Goal: Information Seeking & Learning: Learn about a topic

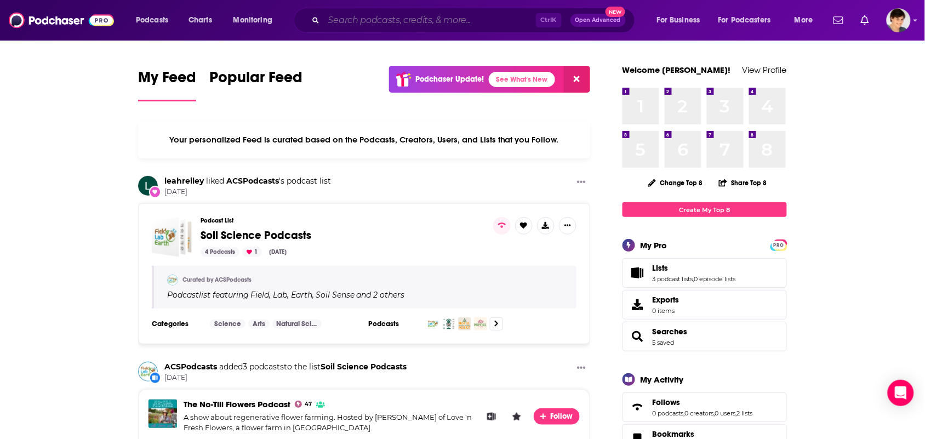
click at [399, 18] on input "Search podcasts, credits, & more..." at bounding box center [430, 21] width 212 height 18
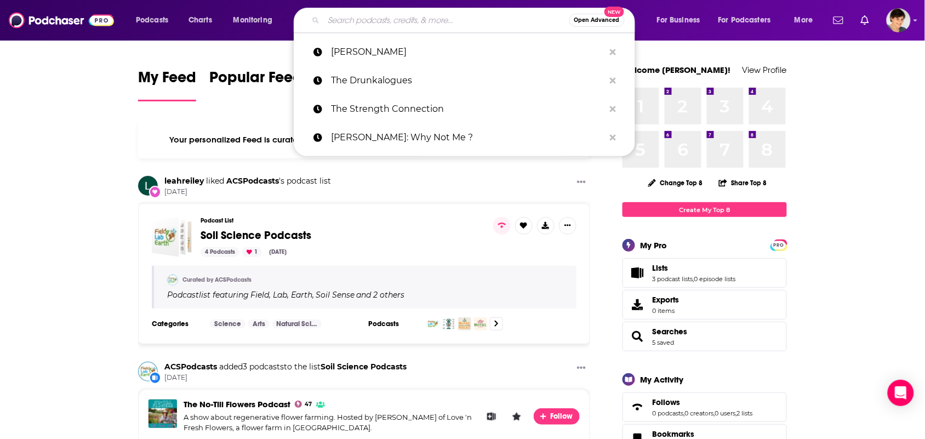
paste input "[MEDICAL_DATA] Family Resource Podcast"
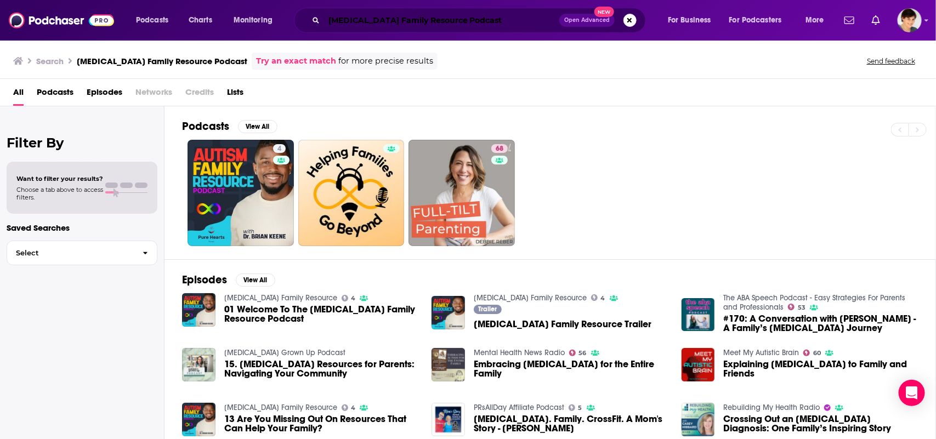
click at [403, 13] on input "Autism Family Resource Podcast" at bounding box center [441, 21] width 235 height 18
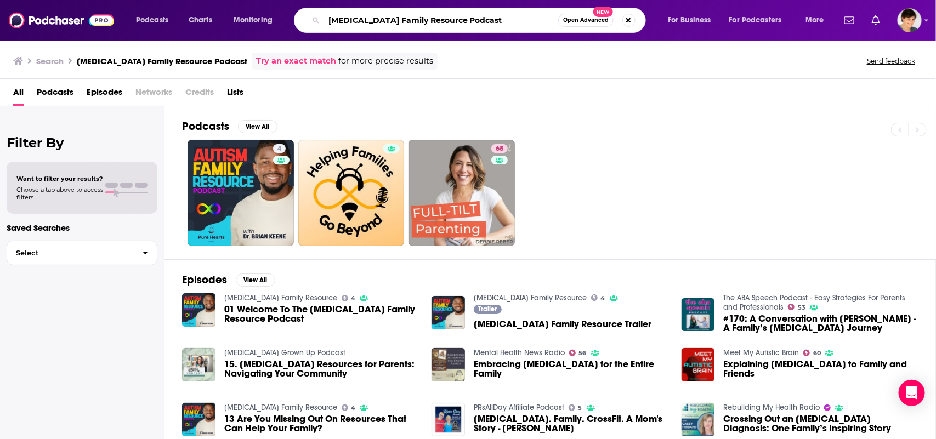
click at [403, 13] on input "Autism Family Resource Podcast" at bounding box center [441, 21] width 234 height 18
paste input "Living The Next Chapter: Inspiring Conversations"
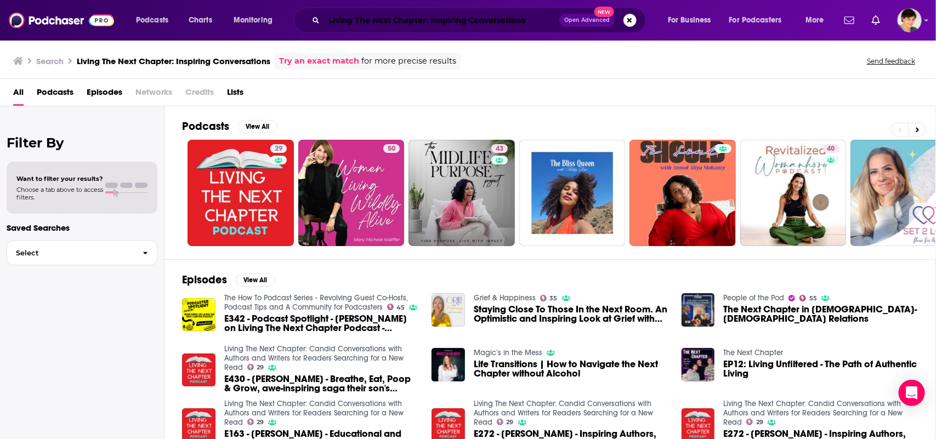
click at [453, 20] on input "Living The Next Chapter: Inspiring Conversations" at bounding box center [441, 21] width 235 height 18
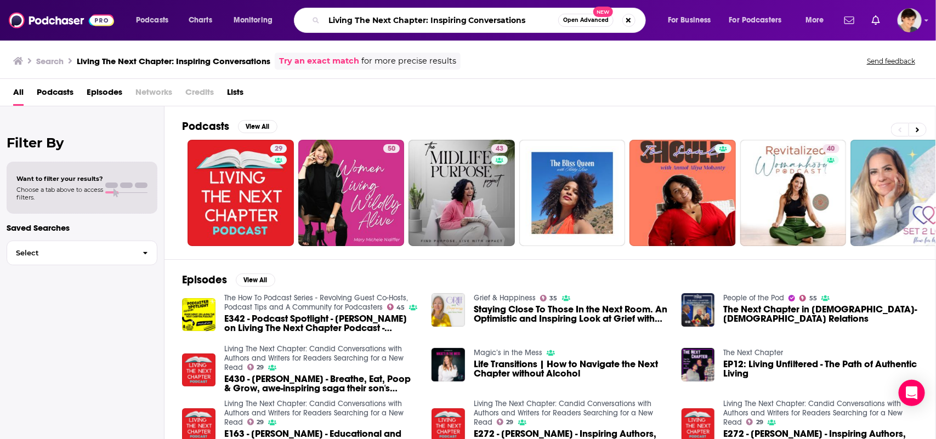
click at [453, 20] on input "Living The Next Chapter: Inspiring Conversations" at bounding box center [441, 21] width 234 height 18
click at [451, 20] on input "Living The Next Chapter: Inspiring Conversations" at bounding box center [441, 21] width 234 height 18
paste input "Inclusive Stories: For Parents Raising Autistic, [MEDICAL_DATA] & Neurodivergen…"
type input "Inclusive Stories: For Parents Raising Autistic, [MEDICAL_DATA] & Neurodivergen…"
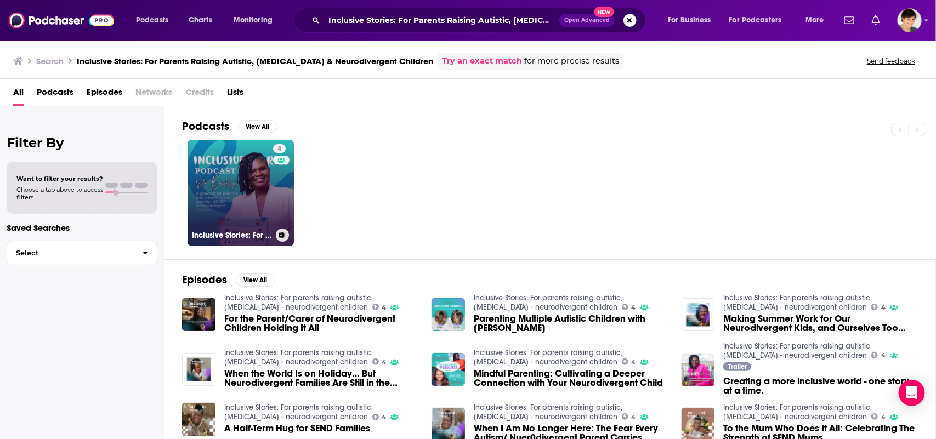
click at [236, 173] on link "4 Inclusive Stories: For parents raising autistic, ADHD - neurodivergent childr…" at bounding box center [240, 193] width 106 height 106
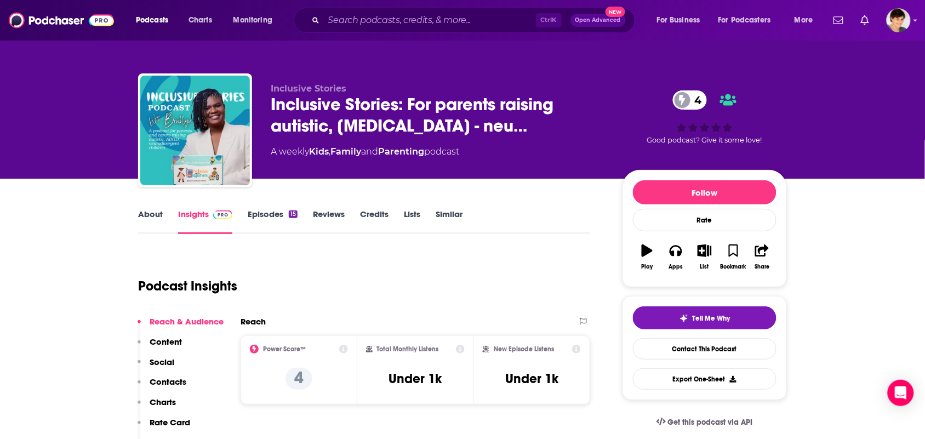
click at [157, 219] on link "About" at bounding box center [150, 221] width 25 height 25
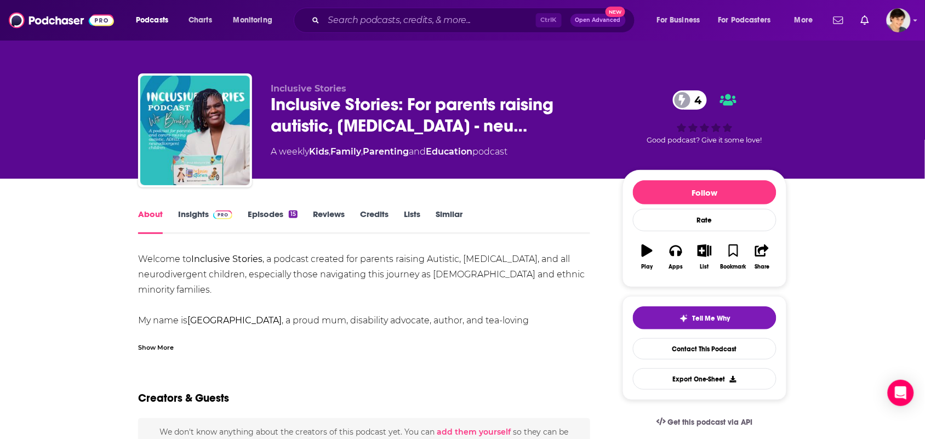
click at [170, 346] on div "Show More" at bounding box center [156, 347] width 36 height 10
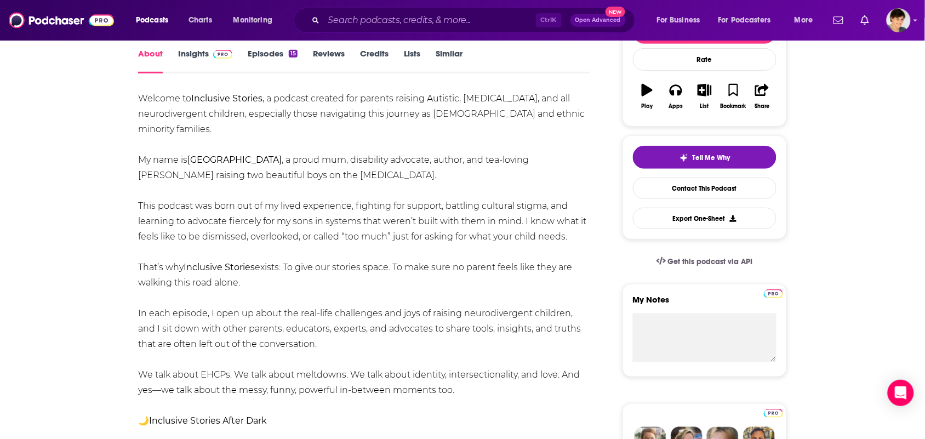
scroll to position [137, 0]
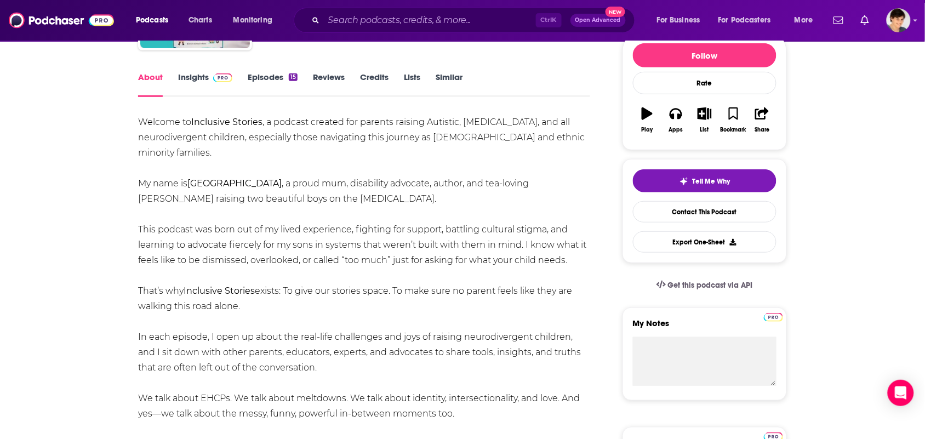
drag, startPoint x: 300, startPoint y: 352, endPoint x: 125, endPoint y: 130, distance: 283.0
drag, startPoint x: 114, startPoint y: 121, endPoint x: 303, endPoint y: 346, distance: 293.8
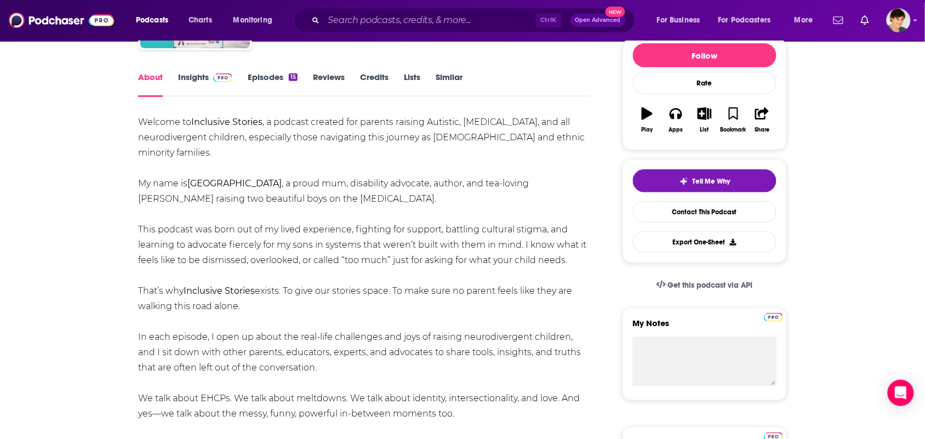
copy div "Welcome to Inclusive Stories , a podcast created for parents raising Autistic, …"
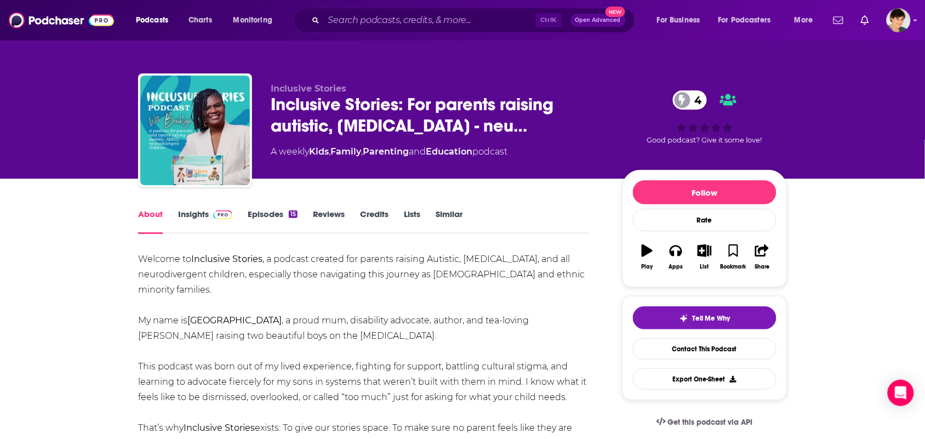
scroll to position [69, 0]
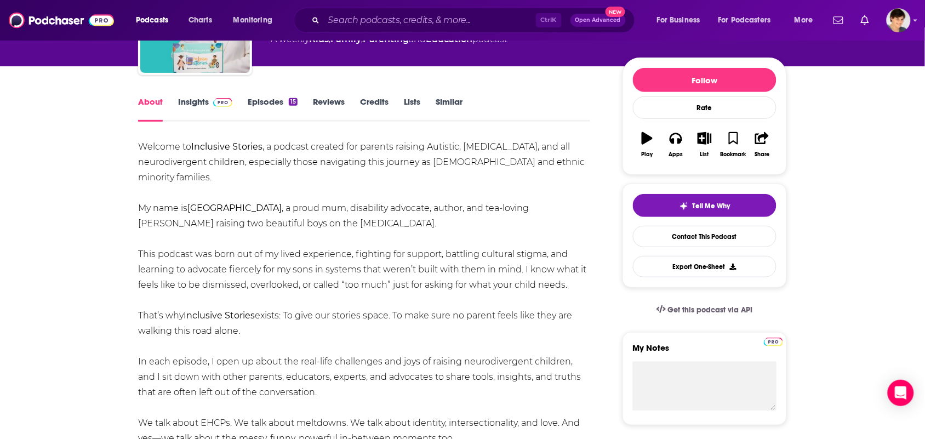
scroll to position [137, 0]
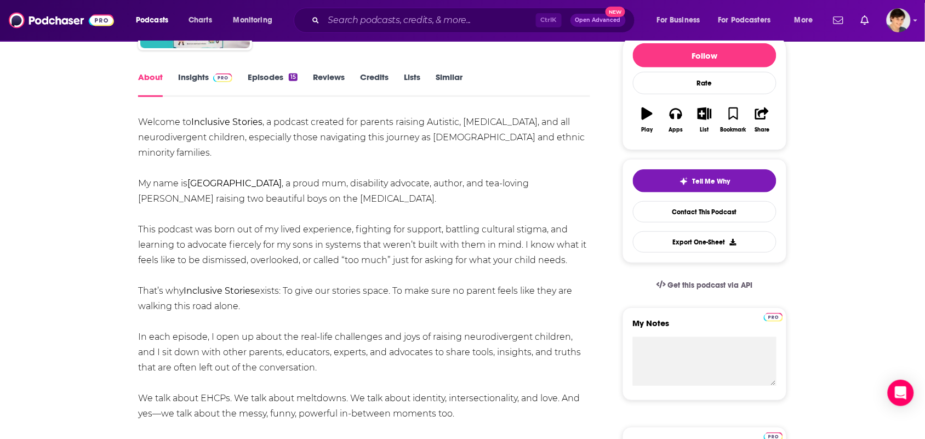
drag, startPoint x: 309, startPoint y: 351, endPoint x: 132, endPoint y: 122, distance: 289.2
copy div "Welcome to Inclusive Stories , a podcast created for parents raising Autistic, …"
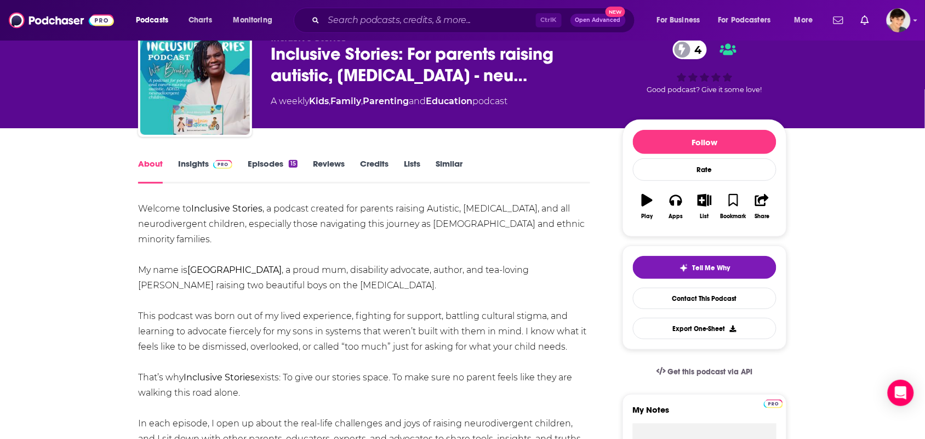
scroll to position [0, 0]
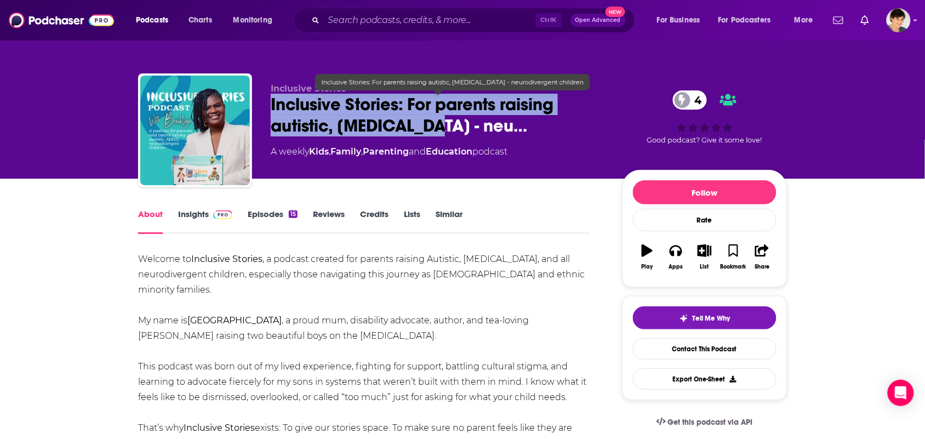
drag, startPoint x: 450, startPoint y: 125, endPoint x: 268, endPoint y: 108, distance: 183.3
click at [268, 108] on div "Inclusive Stories Inclusive Stories: For parents raising autistic, ADHD - neu… …" at bounding box center [462, 132] width 649 height 118
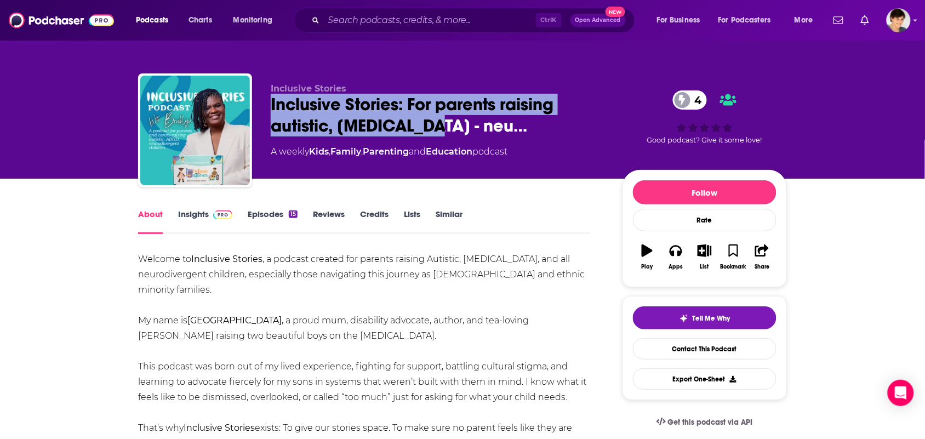
copy h1 "Inclusive Stories: For parents raising autistic, ADHD - neu…"
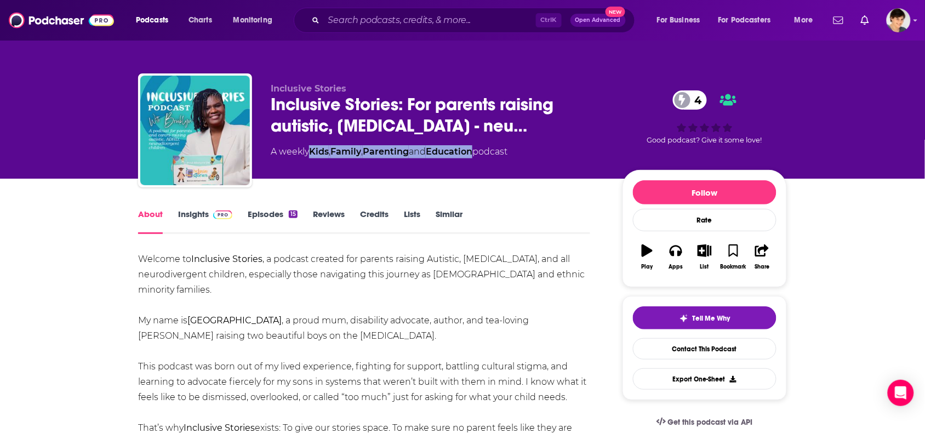
drag, startPoint x: 482, startPoint y: 157, endPoint x: 314, endPoint y: 151, distance: 169.0
click at [314, 151] on div "A weekly Kids , Family , Parenting and Education podcast" at bounding box center [389, 151] width 237 height 13
copy div "Kids , Family , Parenting and Education"
click at [204, 217] on link "Insights" at bounding box center [205, 221] width 54 height 25
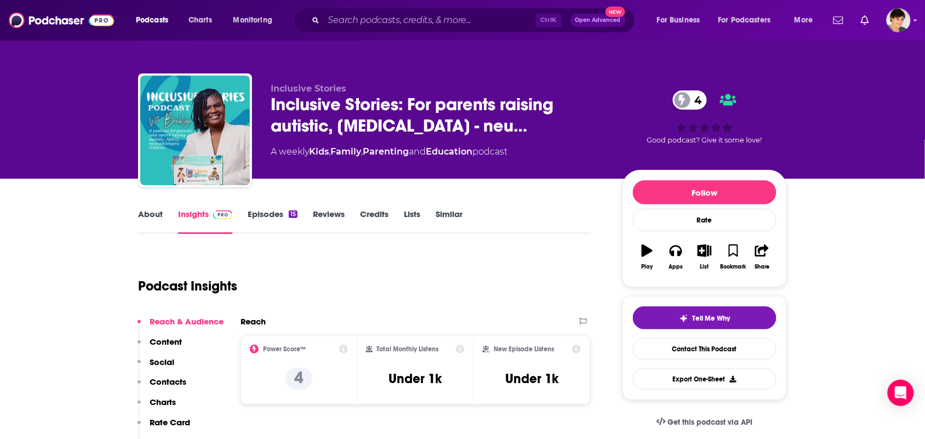
click at [148, 215] on link "About" at bounding box center [150, 221] width 25 height 25
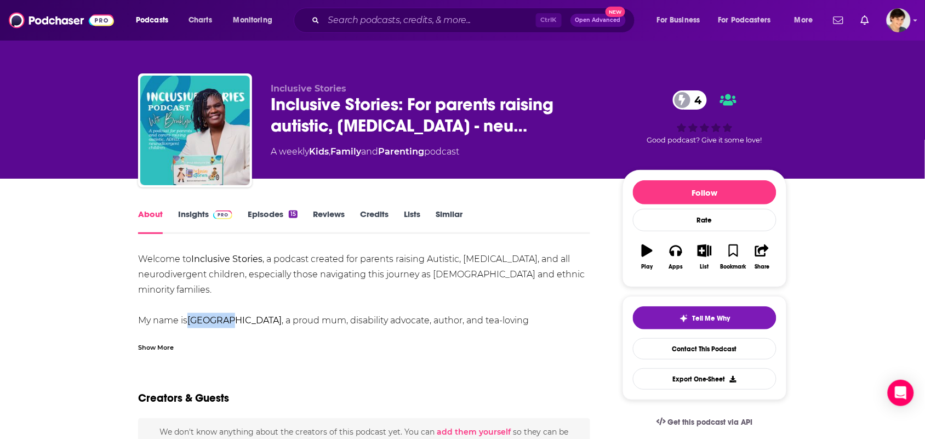
drag, startPoint x: 229, startPoint y: 310, endPoint x: 192, endPoint y: 310, distance: 36.2
copy strong "Brooklyn"
click at [171, 344] on div "Show More" at bounding box center [156, 347] width 36 height 10
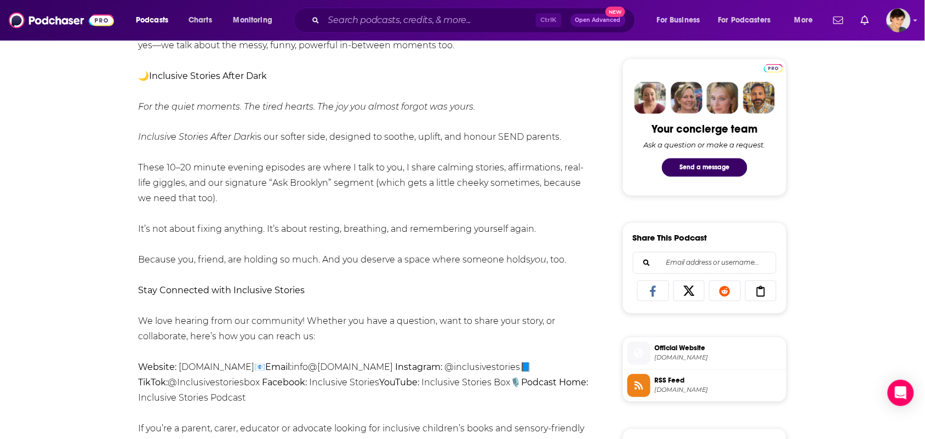
scroll to position [617, 0]
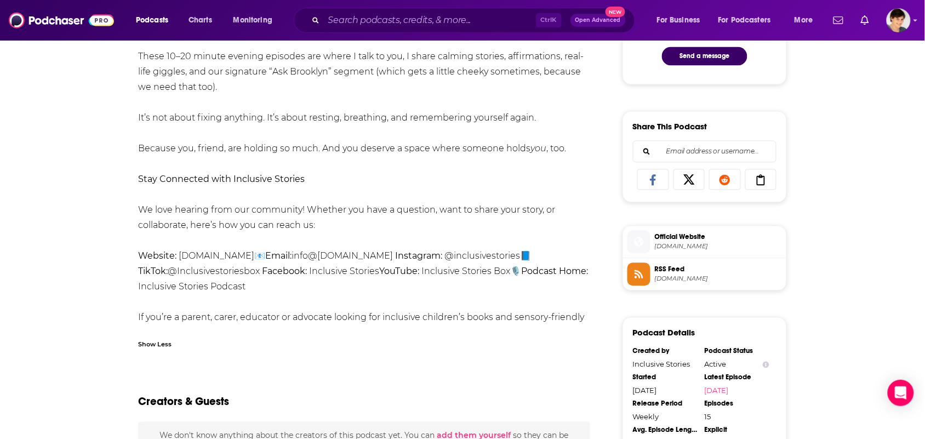
click at [334, 343] on div "Show Less" at bounding box center [364, 340] width 452 height 19
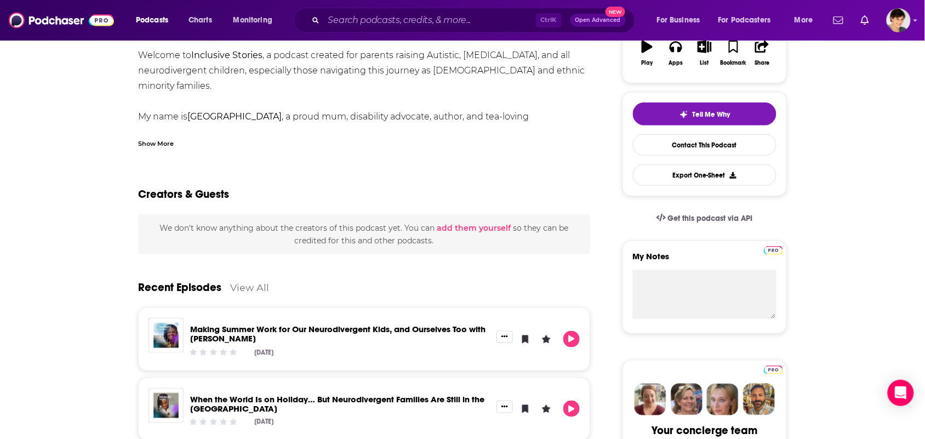
scroll to position [137, 0]
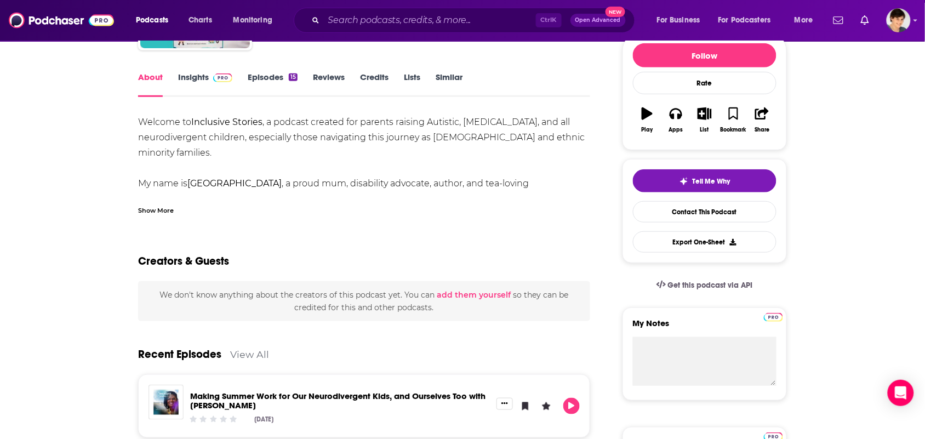
click at [218, 213] on div "Show More" at bounding box center [364, 206] width 452 height 19
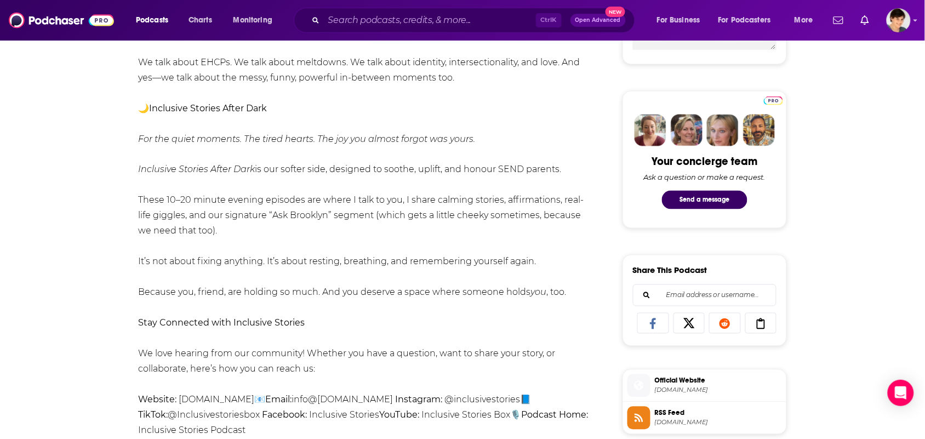
scroll to position [548, 0]
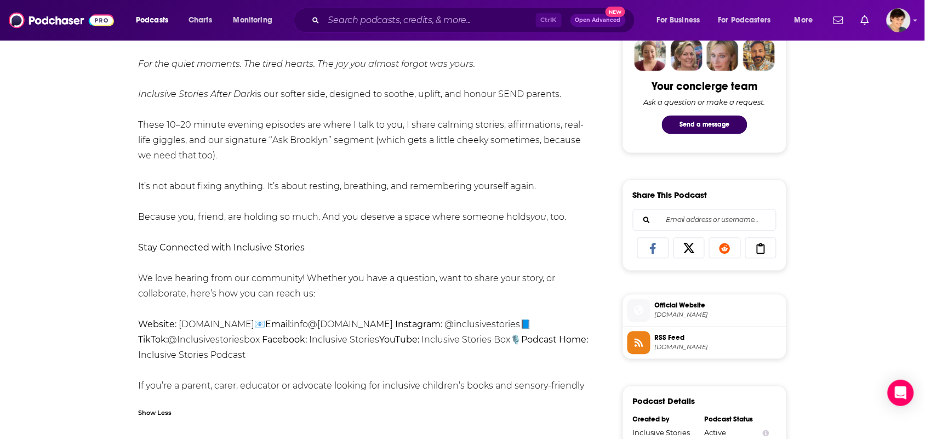
drag, startPoint x: 484, startPoint y: 314, endPoint x: 354, endPoint y: 308, distance: 130.6
click at [354, 308] on div "Welcome to Inclusive Stories , a podcast created for parents raising Autistic, …" at bounding box center [364, 56] width 452 height 706
copy div "info@ inclusivestoriesbox.co.uk"
click at [412, 19] on input "Search podcasts, credits, & more..." at bounding box center [430, 21] width 212 height 18
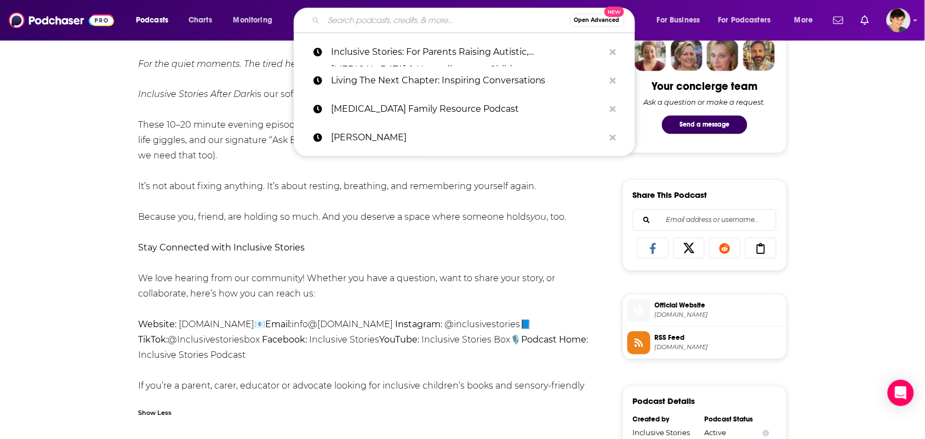
click at [407, 31] on div "Open Advanced New" at bounding box center [465, 20] width 342 height 25
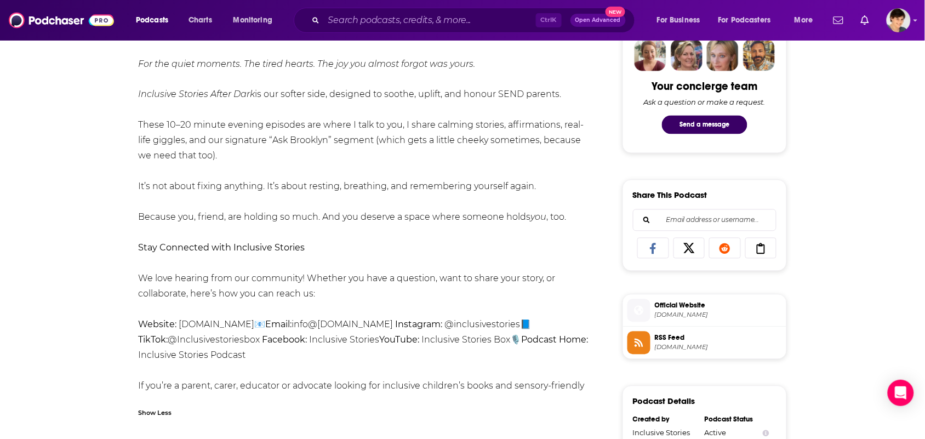
click at [407, 31] on div "Ctrl K Open Advanced New" at bounding box center [465, 20] width 342 height 25
click at [409, 25] on input "Search podcasts, credits, & more..." at bounding box center [430, 21] width 212 height 18
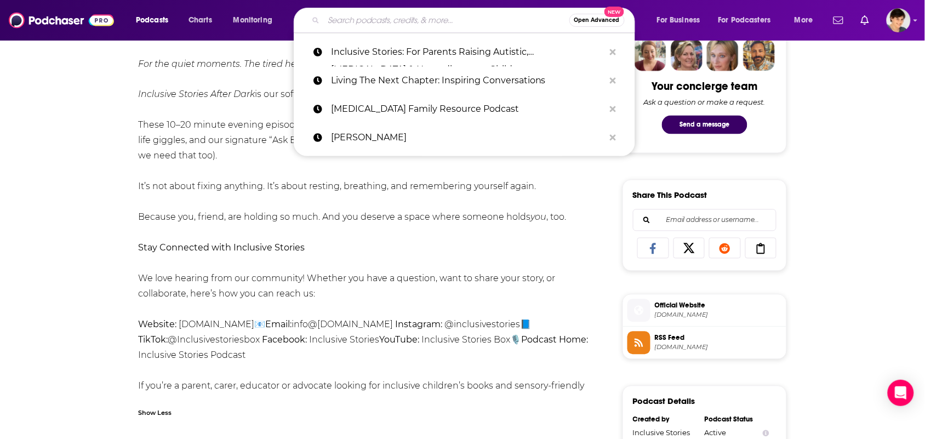
paste input "ADHD Essentials with Brendan Mahan"
type input "ADHD Essentials with Brendan Mahan"
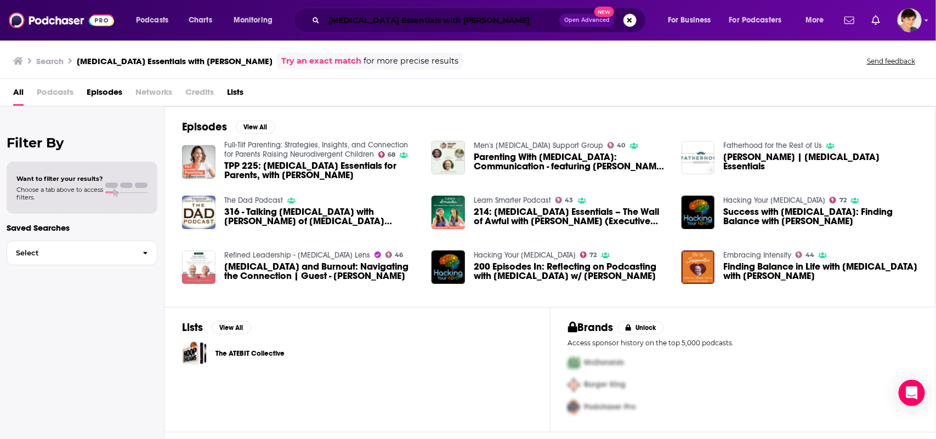
click at [487, 19] on input "ADHD Essentials with Brendan Mahan" at bounding box center [441, 21] width 235 height 18
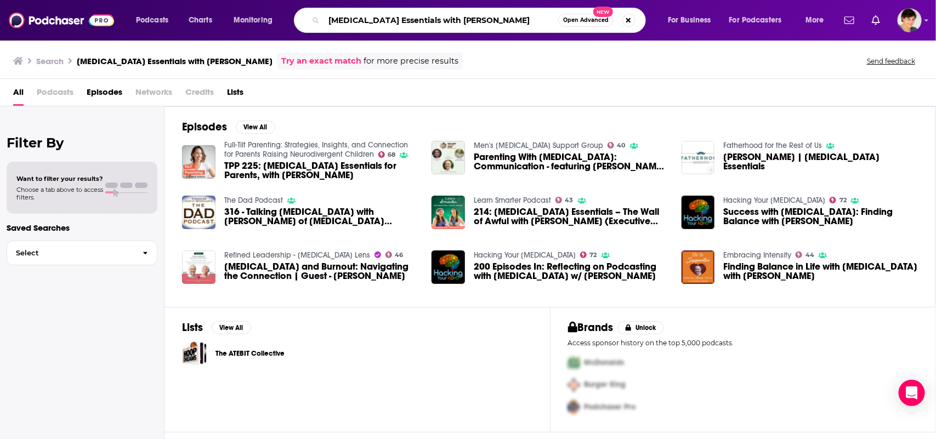
click at [486, 20] on input "ADHD Essentials with Brendan Mahan" at bounding box center [441, 21] width 234 height 18
click at [494, 303] on div "Episodes View All Full-Tilt Parenting: Strategies, Insights, and Connection for…" at bounding box center [549, 206] width 771 height 201
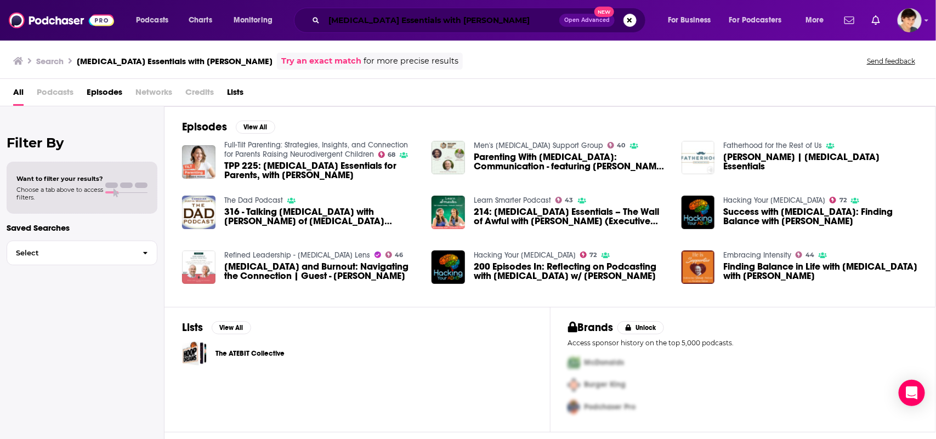
click at [467, 24] on input "ADHD Essentials with Brendan Mahan" at bounding box center [441, 21] width 235 height 18
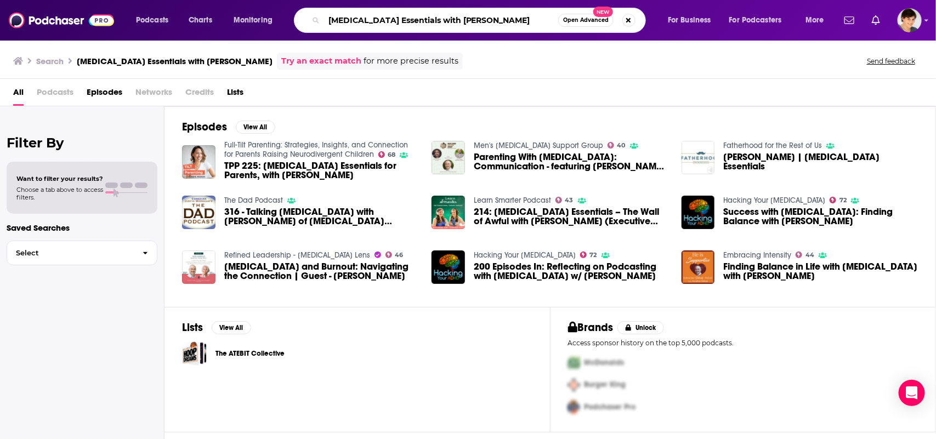
click at [467, 24] on input "ADHD Essentials with Brendan Mahan" at bounding box center [441, 21] width 234 height 18
paste input "Neurodiverging Podcast"
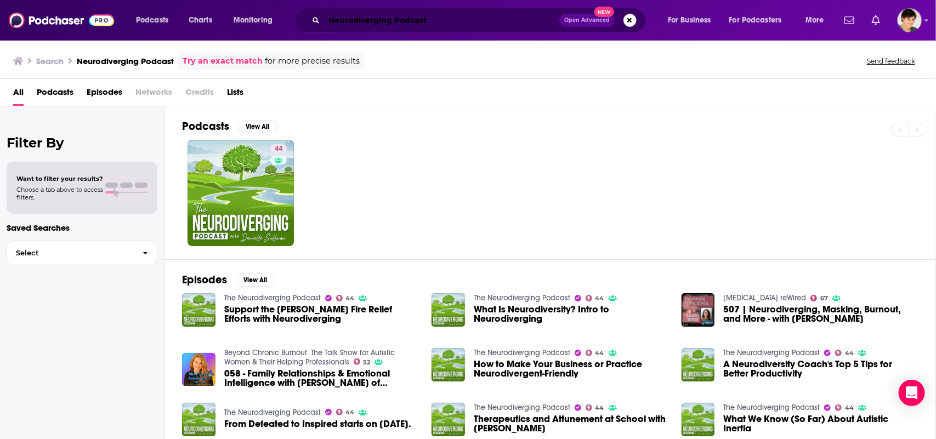
click at [437, 12] on input "Neurodiverging Podcast" at bounding box center [441, 21] width 235 height 18
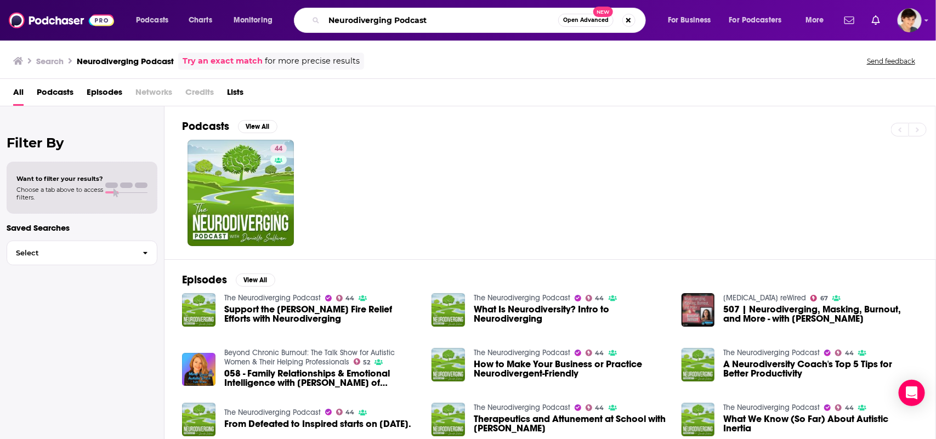
click at [437, 12] on input "Neurodiverging Podcast" at bounding box center [441, 21] width 234 height 18
paste input "Journey With Me Through ADHD: A Podcast for Kids"
type input "Journey With Me Through ADHD: A Podcast for Kids"
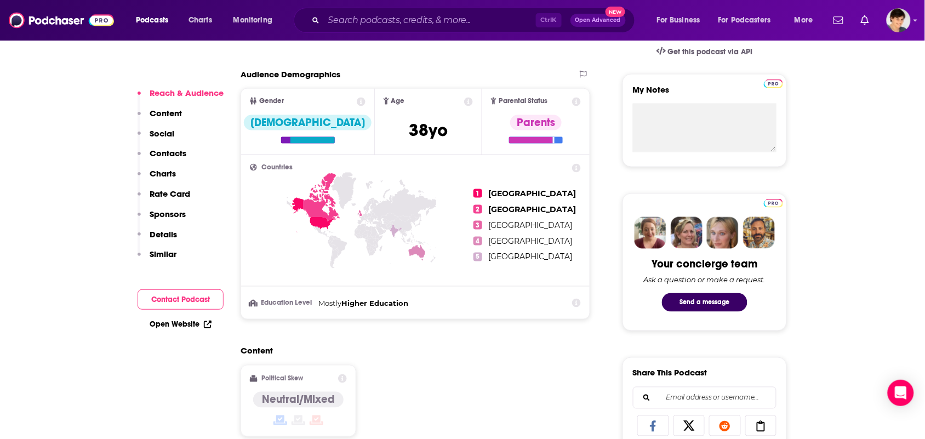
scroll to position [548, 0]
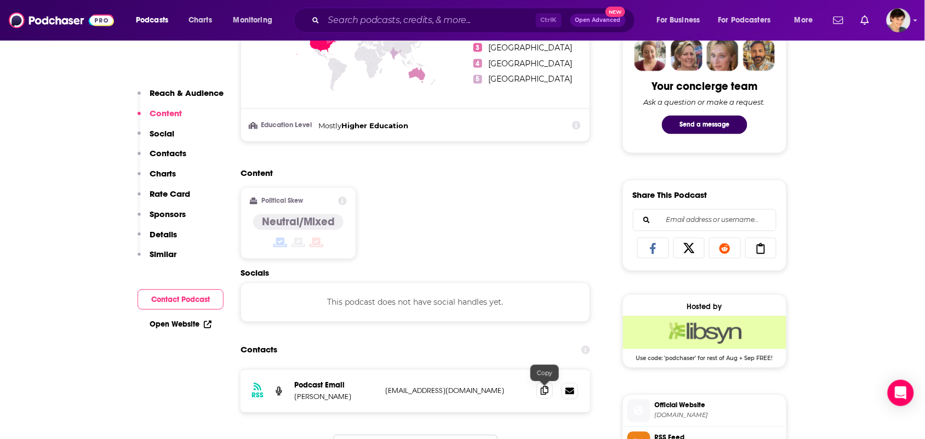
click at [550, 399] on span at bounding box center [545, 391] width 16 height 16
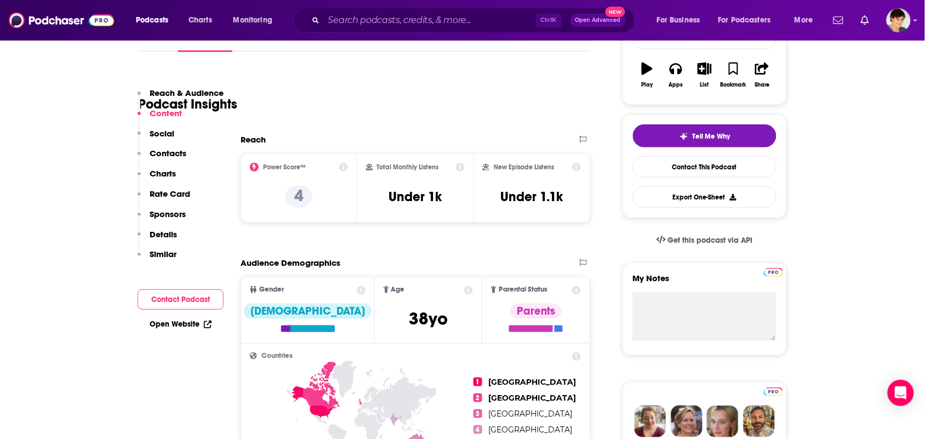
scroll to position [0, 0]
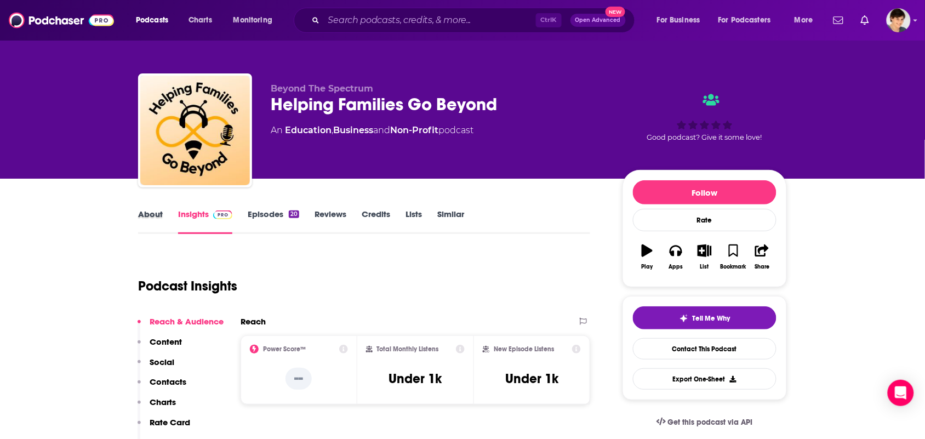
click at [163, 225] on div "About" at bounding box center [158, 221] width 40 height 25
click at [162, 222] on link "About" at bounding box center [150, 221] width 25 height 25
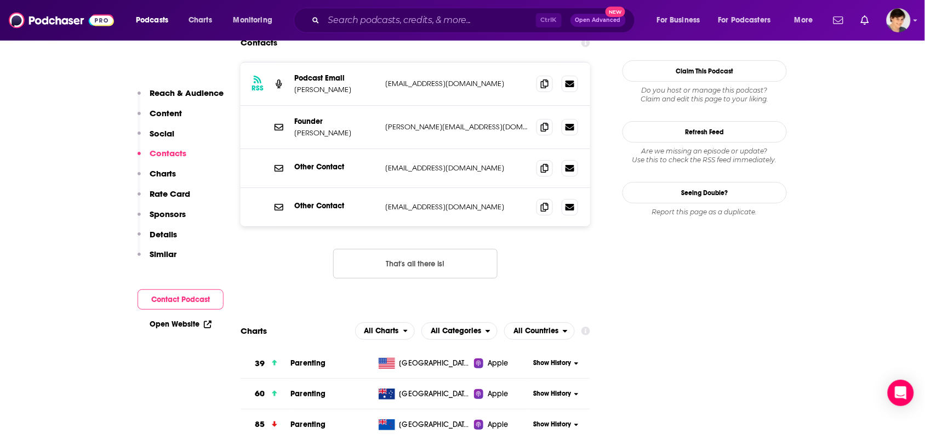
scroll to position [822, 0]
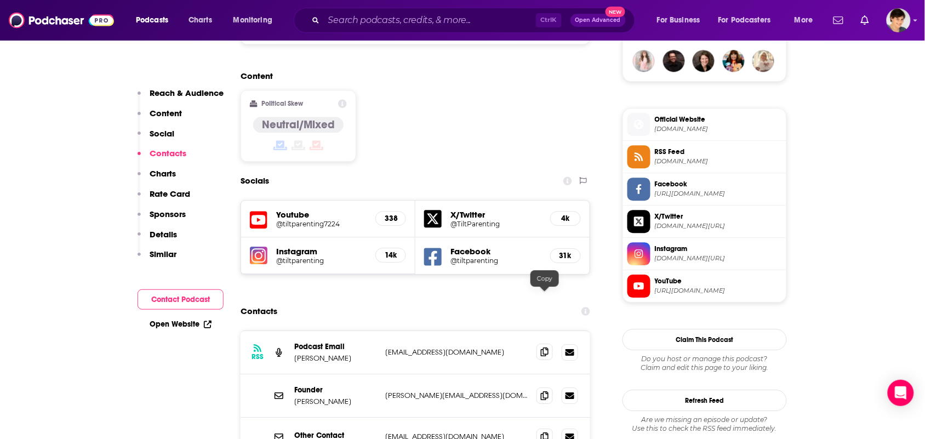
click at [545, 344] on span at bounding box center [545, 352] width 16 height 16
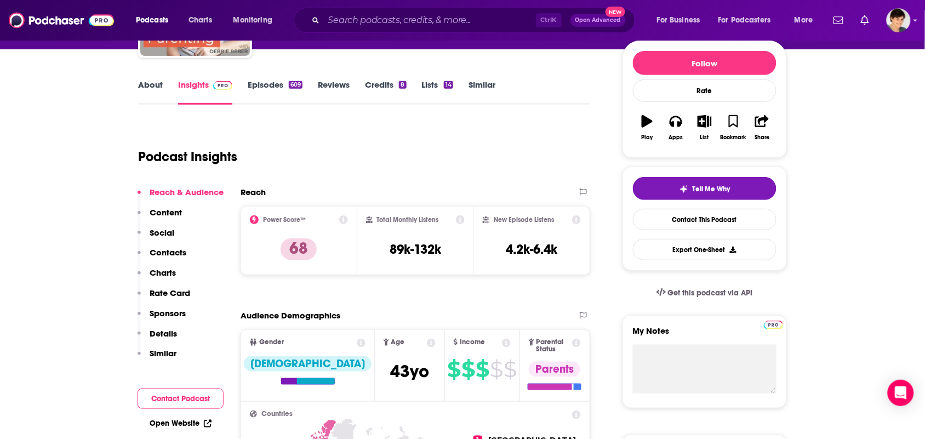
scroll to position [69, 0]
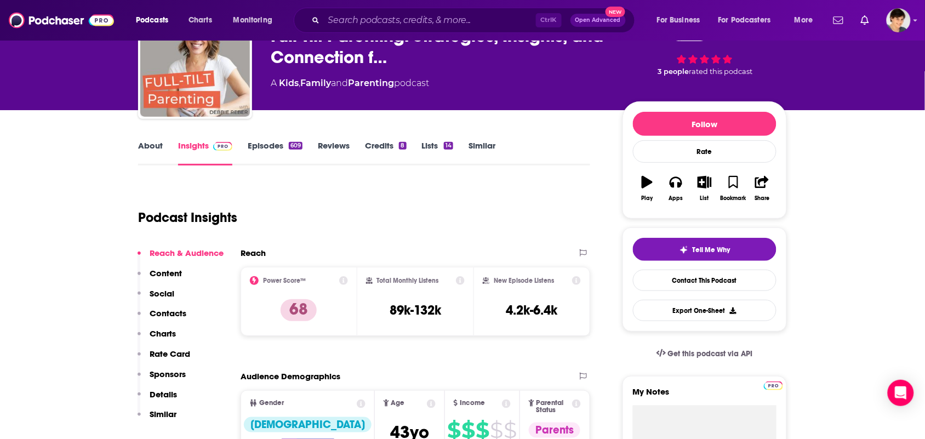
click at [144, 155] on link "About" at bounding box center [150, 152] width 25 height 25
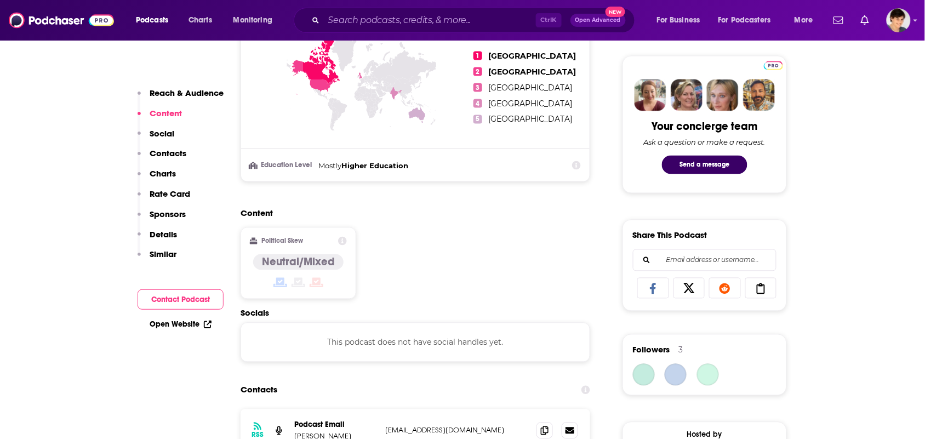
scroll to position [685, 0]
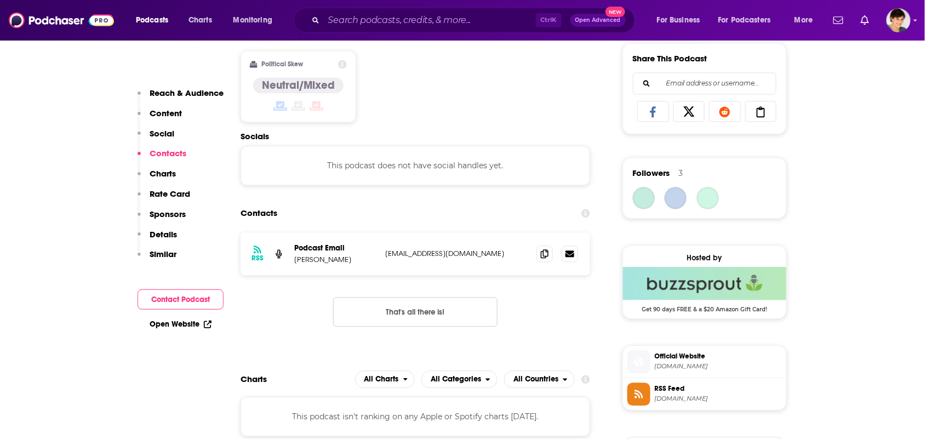
click at [536, 259] on div "RSS Podcast Email [PERSON_NAME] [EMAIL_ADDRESS][DOMAIN_NAME] [EMAIL_ADDRESS][DO…" at bounding box center [416, 253] width 350 height 43
click at [542, 252] on icon at bounding box center [545, 253] width 8 height 9
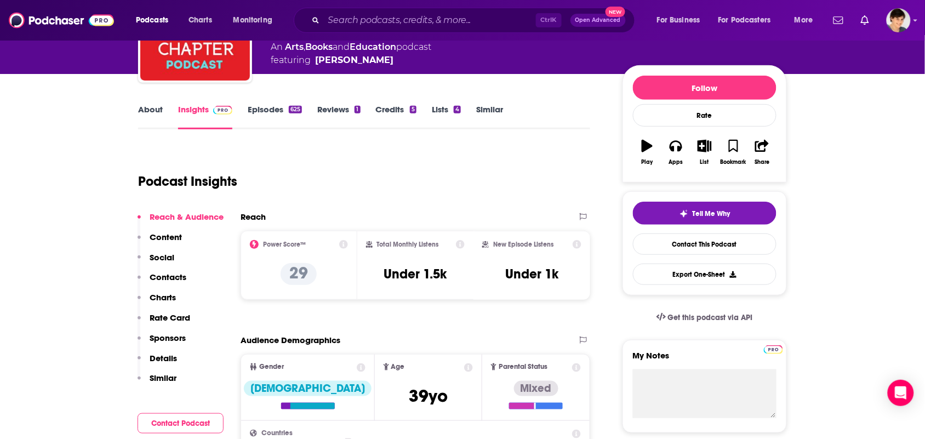
scroll to position [0, 0]
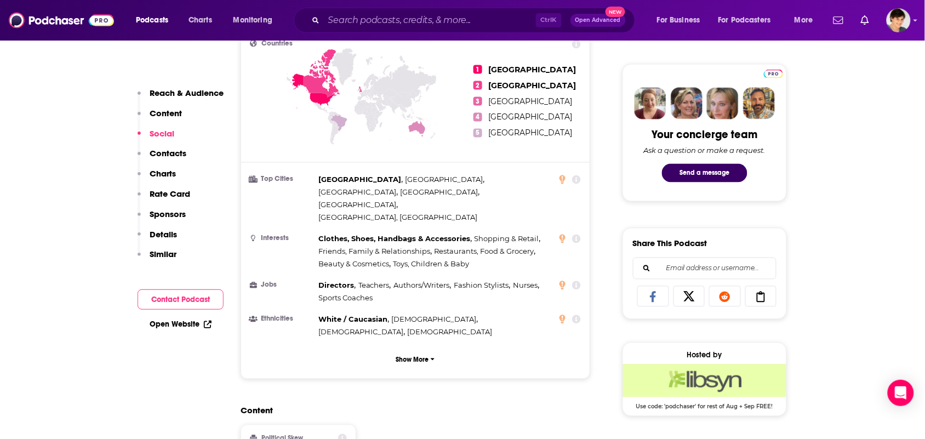
scroll to position [754, 0]
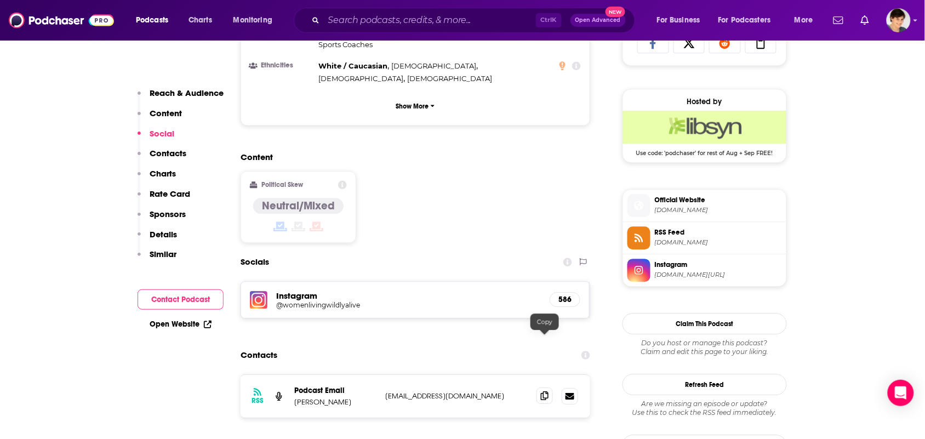
click at [544, 388] on span at bounding box center [545, 396] width 16 height 16
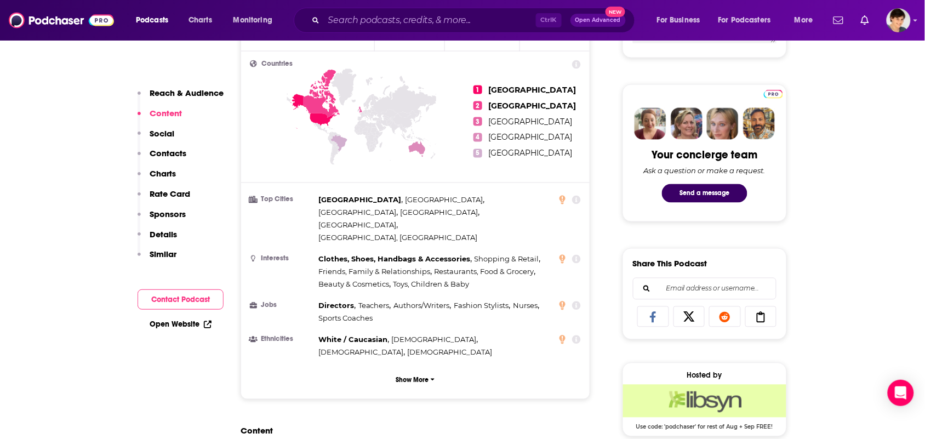
scroll to position [0, 0]
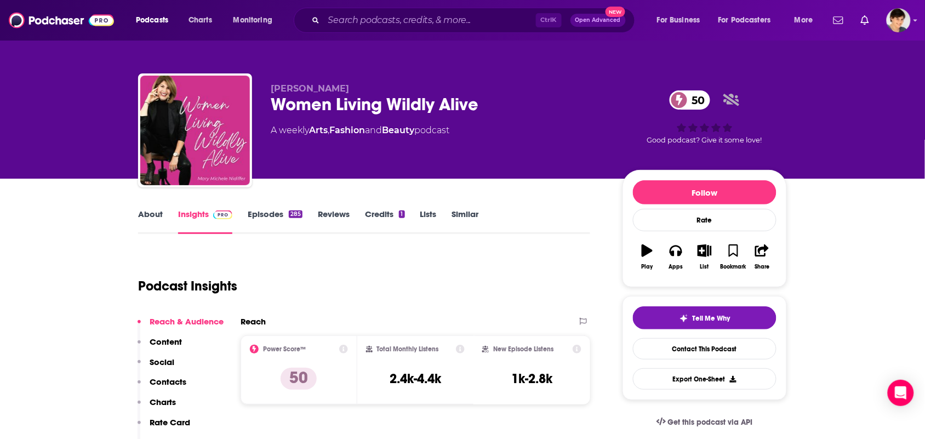
click at [154, 212] on link "About" at bounding box center [150, 221] width 25 height 25
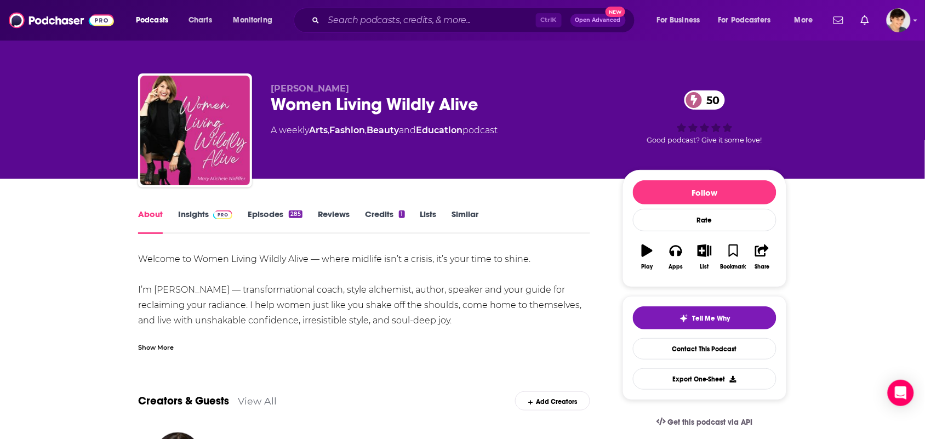
click at [187, 212] on link "Insights" at bounding box center [205, 221] width 54 height 25
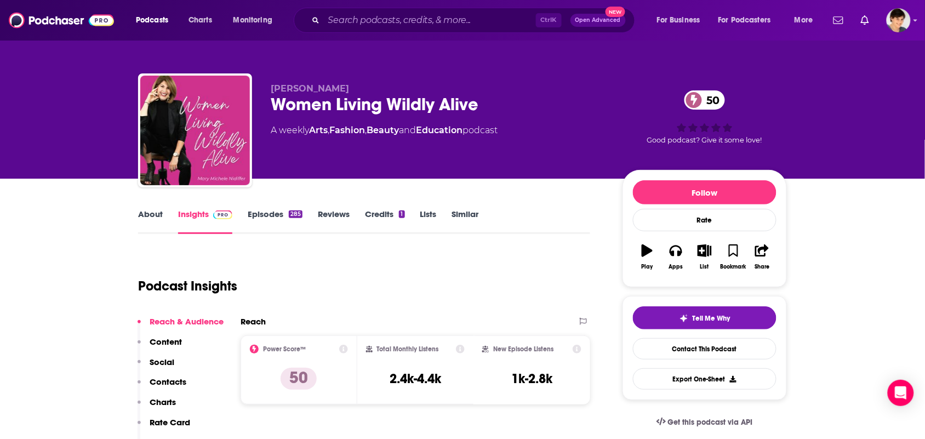
click at [155, 212] on link "About" at bounding box center [150, 221] width 25 height 25
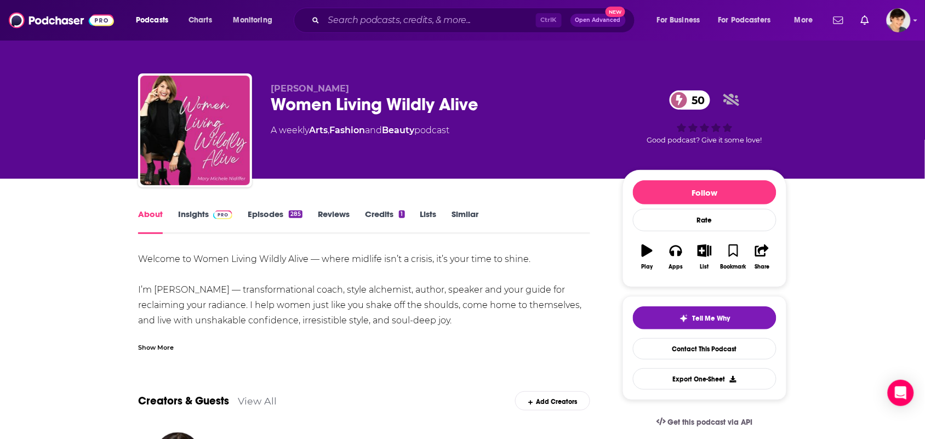
click at [190, 341] on div "Show More" at bounding box center [364, 343] width 452 height 19
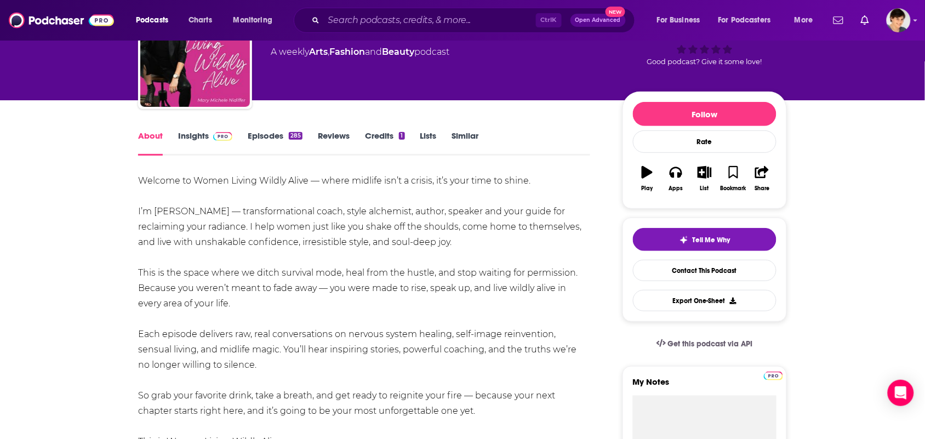
scroll to position [69, 0]
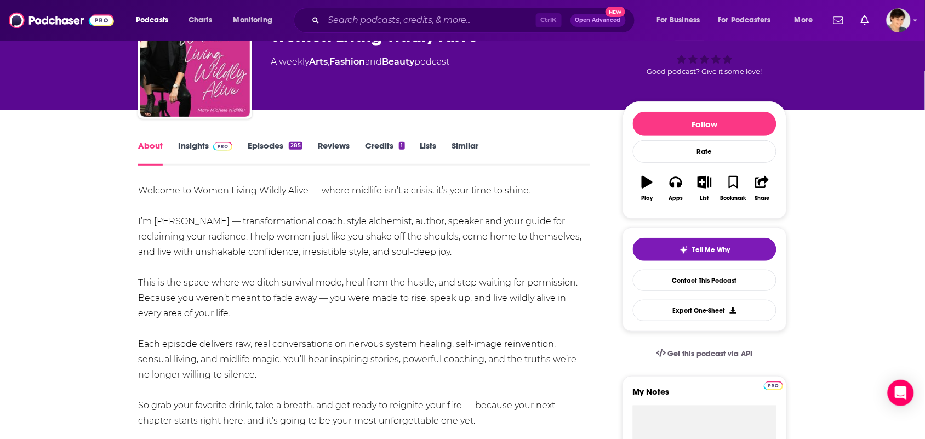
click at [181, 152] on link "Insights" at bounding box center [205, 152] width 54 height 25
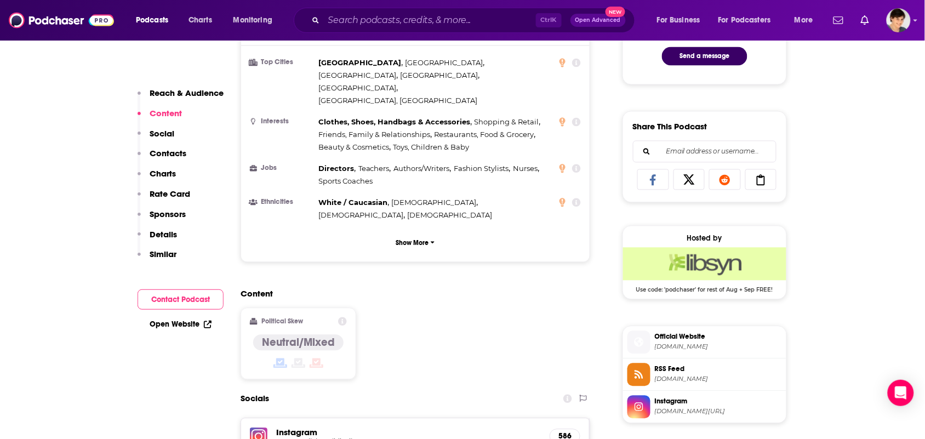
scroll to position [822, 0]
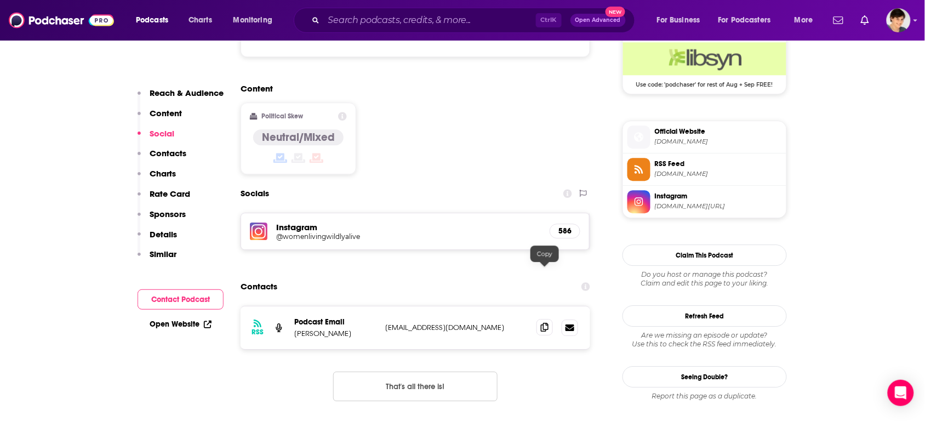
click at [547, 323] on icon at bounding box center [545, 327] width 8 height 9
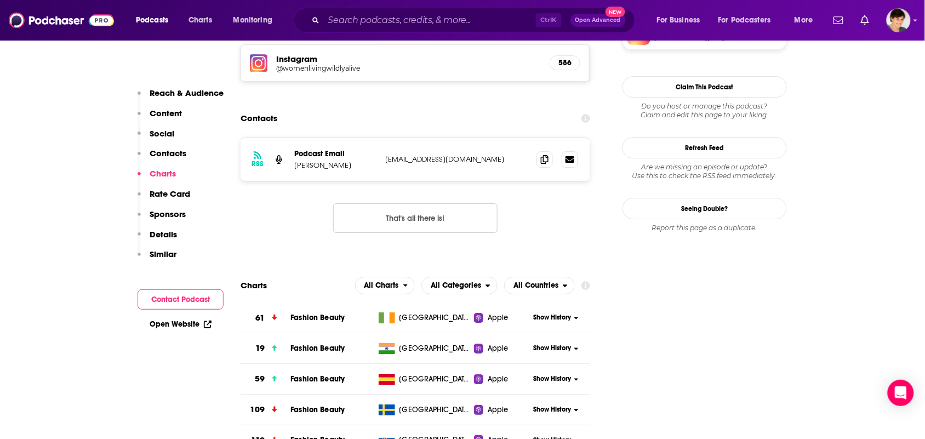
scroll to position [959, 0]
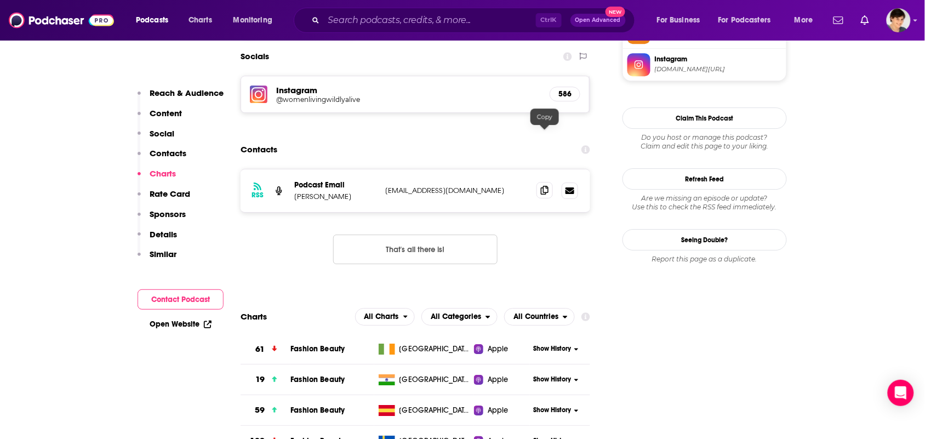
click at [544, 186] on icon at bounding box center [545, 190] width 8 height 9
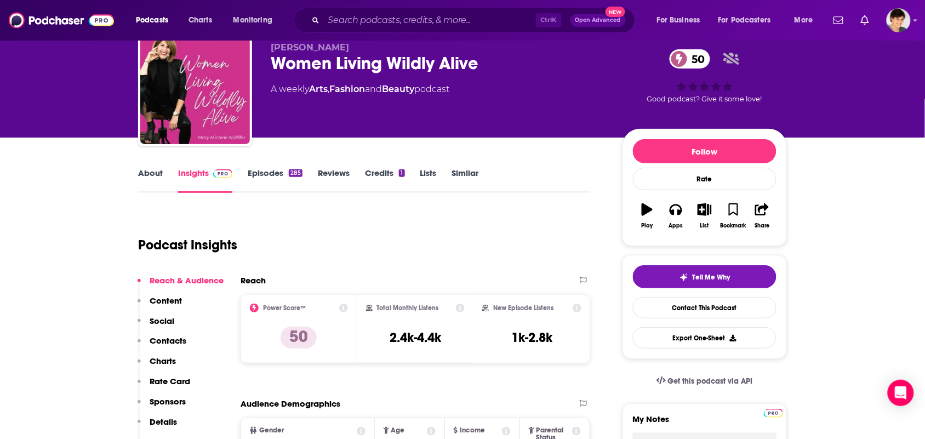
scroll to position [0, 0]
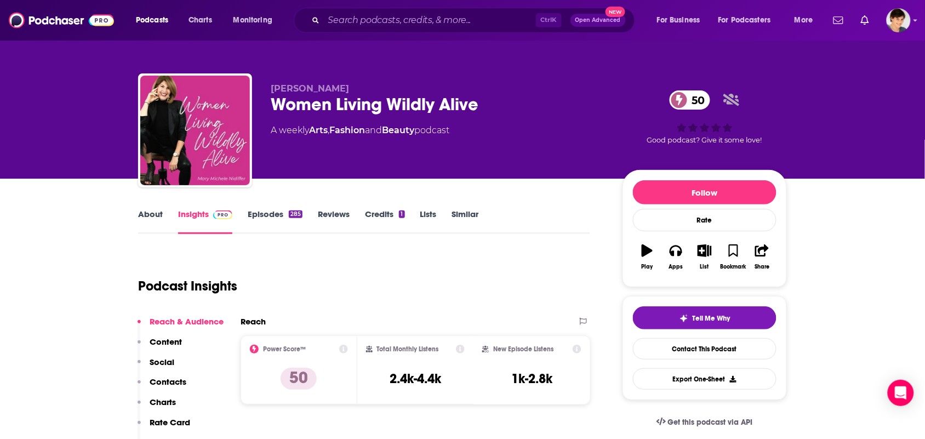
click at [146, 223] on link "About" at bounding box center [150, 221] width 25 height 25
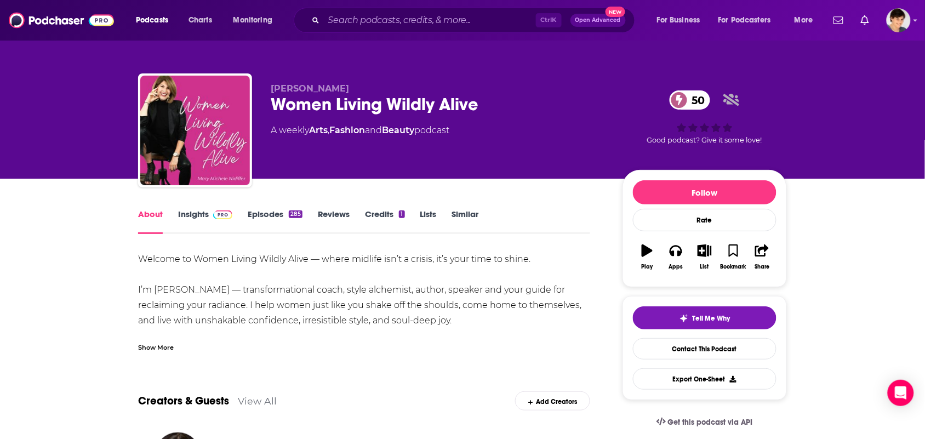
click at [236, 341] on div "Show More" at bounding box center [364, 343] width 452 height 19
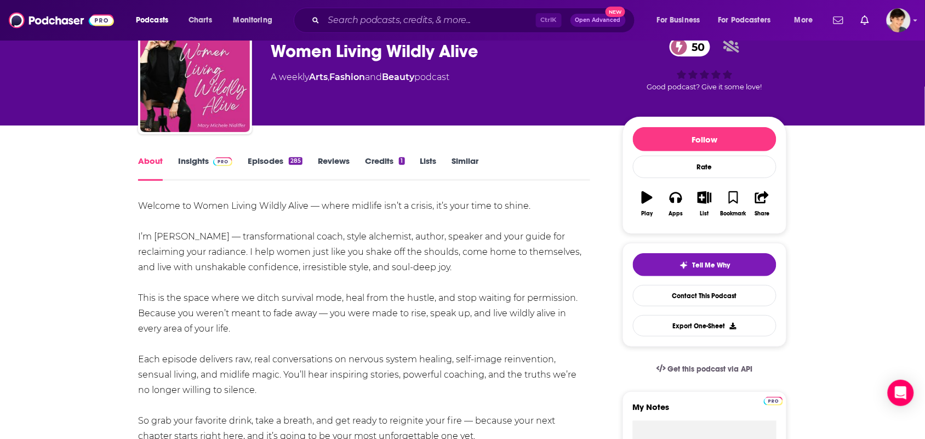
scroll to position [137, 0]
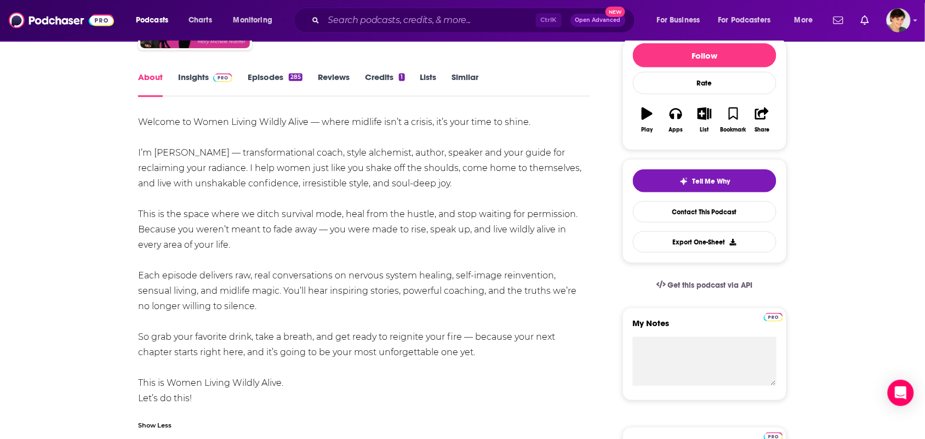
click at [203, 84] on link "Insights" at bounding box center [205, 84] width 54 height 25
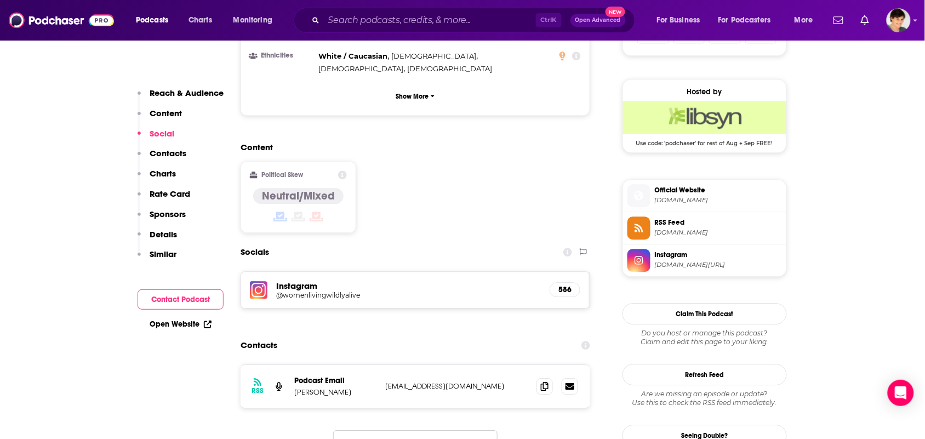
scroll to position [891, 0]
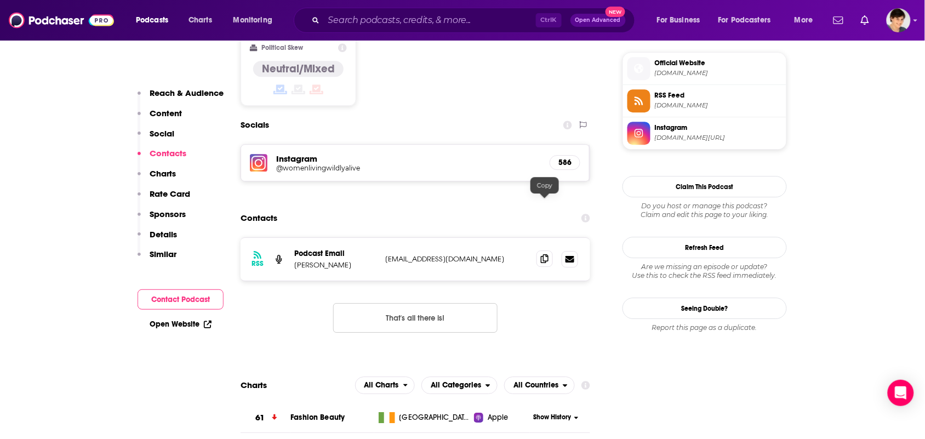
click at [548, 254] on icon at bounding box center [545, 258] width 8 height 9
click at [547, 254] on icon at bounding box center [545, 258] width 8 height 9
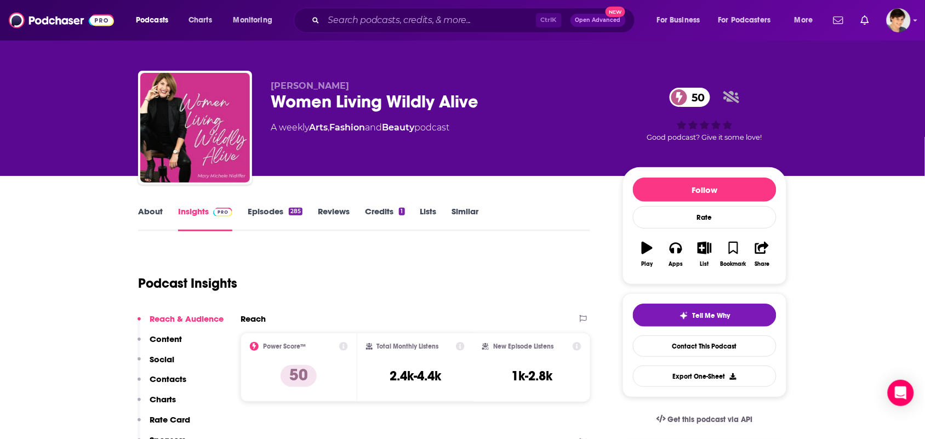
scroll to position [0, 0]
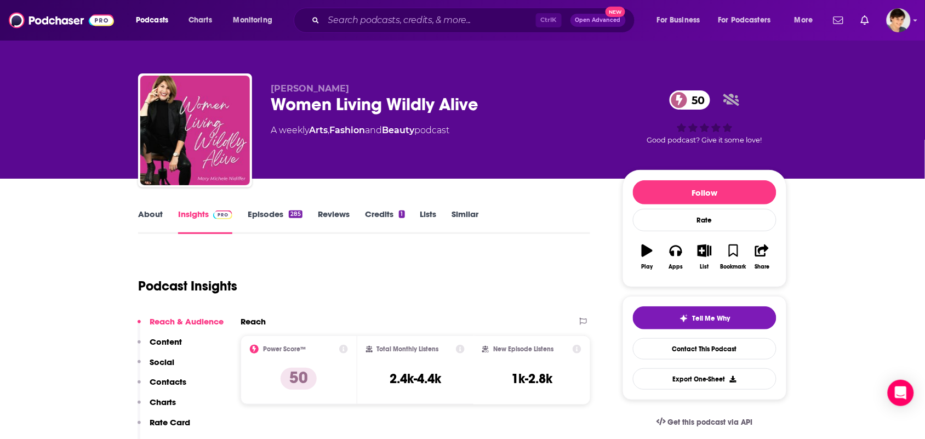
click at [151, 220] on link "About" at bounding box center [150, 221] width 25 height 25
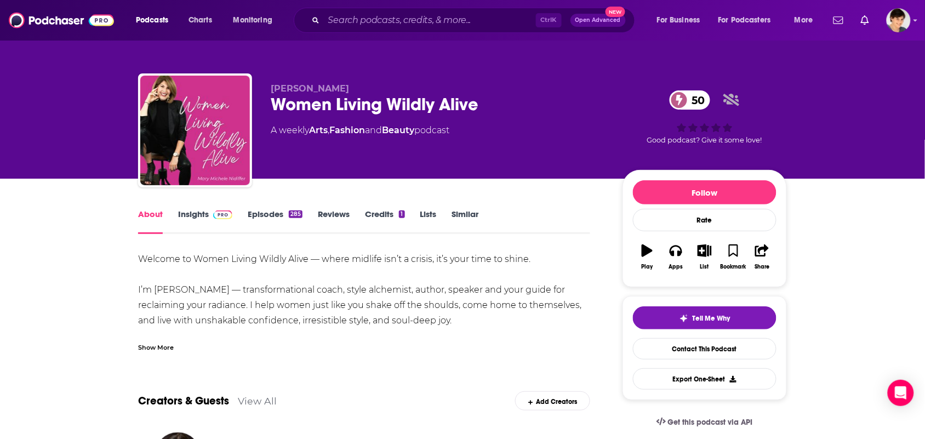
click at [169, 344] on div "Show More" at bounding box center [156, 347] width 36 height 10
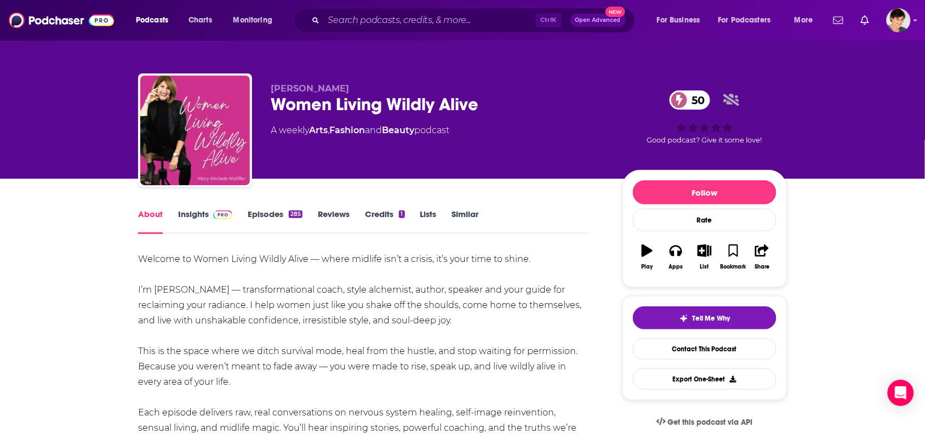
click at [203, 219] on link "Insights" at bounding box center [205, 221] width 54 height 25
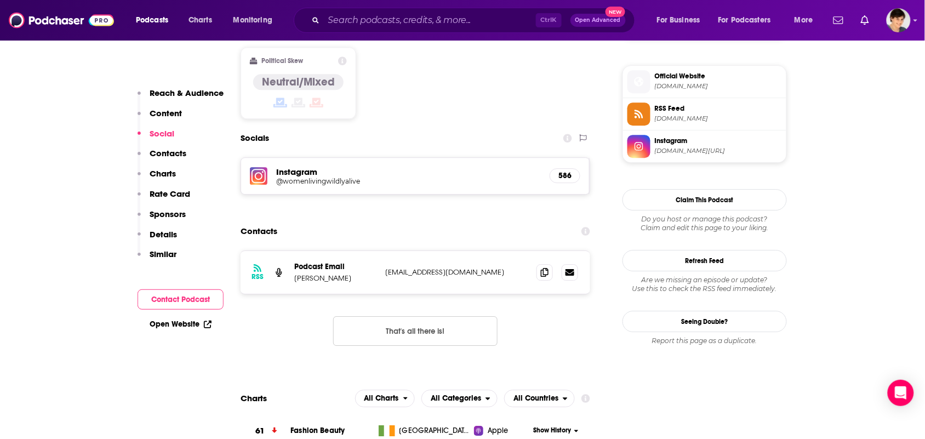
scroll to position [891, 0]
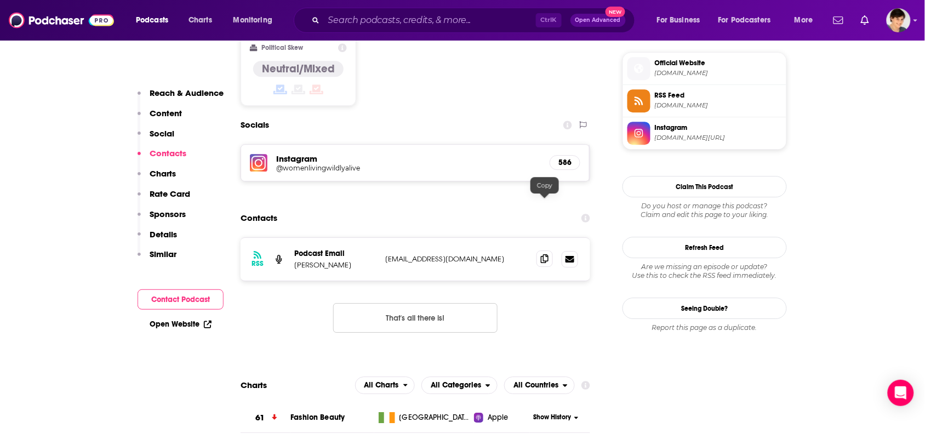
click at [543, 251] on span at bounding box center [545, 259] width 16 height 16
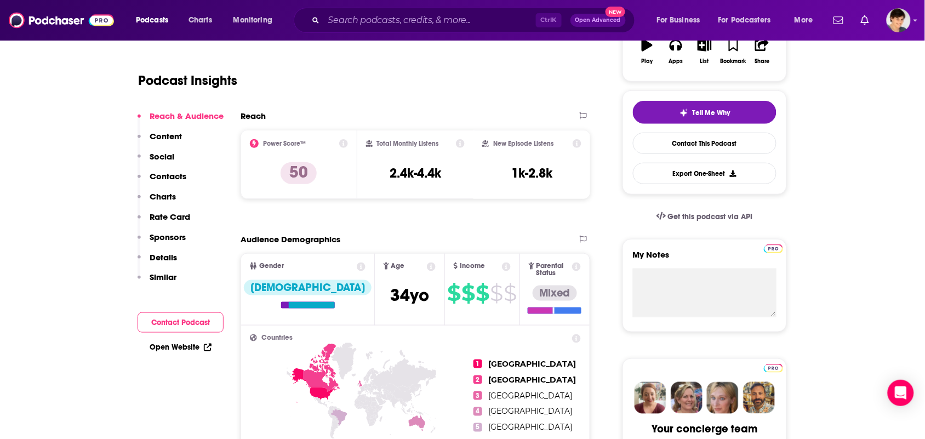
scroll to position [0, 0]
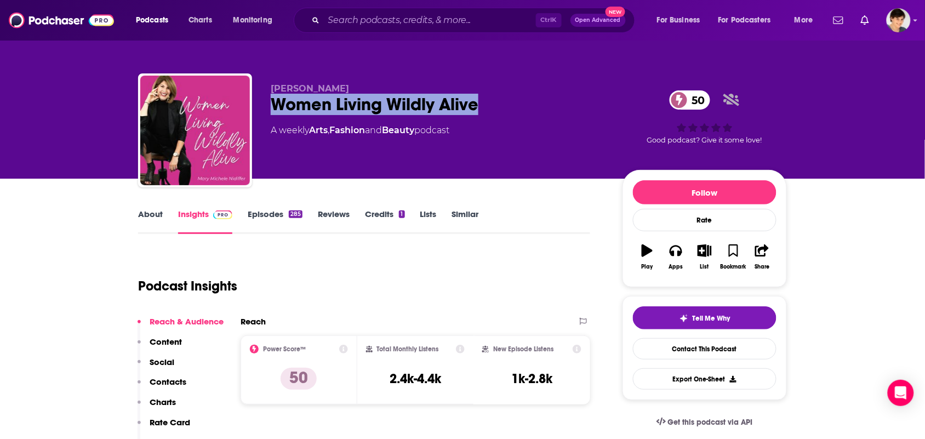
drag, startPoint x: 483, startPoint y: 105, endPoint x: 275, endPoint y: 113, distance: 208.5
click at [275, 113] on div "Women Living Wildly Alive 50" at bounding box center [438, 104] width 334 height 21
copy h2 "Women Living Wildly Alive"
drag, startPoint x: 390, startPoint y: 85, endPoint x: 269, endPoint y: 89, distance: 121.2
click at [269, 89] on div "Mary Michele Nidiffer Women Living Wildly Alive 50 A weekly Arts , Fashion and …" at bounding box center [462, 132] width 649 height 118
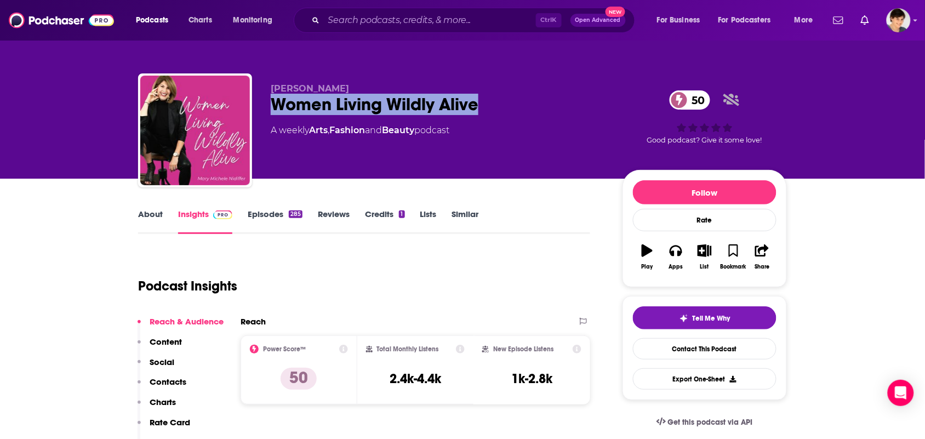
copy span "Mary Michele Nidiffer"
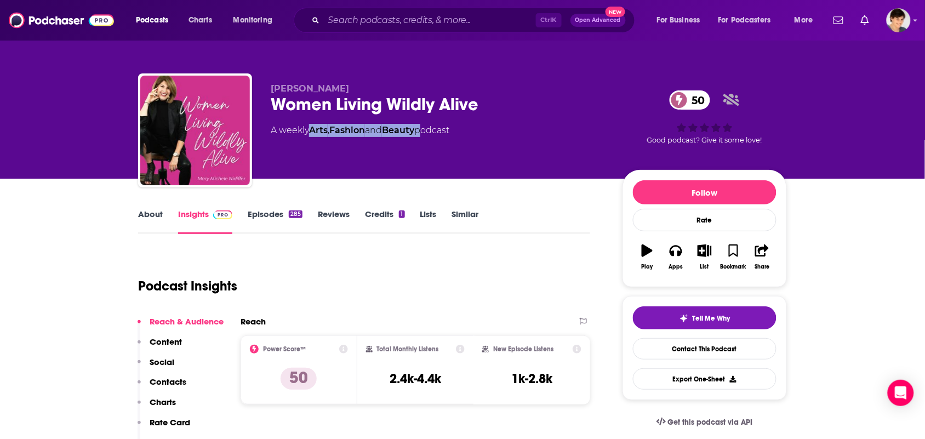
drag, startPoint x: 425, startPoint y: 143, endPoint x: 317, endPoint y: 145, distance: 108.0
click at [317, 145] on div "Mary Michele Nidiffer Women Living Wildly Alive 50 A weekly Arts , Fashion and …" at bounding box center [438, 127] width 334 height 88
copy div "rts , Fashion and Beauty"
click at [335, 162] on div "Mary Michele Nidiffer Women Living Wildly Alive 50 A weekly Arts , Fashion and …" at bounding box center [438, 127] width 334 height 88
click at [423, 140] on div "Mary Michele Nidiffer Women Living Wildly Alive 50 A weekly Arts , Fashion and …" at bounding box center [438, 127] width 334 height 88
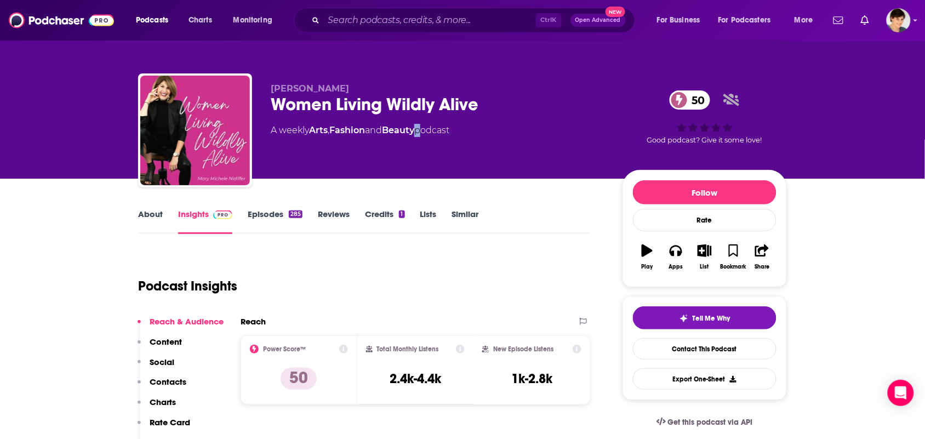
click at [428, 146] on div "Mary Michele Nidiffer Women Living Wildly Alive 50 A weekly Arts , Fashion and …" at bounding box center [438, 127] width 334 height 88
click at [420, 152] on div "Mary Michele Nidiffer Women Living Wildly Alive 50 A weekly Arts , Fashion and …" at bounding box center [438, 127] width 334 height 88
drag, startPoint x: 423, startPoint y: 140, endPoint x: 311, endPoint y: 141, distance: 111.8
click at [311, 141] on div "Mary Michele Nidiffer Women Living Wildly Alive 50 A weekly Arts , Fashion and …" at bounding box center [438, 127] width 334 height 88
copy div "Arts , Fashion and Beauty"
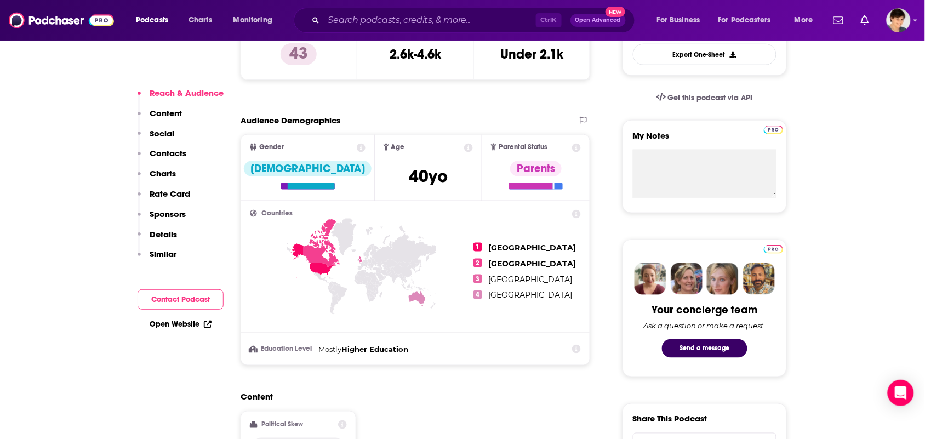
scroll to position [548, 0]
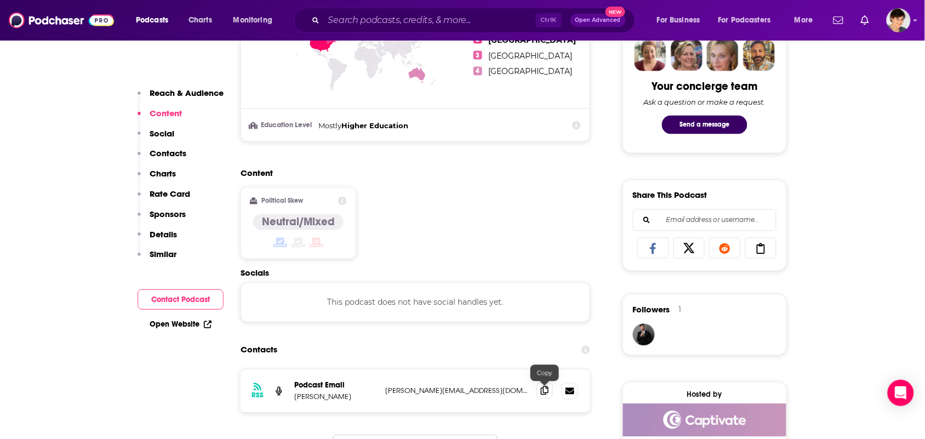
click at [545, 385] on div at bounding box center [545, 381] width 9 height 9
click at [543, 389] on icon at bounding box center [545, 390] width 8 height 9
click at [542, 395] on icon at bounding box center [545, 390] width 8 height 9
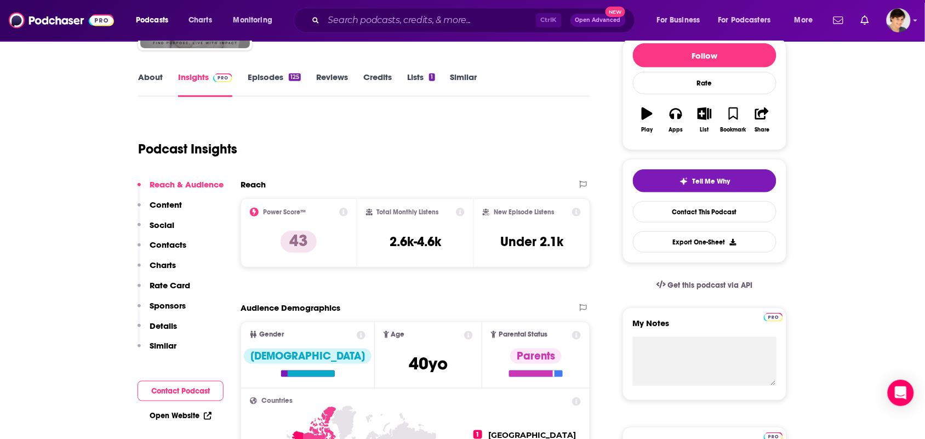
scroll to position [0, 0]
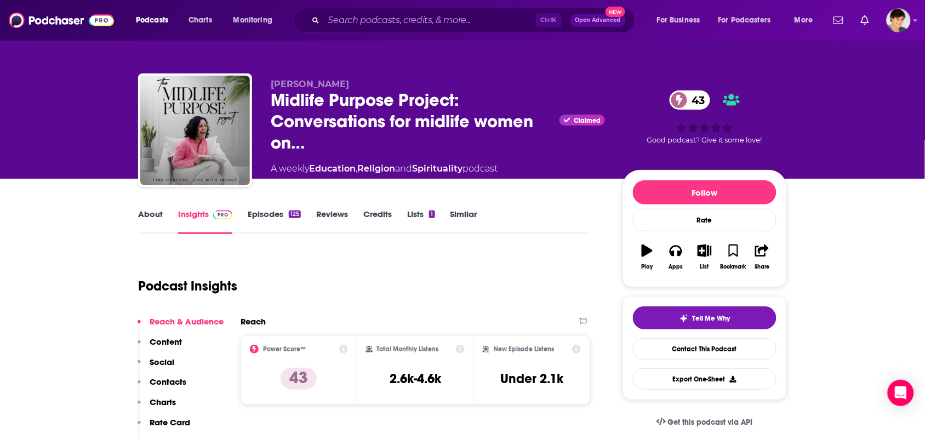
drag, startPoint x: 155, startPoint y: 224, endPoint x: 327, endPoint y: 9, distance: 275.3
click at [153, 224] on link "About" at bounding box center [150, 221] width 25 height 25
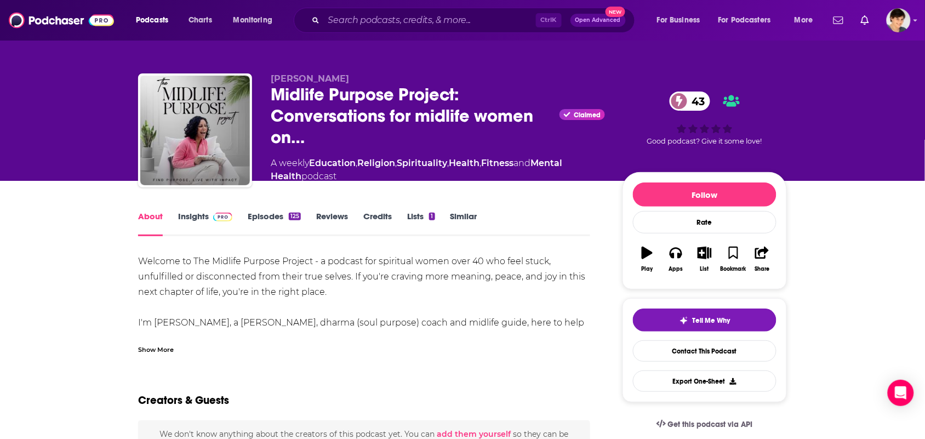
click at [184, 345] on div "Show More" at bounding box center [364, 345] width 452 height 19
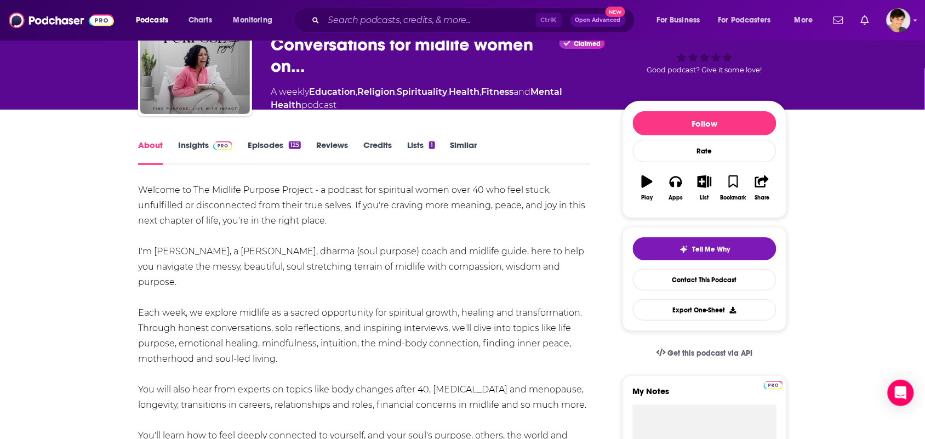
scroll to position [69, 0]
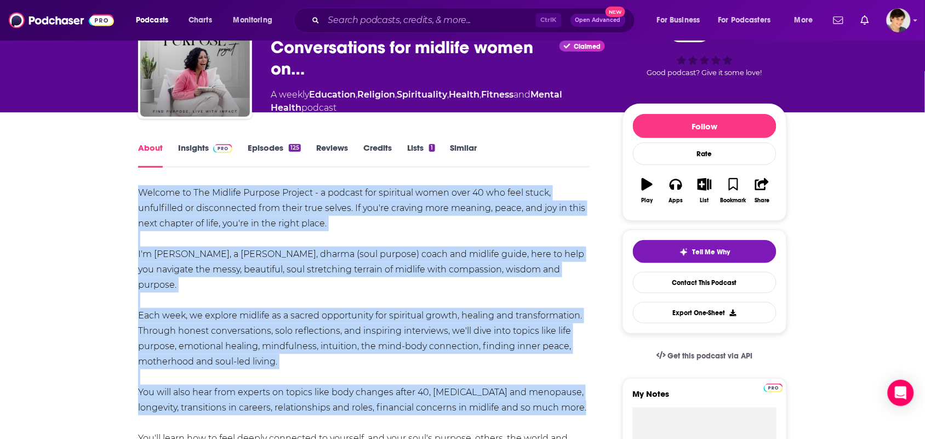
drag, startPoint x: 593, startPoint y: 393, endPoint x: 141, endPoint y: 184, distance: 498.2
copy div "Welcome to The Midlife Purpose Project - a podcast for spiritual women over 40 …"
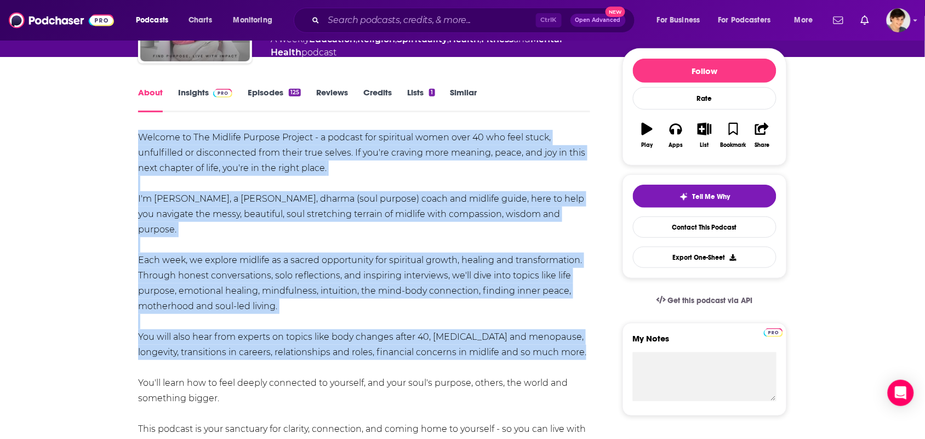
scroll to position [0, 0]
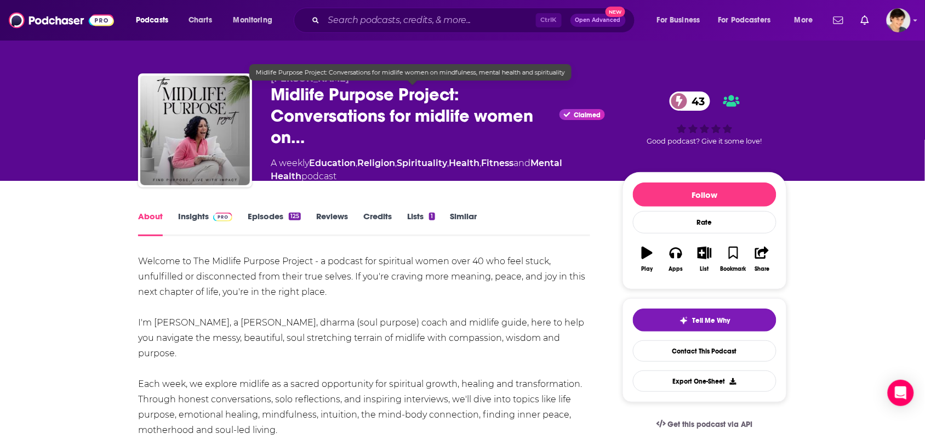
click at [405, 132] on span "Midlife Purpose Project: Conversations for midlife women on…" at bounding box center [413, 116] width 285 height 64
click at [377, 132] on span "Midlife Purpose Project: Conversations for midlife women on…" at bounding box center [413, 116] width 285 height 64
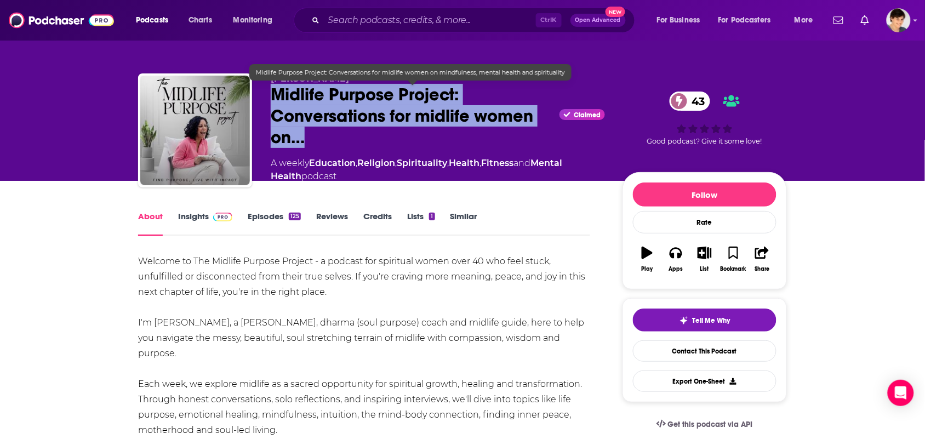
drag, startPoint x: 321, startPoint y: 138, endPoint x: 271, endPoint y: 96, distance: 64.2
click at [271, 96] on span "Midlife Purpose Project: Conversations for midlife women on…" at bounding box center [413, 116] width 285 height 64
copy h1 "Midlife Purpose Project: Conversations for midlife women on…"
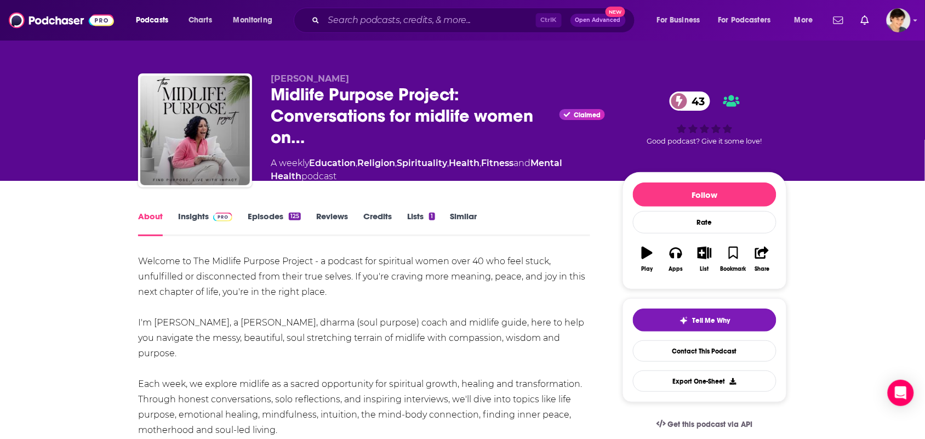
click at [352, 70] on div "Katie Farinas Midlife Purpose Project: Conversations for midlife women on… Clai…" at bounding box center [463, 120] width 666 height 121
drag, startPoint x: 321, startPoint y: 75, endPoint x: 296, endPoint y: 60, distance: 28.5
click at [274, 76] on p "Katie Farinas" at bounding box center [438, 78] width 334 height 10
copy span "Katie Farinas"
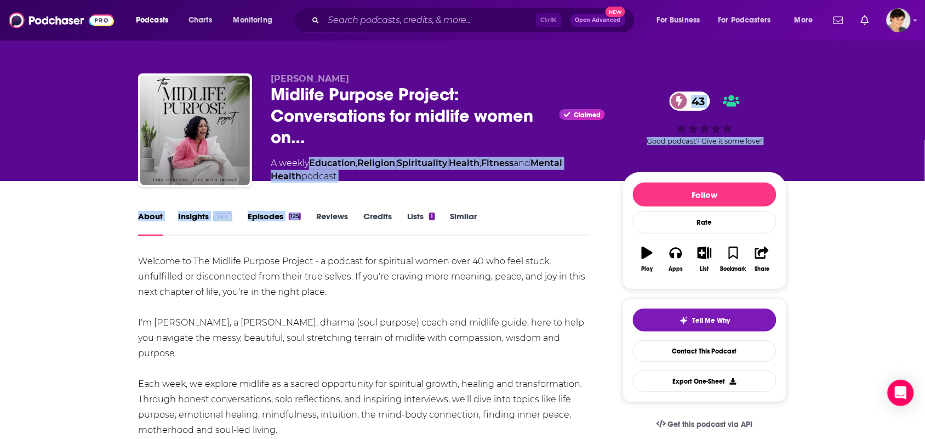
drag, startPoint x: 300, startPoint y: 181, endPoint x: 333, endPoint y: 168, distance: 34.9
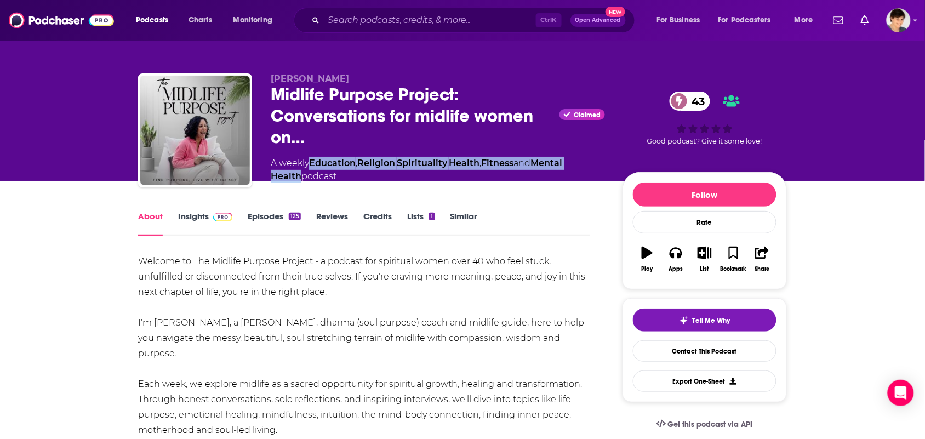
drag, startPoint x: 302, startPoint y: 179, endPoint x: 311, endPoint y: 166, distance: 16.4
click at [311, 166] on div "A weekly Education , Religion , Spirituality , Health , Fitness and Mental Heal…" at bounding box center [438, 170] width 334 height 26
copy div "Education , Religion , Spirituality , Health , Fitness and Mental Health"
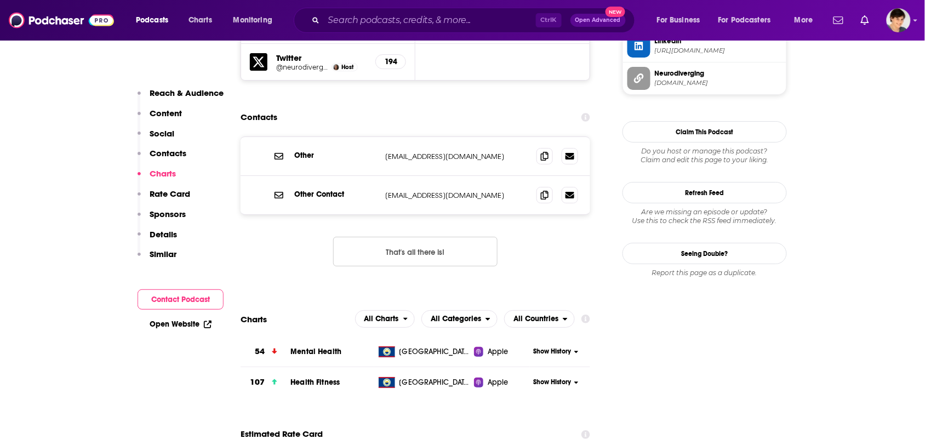
scroll to position [1096, 0]
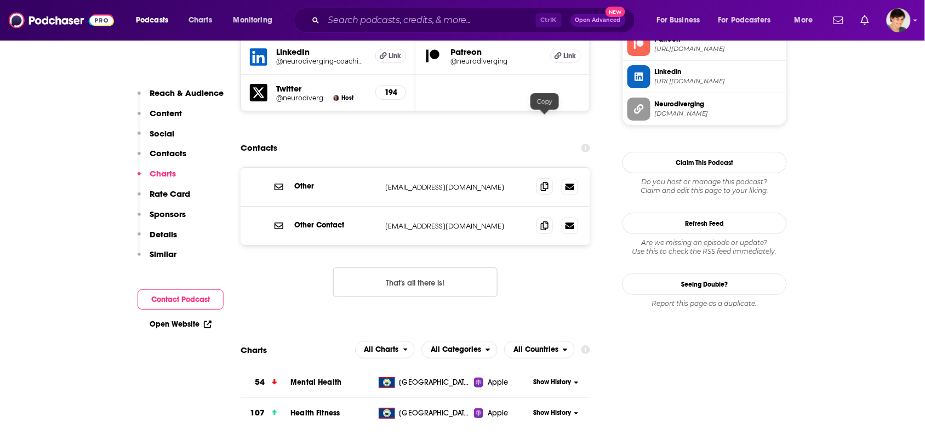
click at [543, 182] on icon at bounding box center [545, 186] width 8 height 9
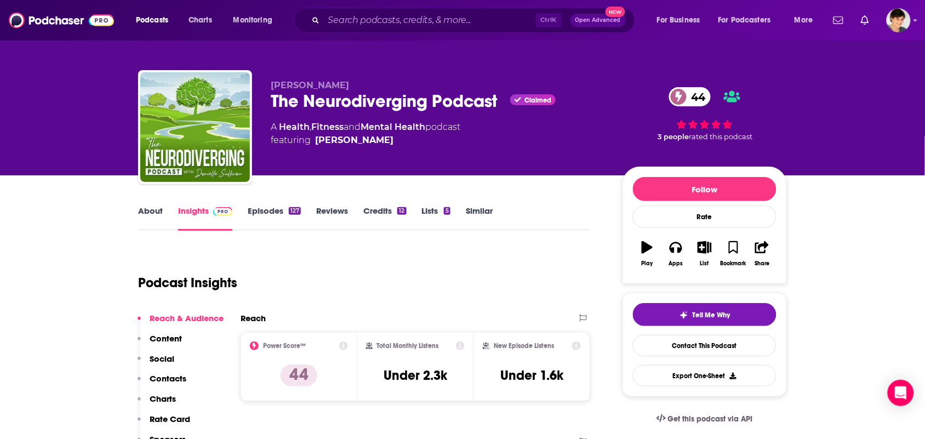
scroll to position [0, 0]
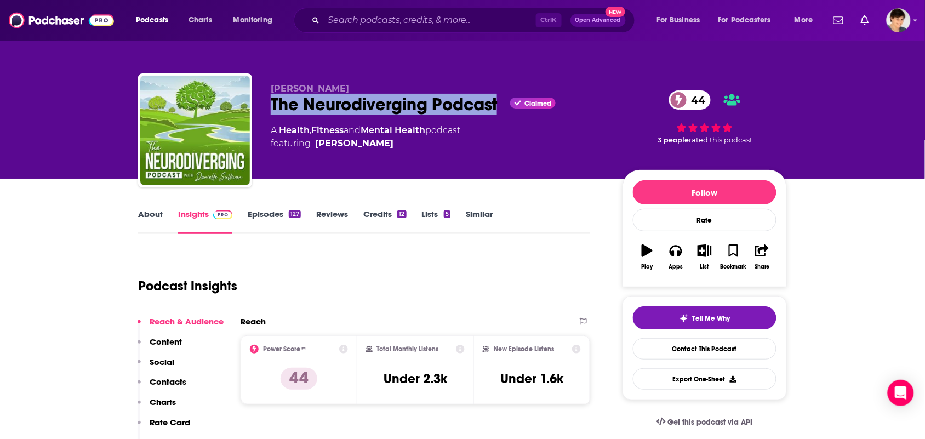
drag, startPoint x: 502, startPoint y: 104, endPoint x: 270, endPoint y: 111, distance: 232.0
click at [271, 111] on div "The Neurodiverging Podcast Claimed 44" at bounding box center [438, 104] width 334 height 21
copy h2 "The Neurodiverging Podcast"
drag, startPoint x: 332, startPoint y: 84, endPoint x: 280, endPoint y: 60, distance: 56.7
click at [255, 89] on div "[PERSON_NAME] The Neurodiverging Podcast Claimed 44 A Health , Fitness and Ment…" at bounding box center [462, 132] width 649 height 118
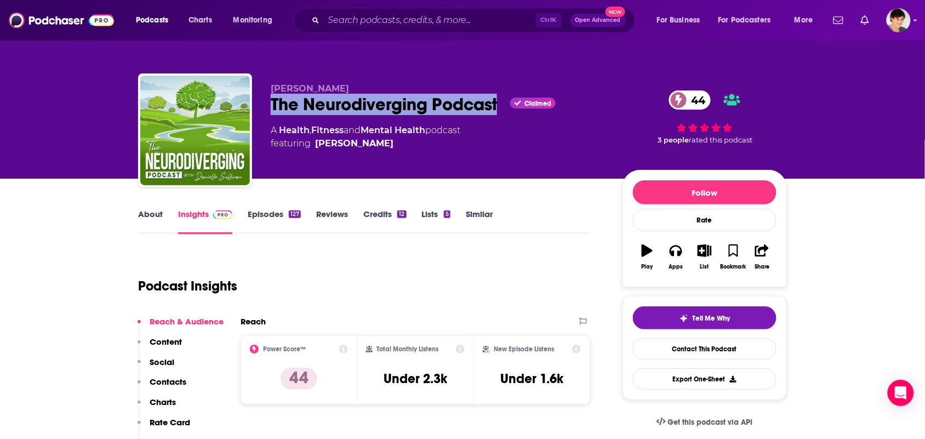
copy span "[PERSON_NAME]"
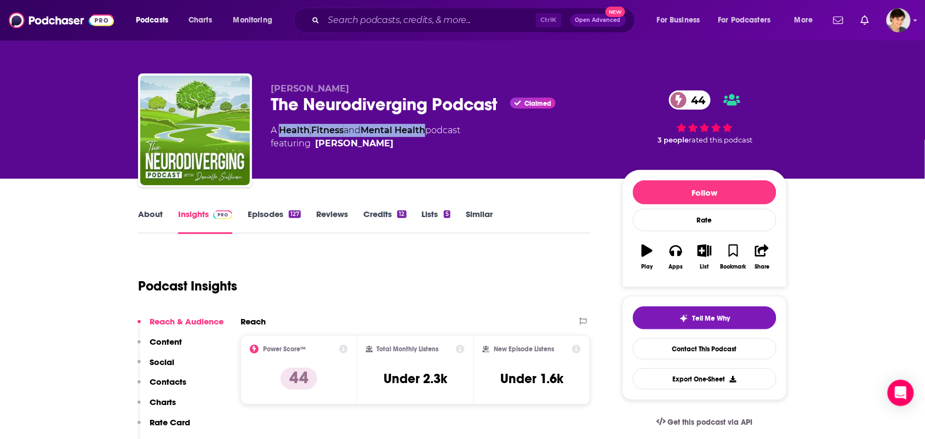
drag, startPoint x: 416, startPoint y: 128, endPoint x: 292, endPoint y: 121, distance: 124.1
click at [286, 129] on div "A Health , Fitness and Mental Health podcast featuring [PERSON_NAME]" at bounding box center [366, 137] width 190 height 26
copy div "ealth , Fitness and Mental Health"
drag, startPoint x: 433, startPoint y: 129, endPoint x: 281, endPoint y: 129, distance: 152.4
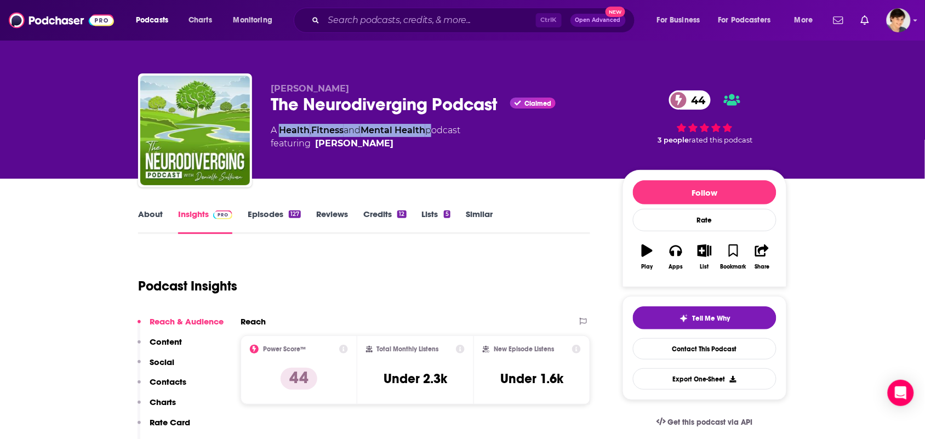
click at [281, 129] on div "A Health , Fitness and Mental Health podcast featuring [PERSON_NAME]" at bounding box center [366, 137] width 190 height 26
copy div "Health , Fitness and Mental Health"
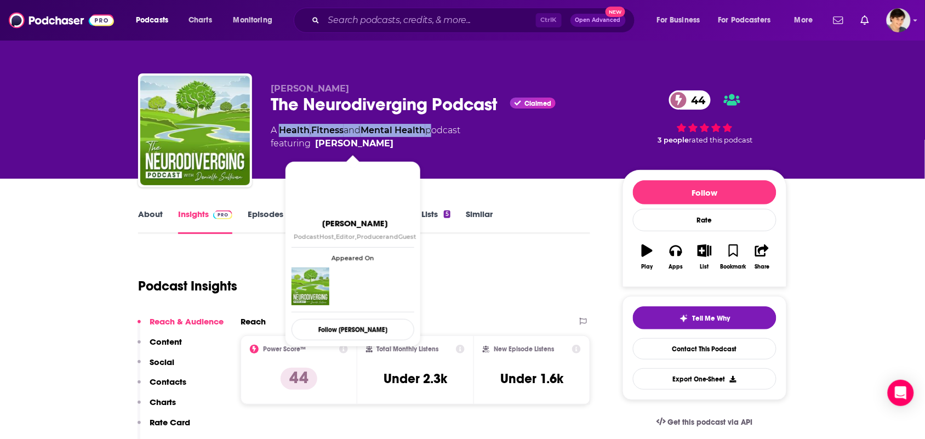
drag, startPoint x: 397, startPoint y: 150, endPoint x: 316, endPoint y: 144, distance: 81.9
click at [316, 144] on div "[PERSON_NAME] The Neurodiverging Podcast Claimed 44 A Health , Fitness and Ment…" at bounding box center [438, 127] width 334 height 88
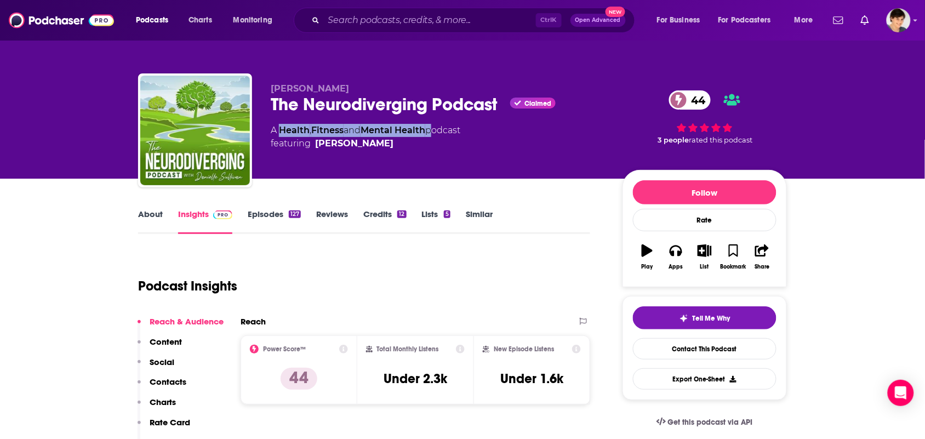
copy link "[PERSON_NAME]"
click at [152, 220] on link "About" at bounding box center [150, 221] width 25 height 25
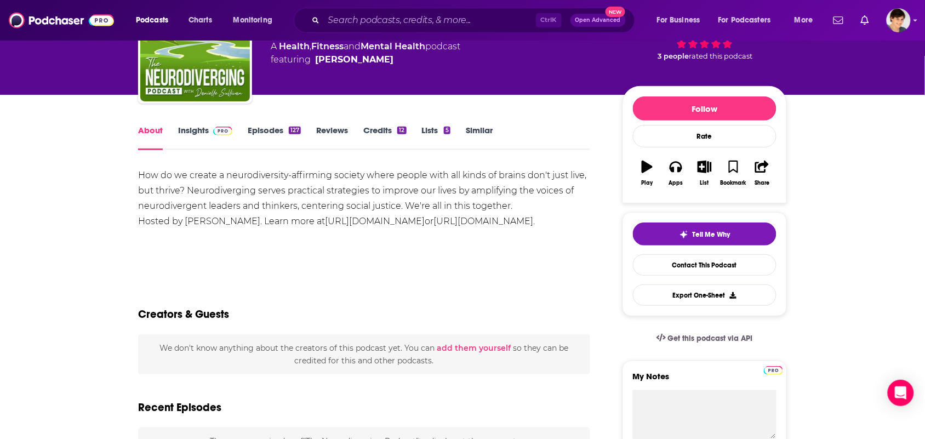
scroll to position [137, 0]
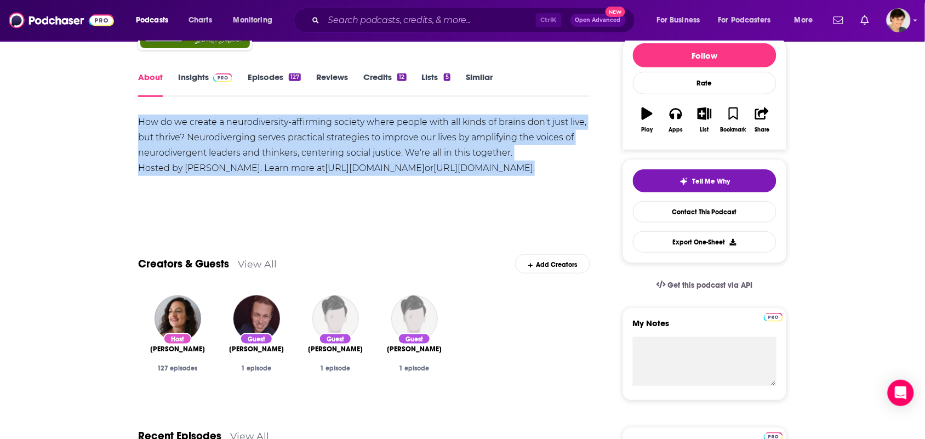
drag, startPoint x: 303, startPoint y: 185, endPoint x: 137, endPoint y: 128, distance: 175.6
copy div "How do we create a neurodiversity-affirming society where people with all kinds…"
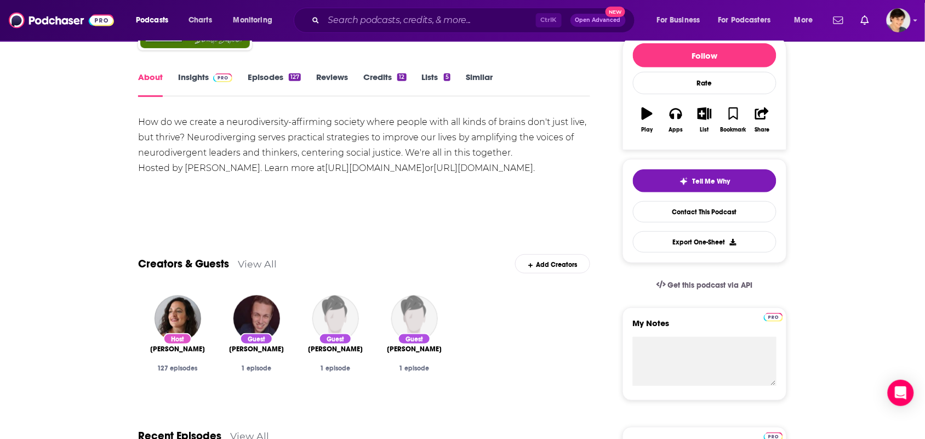
click at [405, 23] on input "Search podcasts, credits, & more..." at bounding box center [430, 21] width 212 height 18
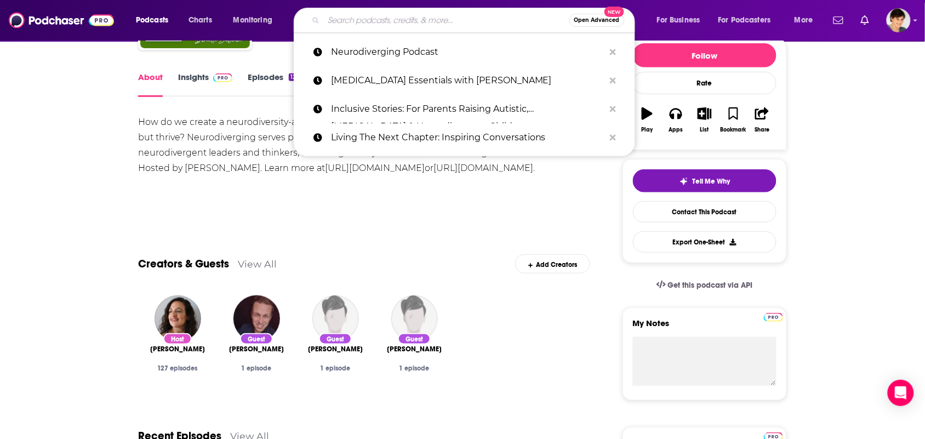
paste input "The Neurodiversity Podcast"
type input "The Neurodiversity Podcast"
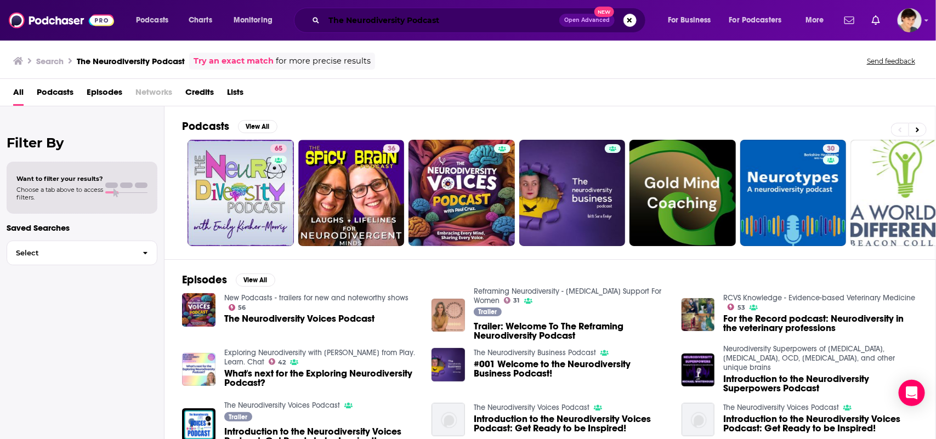
click at [386, 16] on input "The Neurodiversity Podcast" at bounding box center [441, 21] width 235 height 18
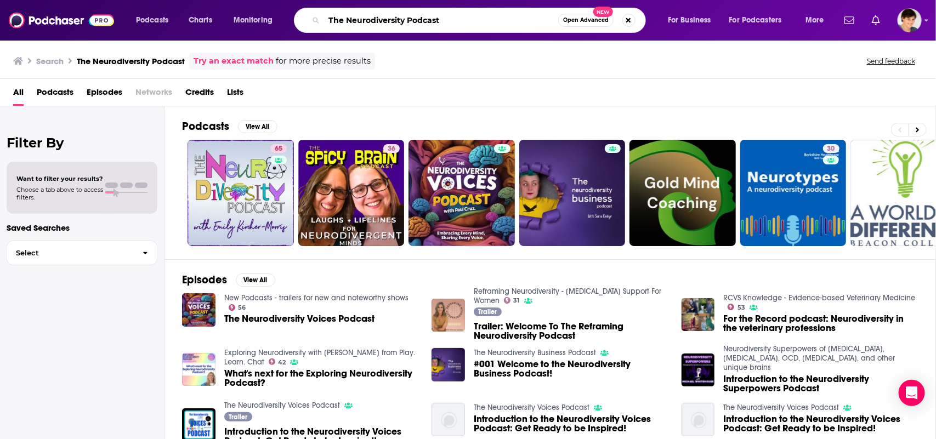
click at [386, 16] on input "The Neurodiversity Podcast" at bounding box center [441, 21] width 234 height 18
paste input "Verywell Mind’s Recommendations"
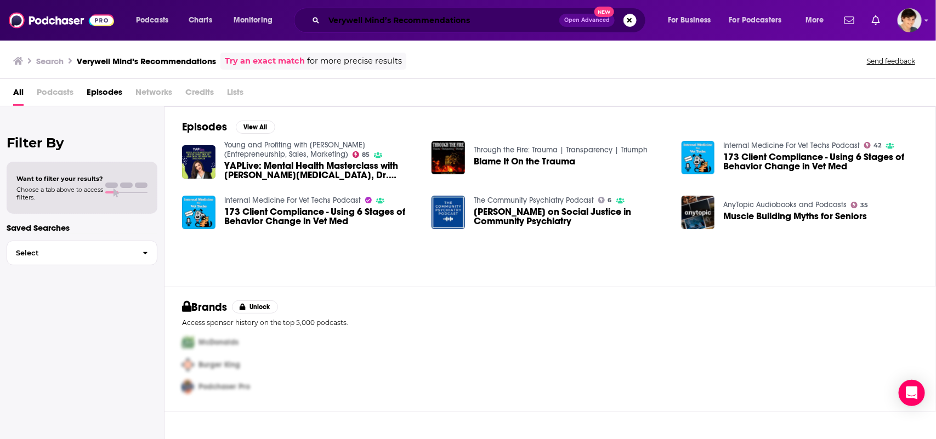
click at [481, 22] on input "Verywell Mind’s Recommendations" at bounding box center [441, 21] width 235 height 18
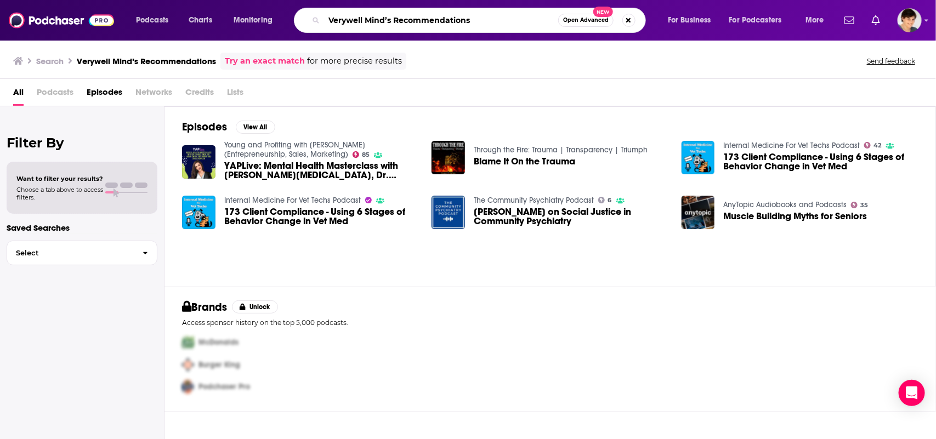
click at [481, 22] on input "Verywell Mind’s Recommendations" at bounding box center [441, 21] width 234 height 18
paste input "Divergent Conversations with Patrick Casale & Dr. Megan Anna Neff"
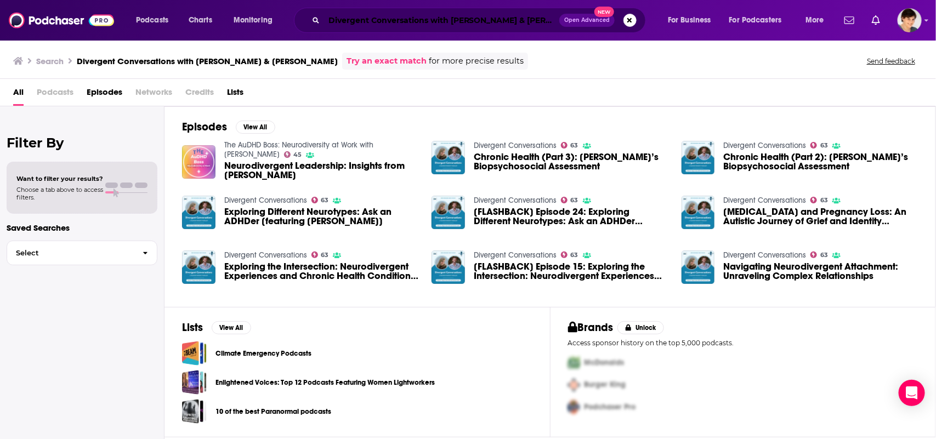
click at [448, 25] on input "Divergent Conversations with Patrick Casale & Dr. Megan Anna Neff" at bounding box center [441, 21] width 235 height 18
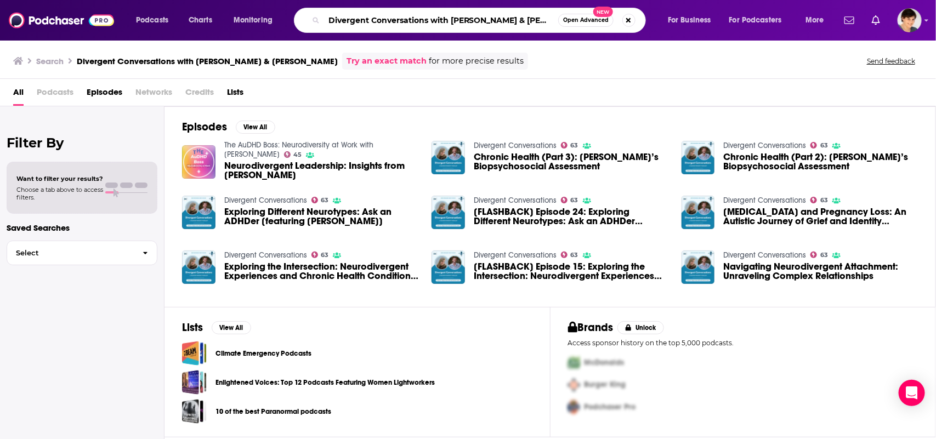
click at [448, 25] on input "Divergent Conversations with Patrick Casale & Dr. Megan Anna Neff" at bounding box center [441, 21] width 234 height 18
click at [463, 18] on input "Divergent Conversations with Patrick Casale & Dr. Megan Anna Neff" at bounding box center [441, 21] width 234 height 18
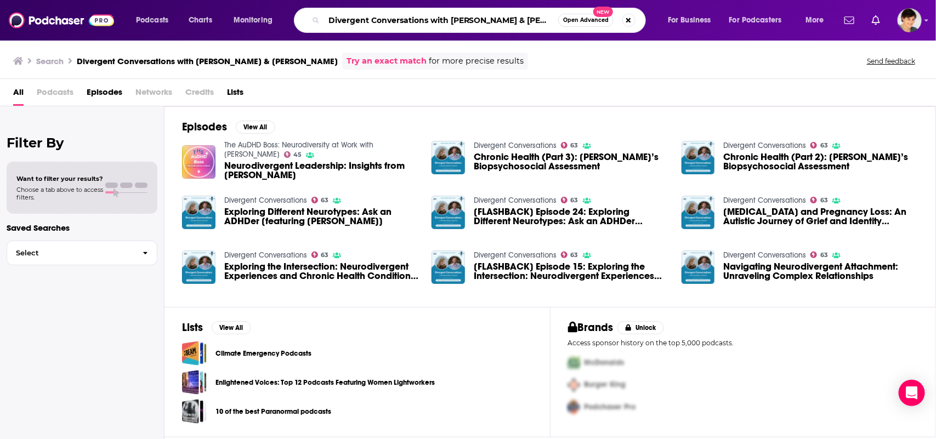
click at [463, 18] on input "Divergent Conversations with Patrick Casale & Dr. Megan Anna Neff" at bounding box center [441, 21] width 234 height 18
paste input "Autism Family Resource"
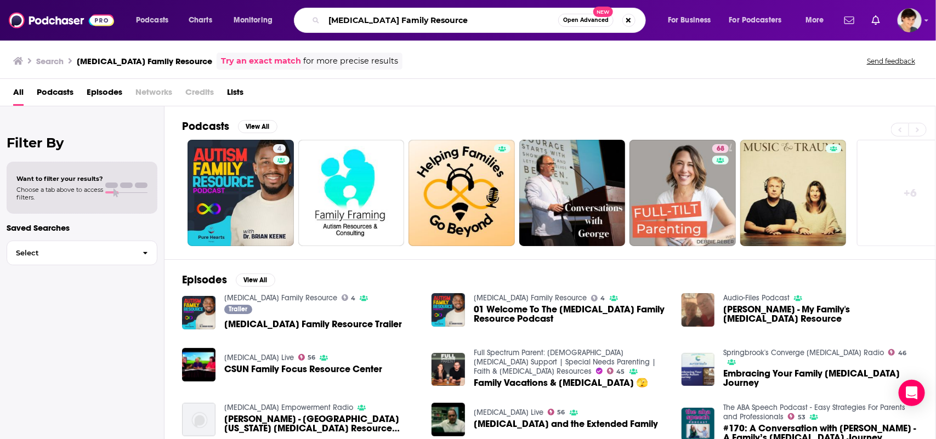
click at [430, 18] on input "Autism Family Resource" at bounding box center [441, 21] width 234 height 18
paste input "Target Shows Aligned with ADHD & Neurodiversity Advocacy"
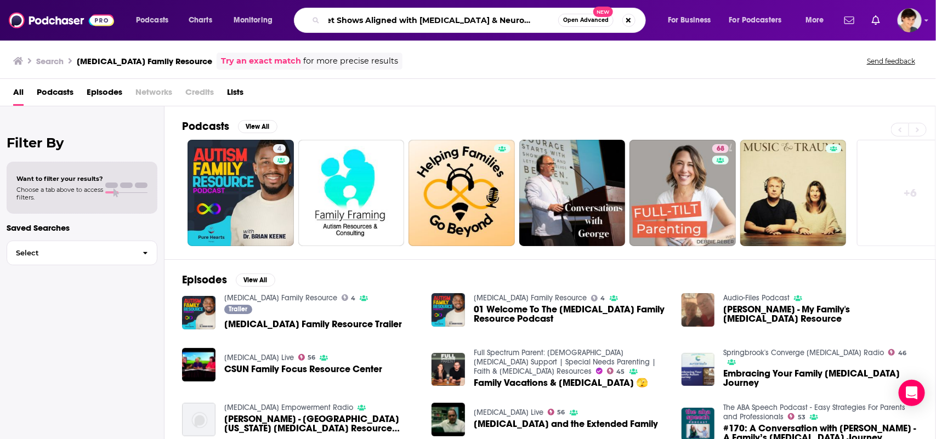
type input "Target Shows Aligned with ADHD & Neurodiversity Advocacy"
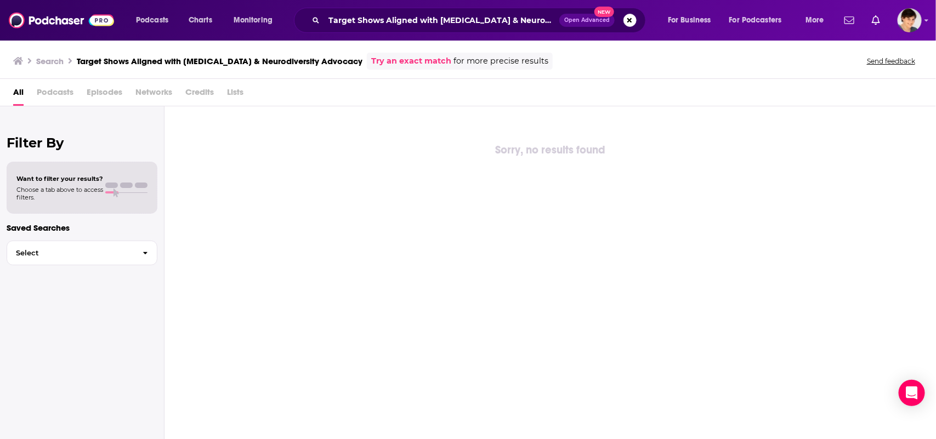
click at [439, 8] on div "Target Shows Aligned with ADHD & Neurodiversity Advocacy Open Advanced New" at bounding box center [470, 20] width 352 height 25
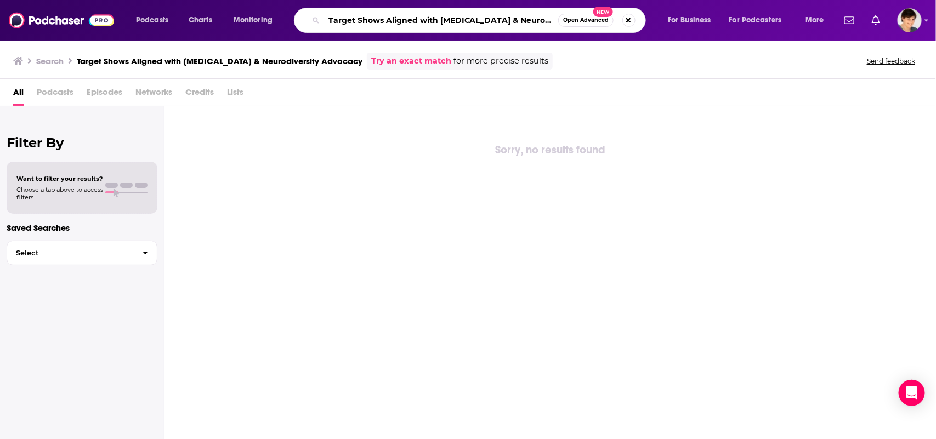
click at [435, 12] on input "Target Shows Aligned with ADHD & Neurodiversity Advocacy" at bounding box center [441, 21] width 234 height 18
click at [456, 20] on input "Target Shows Aligned with ADHD & Neurodiversity Advocacy" at bounding box center [441, 21] width 234 height 18
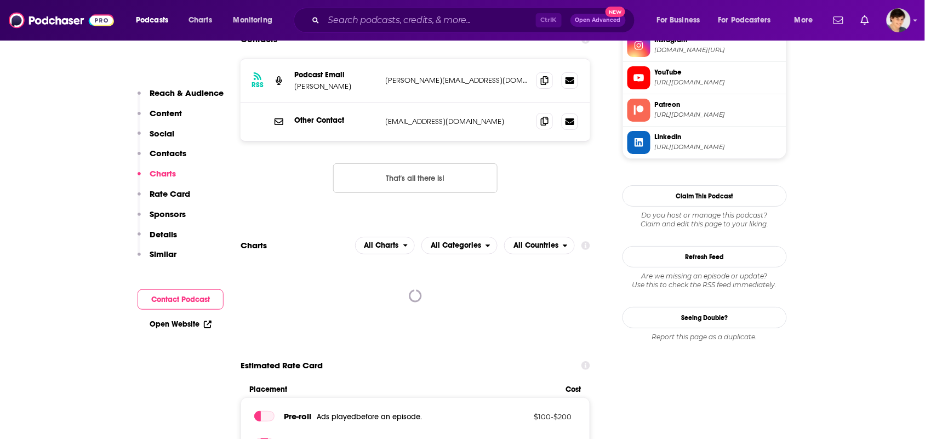
scroll to position [1028, 0]
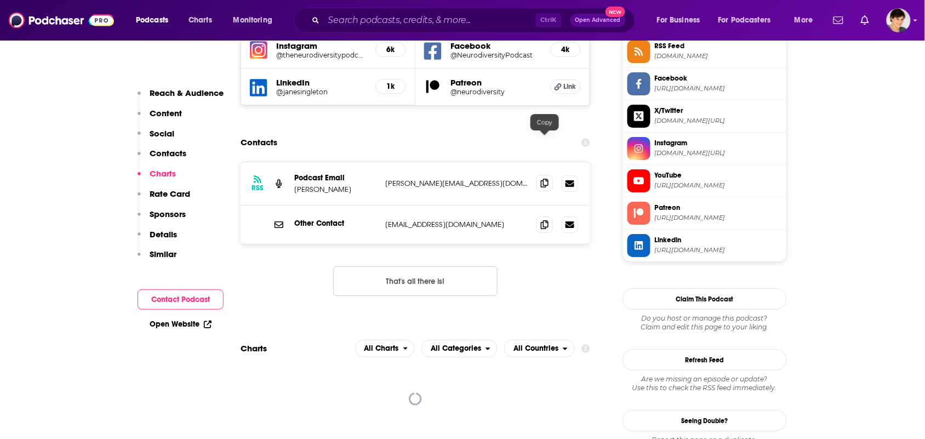
click at [544, 175] on span at bounding box center [545, 183] width 16 height 16
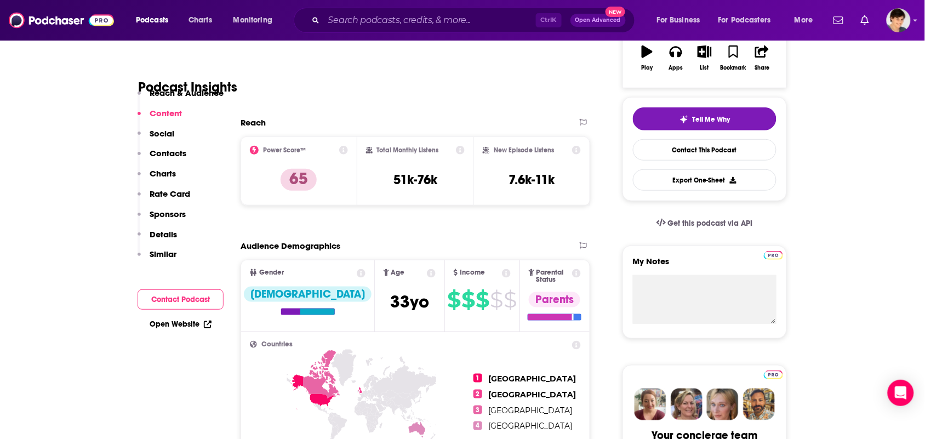
scroll to position [0, 0]
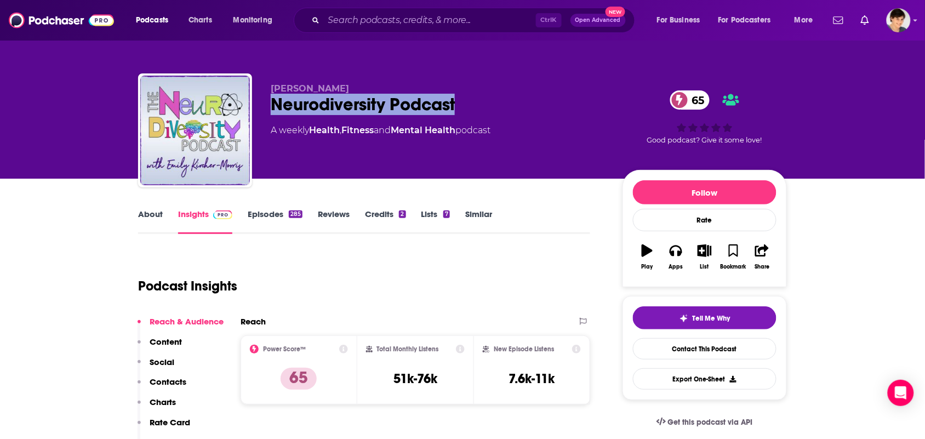
drag, startPoint x: 462, startPoint y: 107, endPoint x: 269, endPoint y: 103, distance: 193.6
click at [269, 103] on div "[PERSON_NAME] Neurodiversity Podcast 65 A weekly Health , Fitness and Mental He…" at bounding box center [462, 132] width 649 height 118
copy h2 "Neurodiversity Podcast"
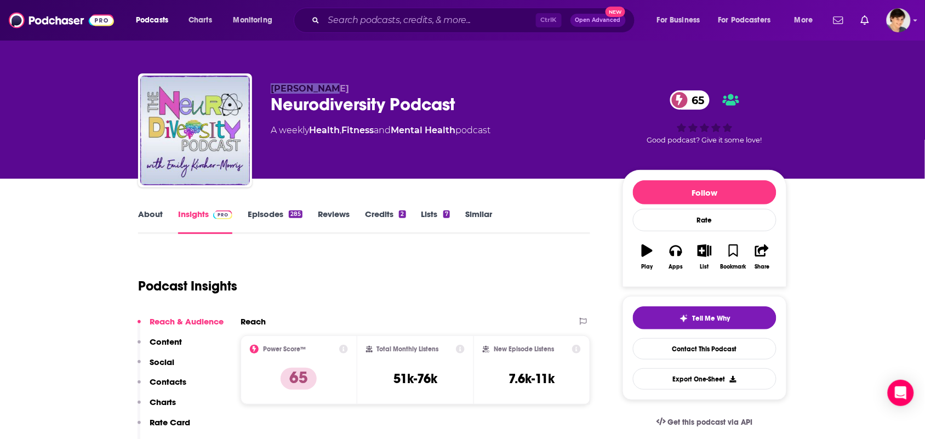
drag, startPoint x: 335, startPoint y: 84, endPoint x: 259, endPoint y: 93, distance: 76.2
click at [259, 93] on div "[PERSON_NAME] Neurodiversity Podcast 65 A weekly Health , Fitness and Mental He…" at bounding box center [462, 132] width 649 height 118
copy span "[PERSON_NAME]"
drag, startPoint x: 462, startPoint y: 144, endPoint x: 312, endPoint y: 138, distance: 149.2
click at [312, 138] on div "[PERSON_NAME] Neurodiversity Podcast 65 A weekly Health , Fitness and Mental He…" at bounding box center [438, 127] width 334 height 88
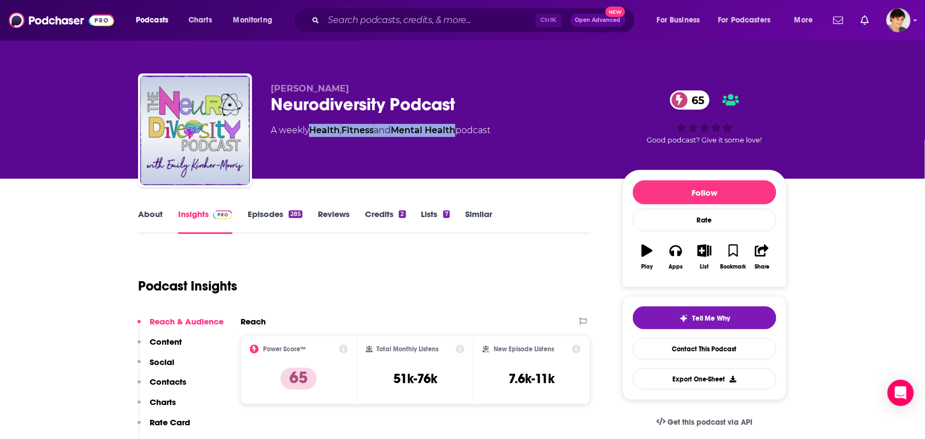
copy div "Health , Fitness and Mental Health"
click at [151, 217] on link "About" at bounding box center [150, 221] width 25 height 25
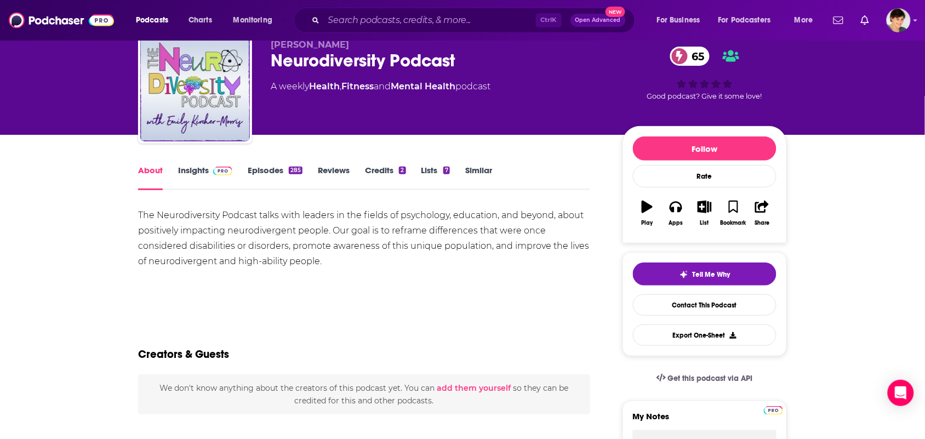
scroll to position [69, 0]
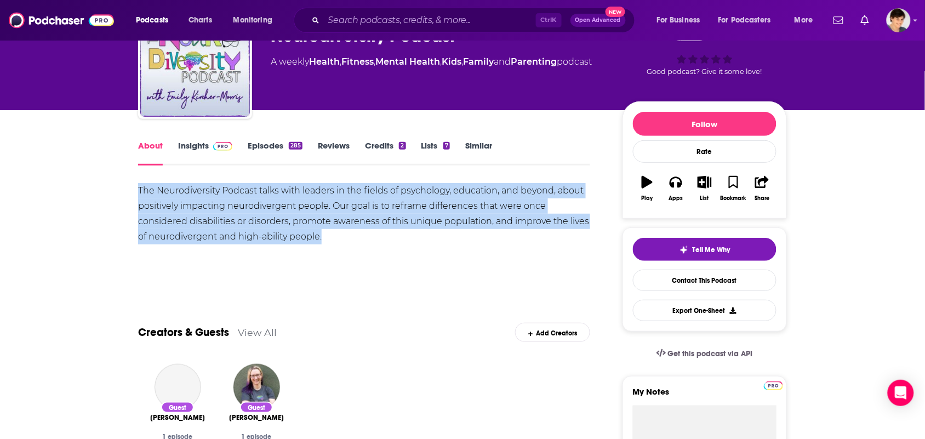
drag, startPoint x: 327, startPoint y: 239, endPoint x: 125, endPoint y: 194, distance: 206.8
copy div "The Neurodiversity Podcast talks with leaders in the fields of psychology, educ…"
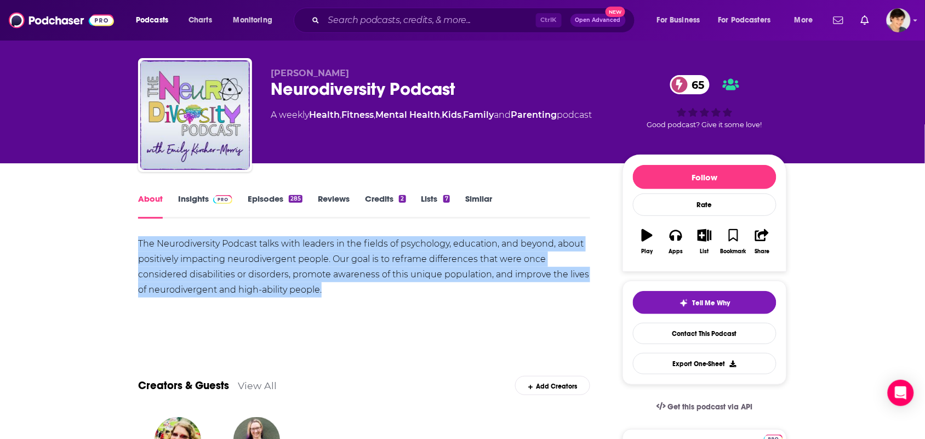
scroll to position [0, 0]
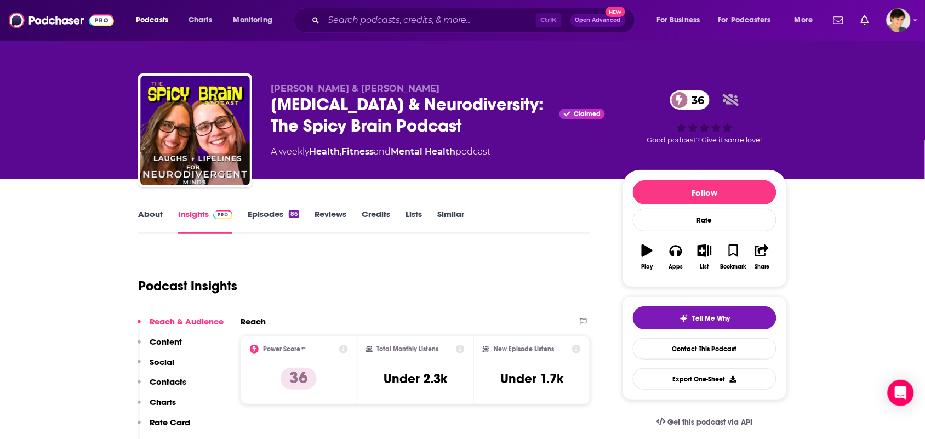
click at [152, 222] on link "About" at bounding box center [150, 221] width 25 height 25
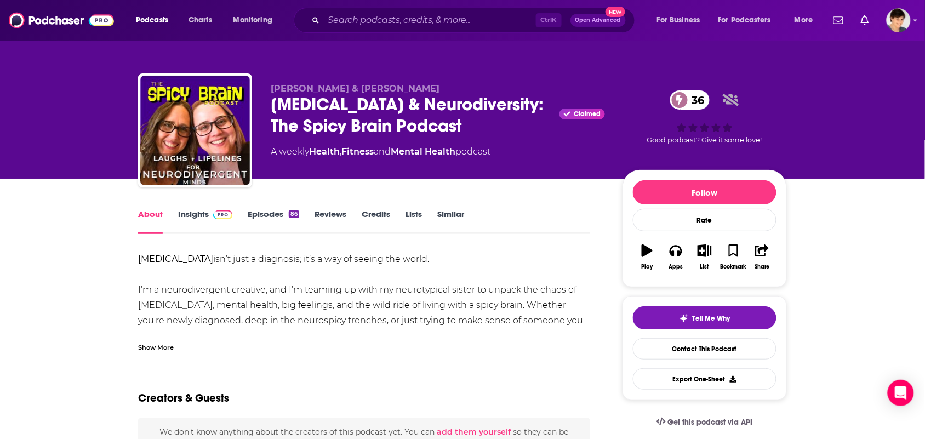
click at [166, 344] on div "Show More" at bounding box center [156, 347] width 36 height 10
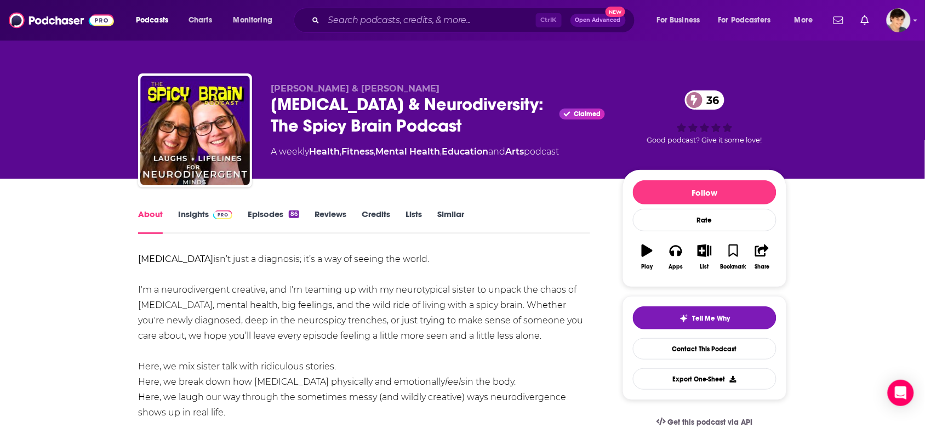
drag, startPoint x: 270, startPoint y: 88, endPoint x: 448, endPoint y: 81, distance: 177.8
click at [448, 81] on div "[PERSON_NAME] & [PERSON_NAME] [MEDICAL_DATA] & Neurodiversity: The Spicy Brain …" at bounding box center [462, 132] width 649 height 118
copy span "[PERSON_NAME] & [PERSON_NAME]"
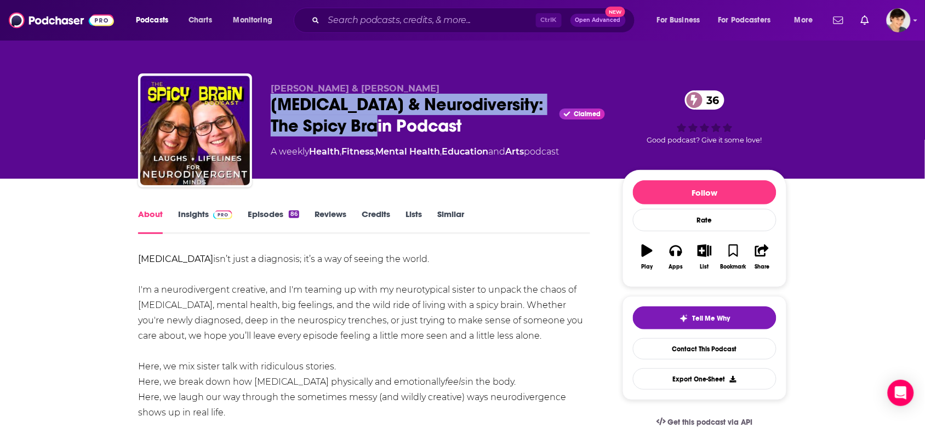
drag, startPoint x: 393, startPoint y: 123, endPoint x: 273, endPoint y: 105, distance: 121.5
click at [273, 105] on div "[MEDICAL_DATA] & Neurodiversity: The Spicy Brain Podcast Claimed 36" at bounding box center [438, 115] width 334 height 43
copy h1 "[MEDICAL_DATA] & Neurodiversity: The Spicy Brain Podcast"
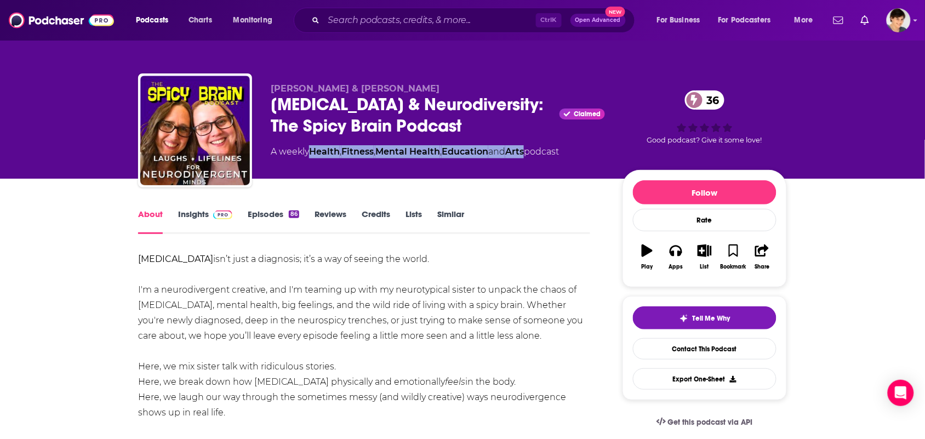
drag, startPoint x: 534, startPoint y: 167, endPoint x: 314, endPoint y: 159, distance: 220.5
click at [314, 159] on div "[PERSON_NAME] & [PERSON_NAME] [MEDICAL_DATA] & Neurodiversity: The Spicy Brain …" at bounding box center [438, 127] width 334 height 88
copy div "Health , Fitness , Mental Health , Education and Arts"
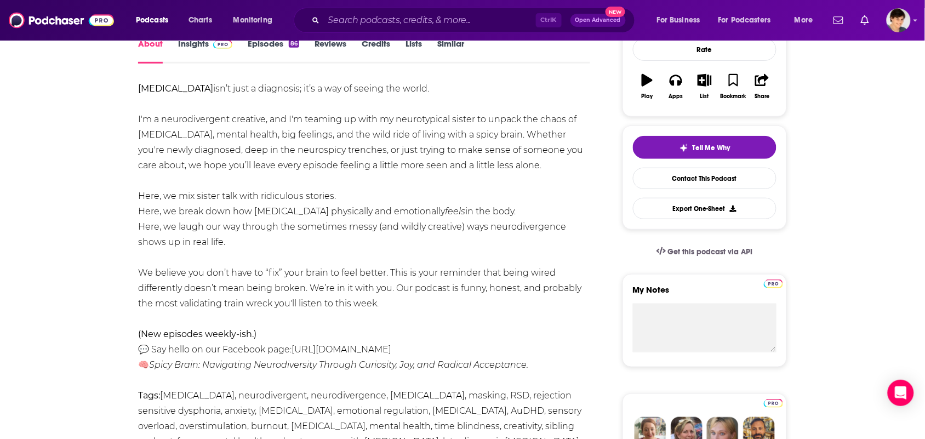
scroll to position [137, 0]
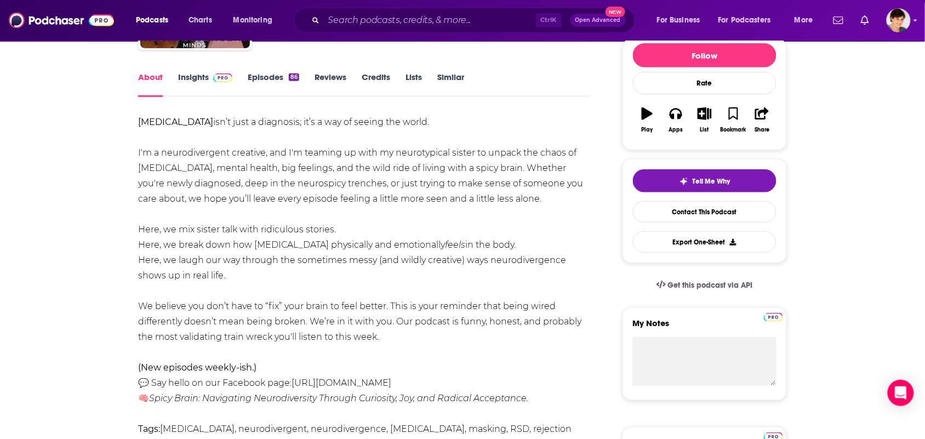
drag, startPoint x: 413, startPoint y: 335, endPoint x: 126, endPoint y: 140, distance: 346.8
copy div "I'm a neurodivergent creative, and I'm teaming up with my neurotypical sister t…"
drag, startPoint x: 128, startPoint y: 123, endPoint x: 401, endPoint y: 329, distance: 342.1
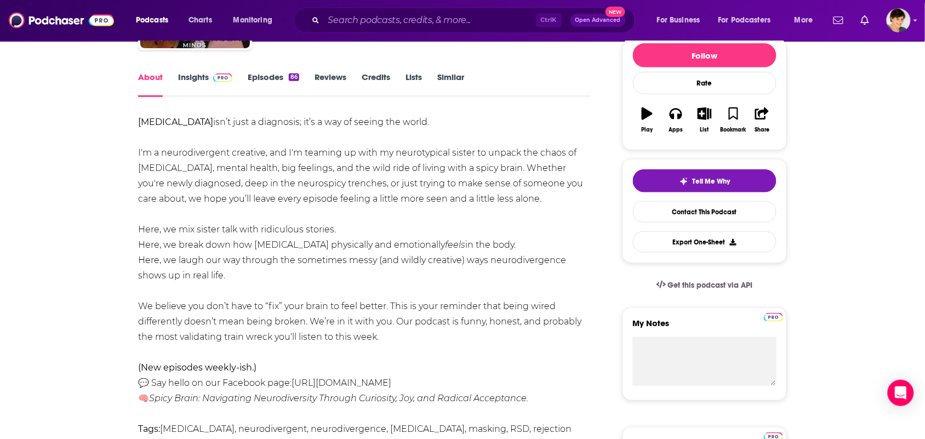
copy div "[MEDICAL_DATA] isn’t just a diagnosis; it’s a way of seeing the world. I'm a ne…"
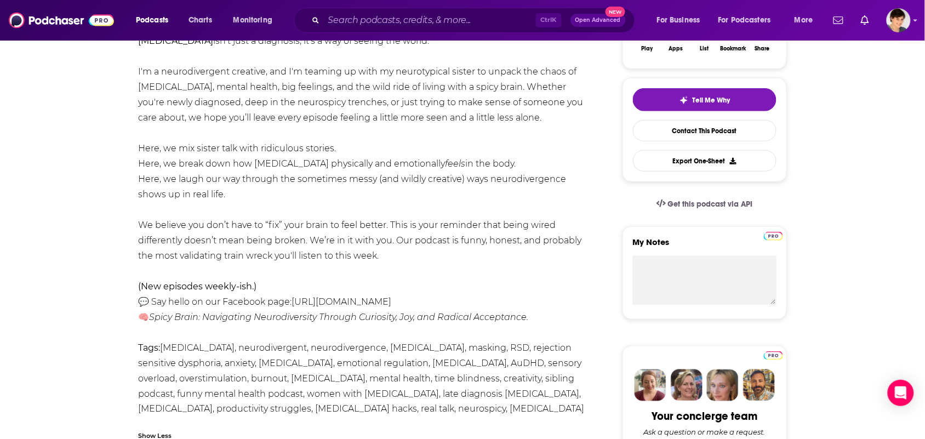
scroll to position [0, 0]
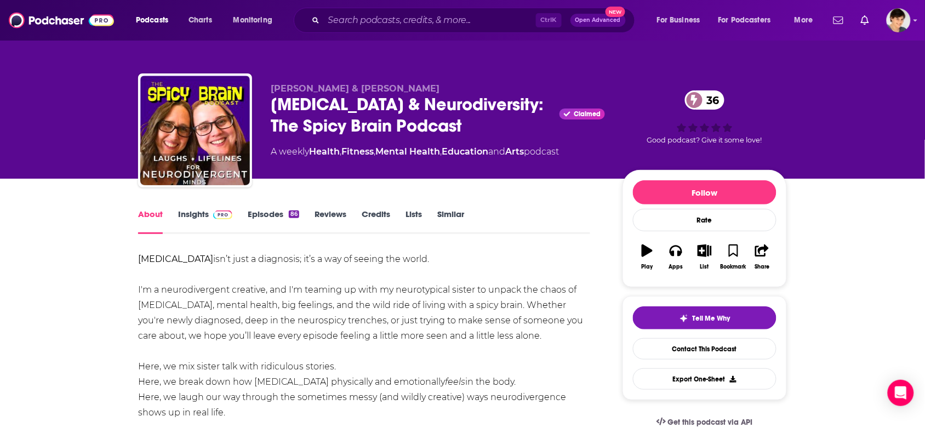
click at [190, 214] on link "Insights" at bounding box center [205, 221] width 54 height 25
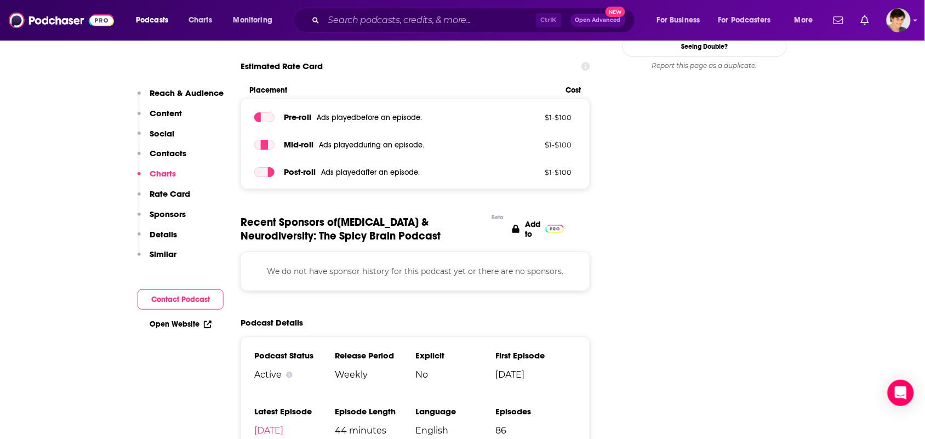
scroll to position [754, 0]
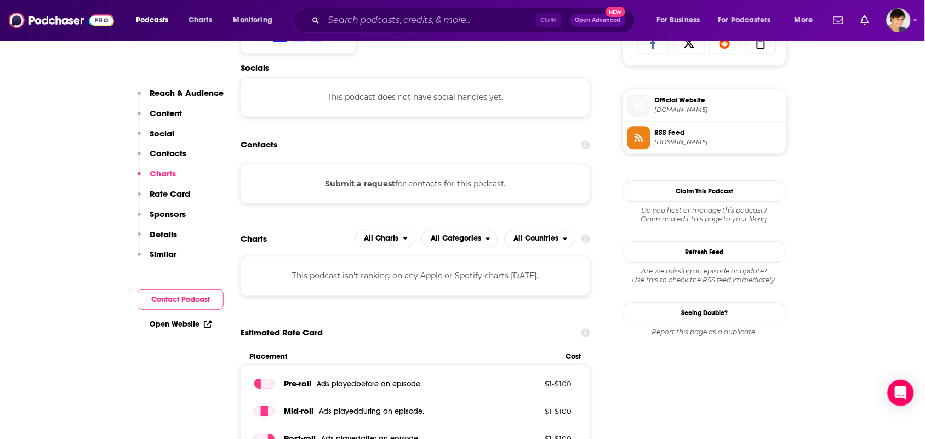
click at [694, 105] on span "Official Website" at bounding box center [718, 100] width 127 height 10
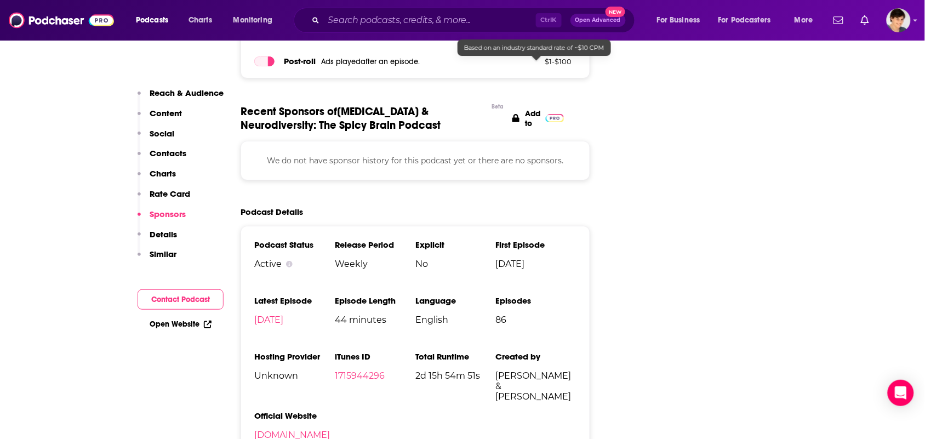
scroll to position [1165, 0]
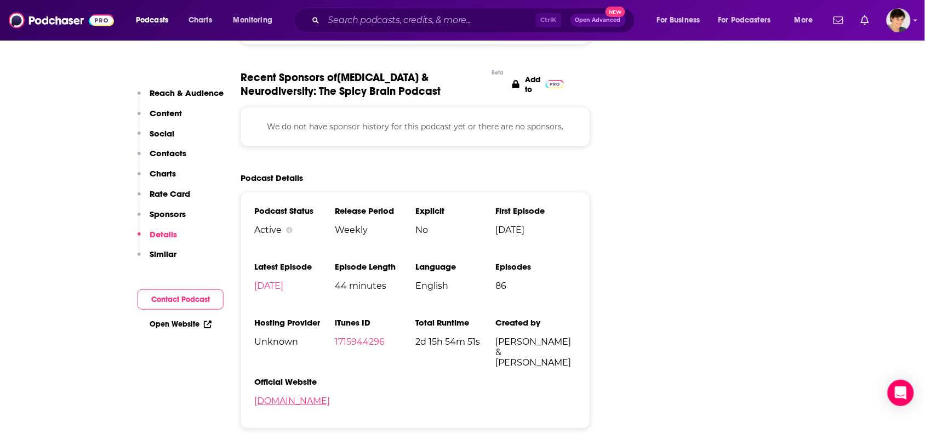
click at [299, 406] on link "spicybrain.com" at bounding box center [292, 401] width 76 height 10
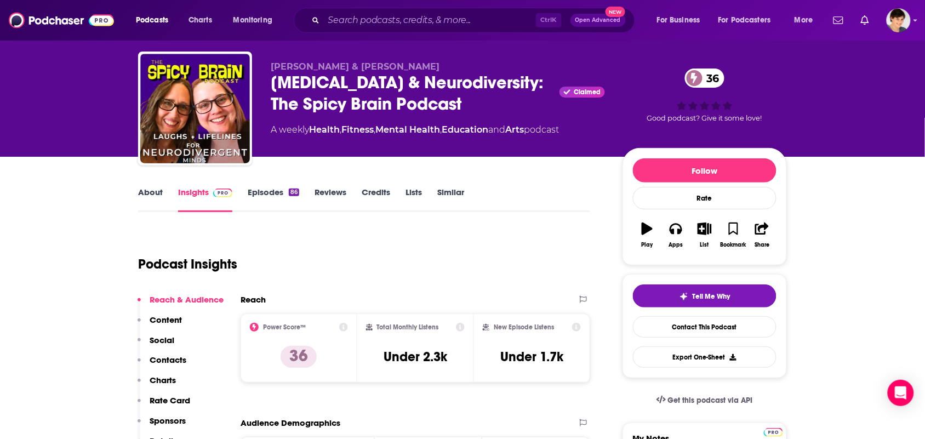
scroll to position [0, 0]
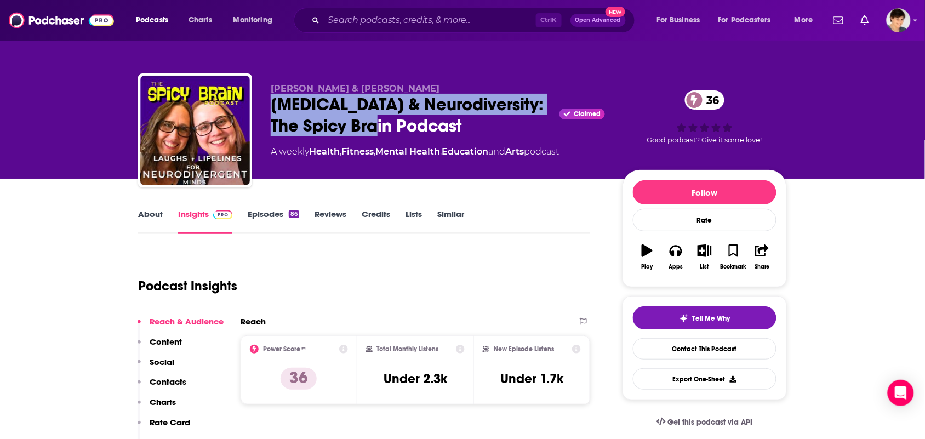
drag, startPoint x: 388, startPoint y: 120, endPoint x: 264, endPoint y: 107, distance: 123.9
click at [264, 107] on div "Megan Mioduski & Michelle Woodward ADHD & Neurodiversity: The Spicy Brain Podca…" at bounding box center [462, 132] width 649 height 118
copy h2 "ADHD & Neurodiversity: The Spicy Brain Podcast"
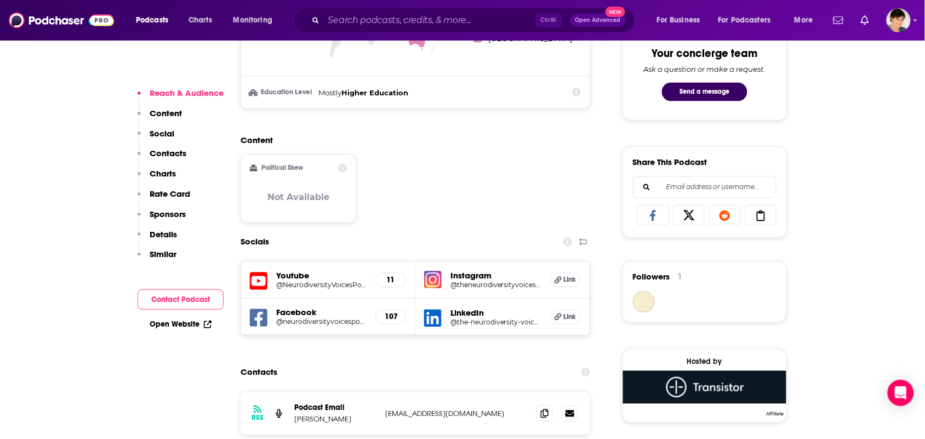
scroll to position [685, 0]
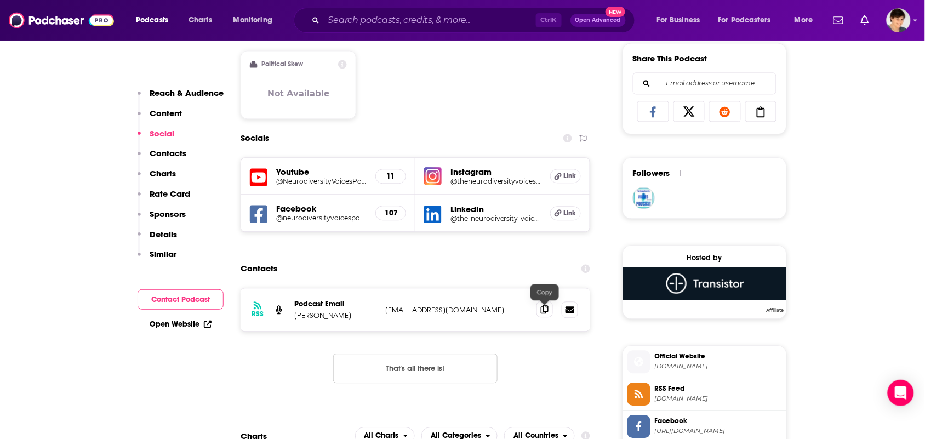
click at [548, 316] on span at bounding box center [545, 309] width 16 height 16
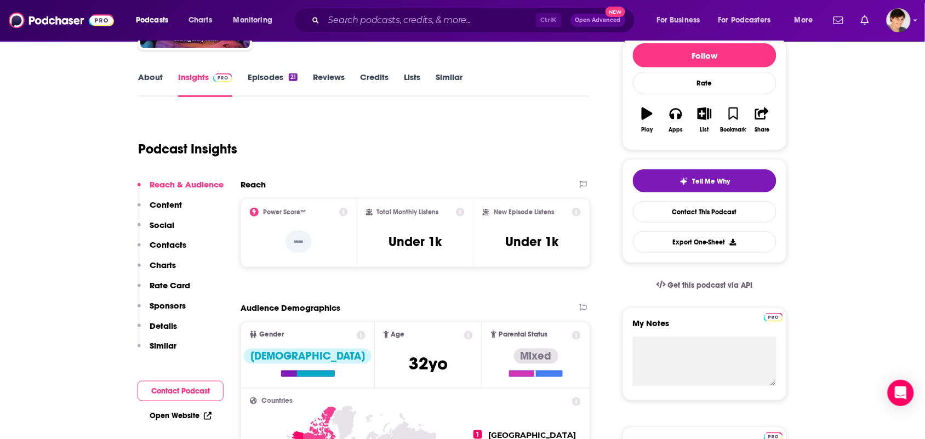
scroll to position [0, 0]
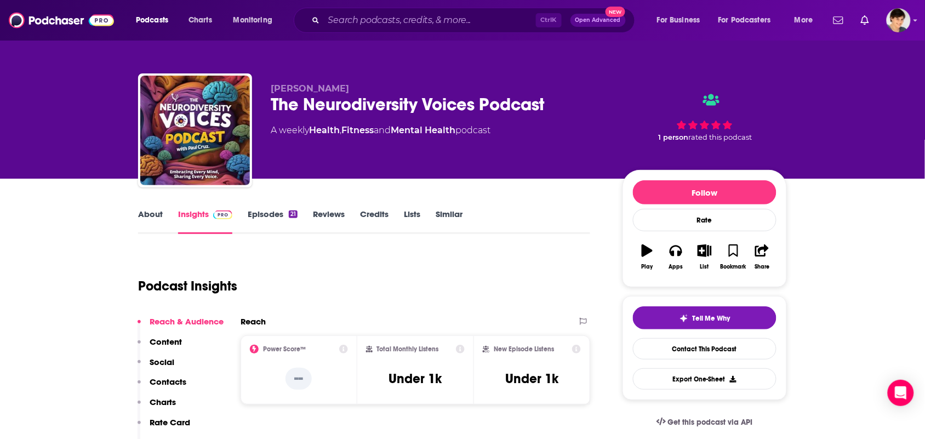
click at [148, 215] on link "About" at bounding box center [150, 221] width 25 height 25
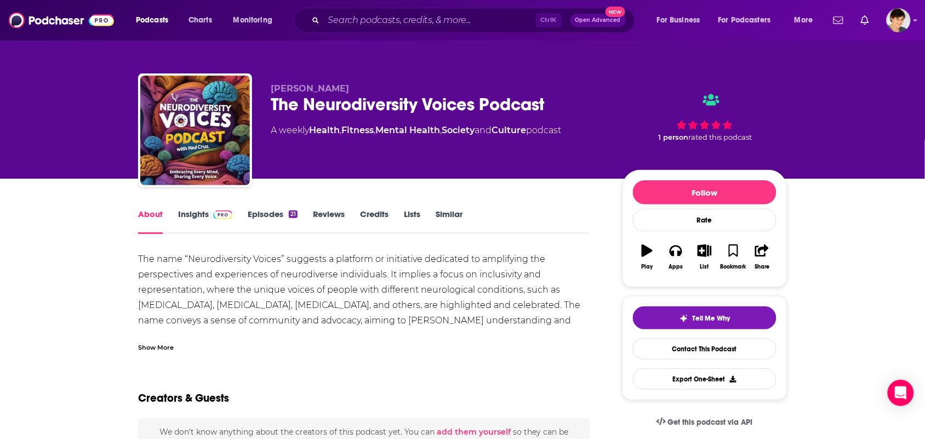
click at [162, 338] on div "Show More" at bounding box center [364, 343] width 452 height 19
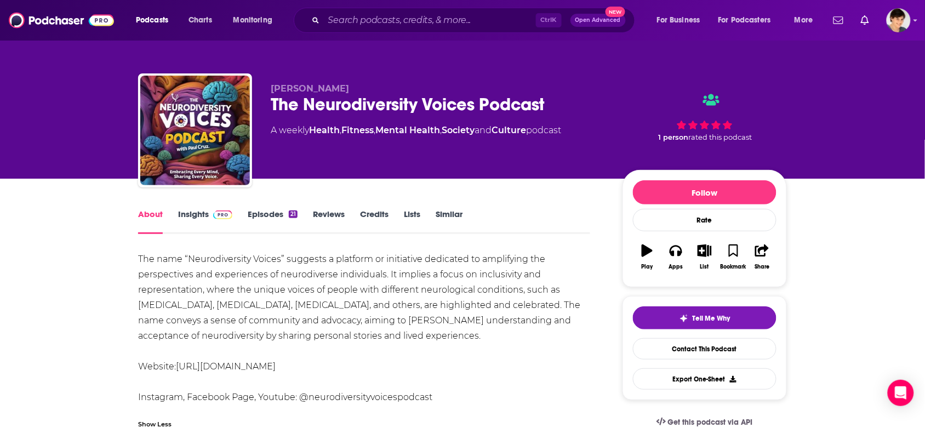
click at [197, 215] on link "Insights" at bounding box center [205, 221] width 54 height 25
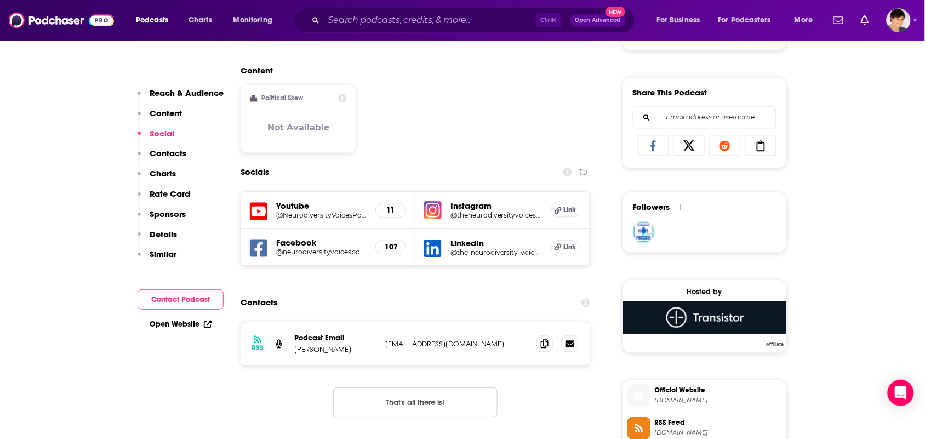
scroll to position [685, 0]
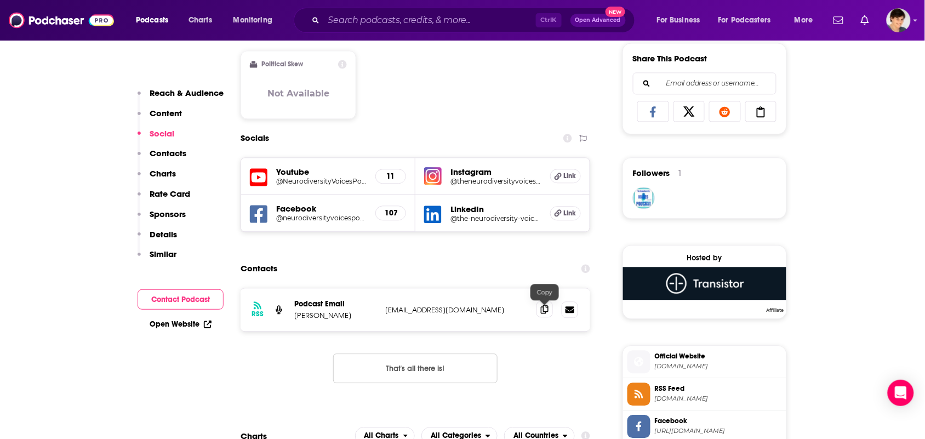
click at [547, 308] on icon at bounding box center [545, 309] width 8 height 9
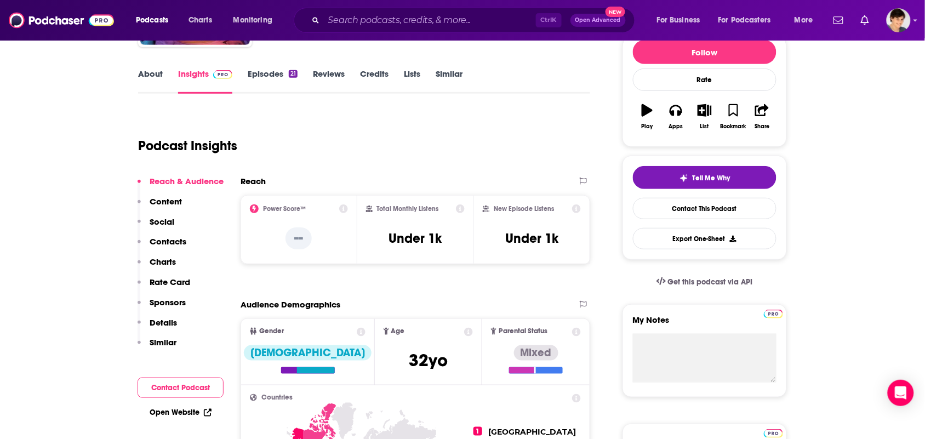
scroll to position [0, 0]
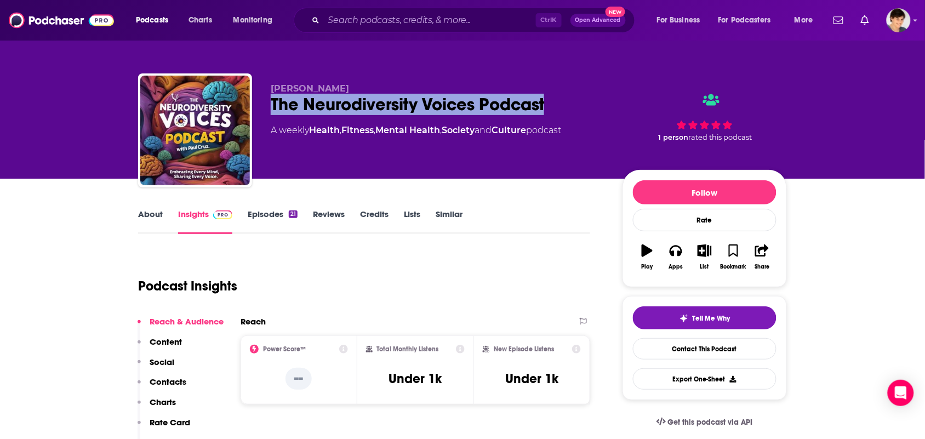
drag, startPoint x: 565, startPoint y: 101, endPoint x: 273, endPoint y: 114, distance: 292.5
click at [273, 114] on div "The Neurodiversity Voices Podcast" at bounding box center [438, 104] width 334 height 21
copy h2 "The Neurodiversity Voices Podcast"
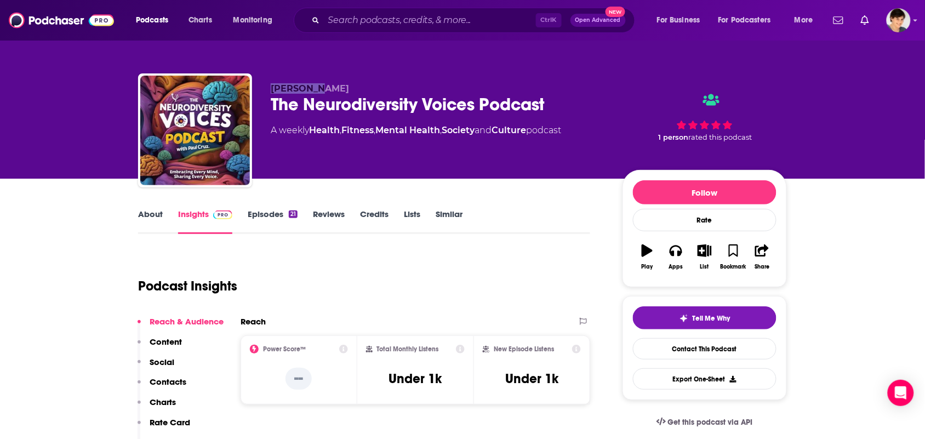
drag, startPoint x: 348, startPoint y: 86, endPoint x: 266, endPoint y: 85, distance: 81.7
click at [266, 85] on div "Paul Cruz The Neurodiversity Voices Podcast A weekly Health , Fitness , Mental …" at bounding box center [462, 132] width 649 height 118
copy span "[PERSON_NAME]"
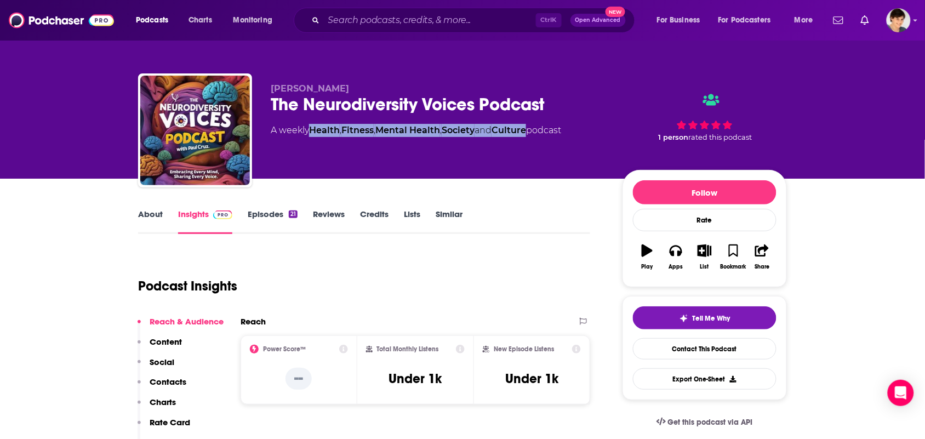
drag, startPoint x: 538, startPoint y: 143, endPoint x: 314, endPoint y: 135, distance: 224.3
click at [314, 135] on div "Paul Cruz The Neurodiversity Voices Podcast A weekly Health , Fitness , Mental …" at bounding box center [438, 127] width 334 height 88
copy div "Health , Fitness , Mental Health , Society and Culture"
click at [156, 220] on link "About" at bounding box center [150, 221] width 25 height 25
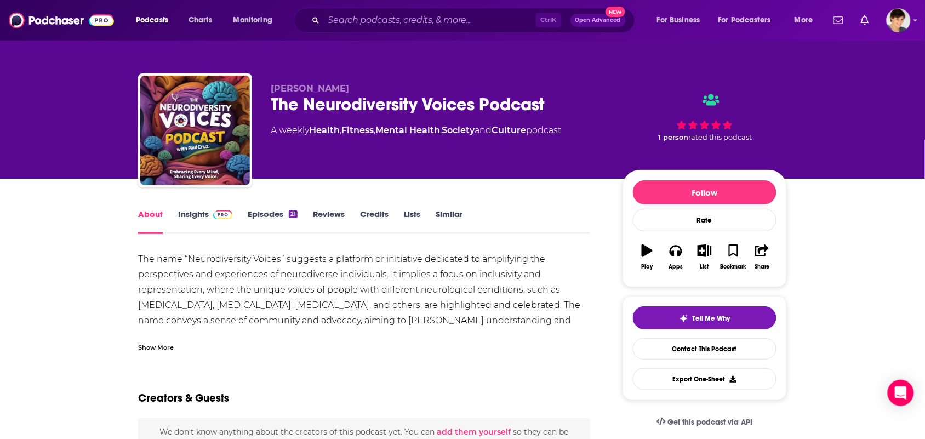
scroll to position [69, 0]
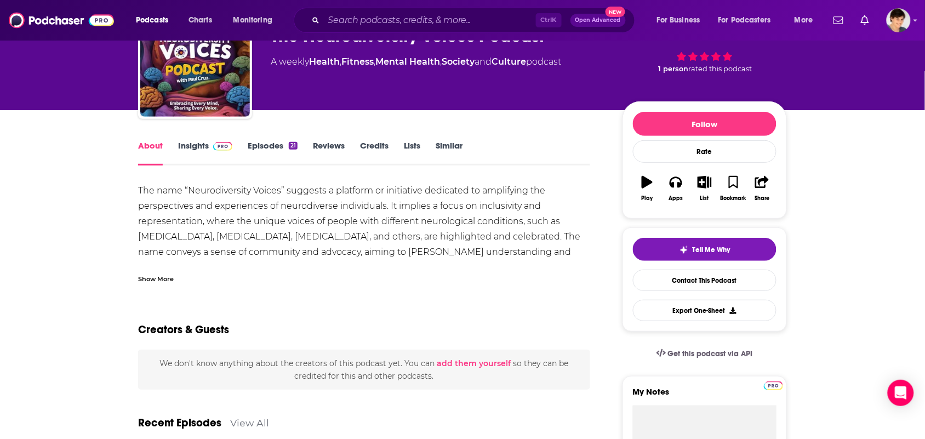
click at [155, 278] on div "Show More" at bounding box center [156, 278] width 36 height 10
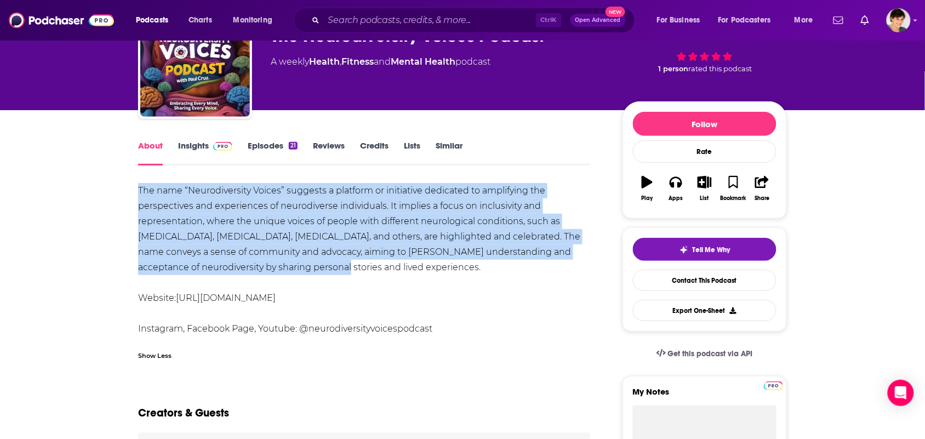
drag, startPoint x: 321, startPoint y: 262, endPoint x: 130, endPoint y: 187, distance: 204.3
copy div "The name “Neurodiversity Voices” suggests a platform or initiative dedicated to…"
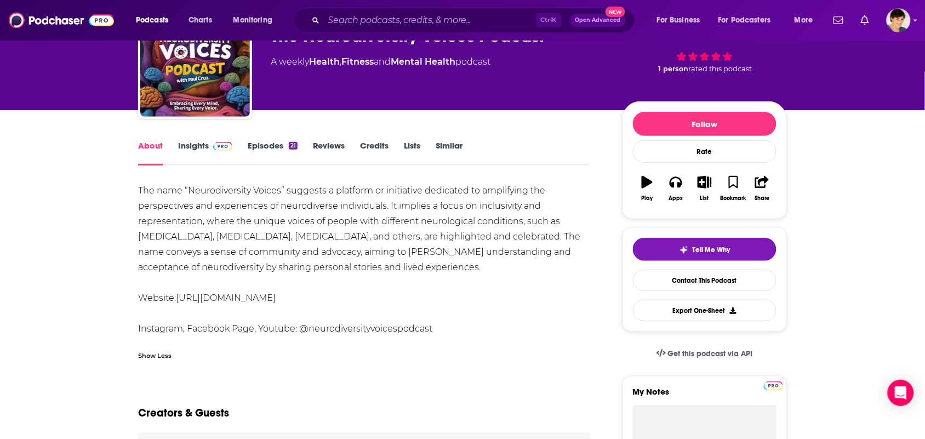
click at [486, 288] on div "The name “Neurodiversity Voices” suggests a platform or initiative dedicated to…" at bounding box center [364, 259] width 452 height 153
click at [585, 144] on div "About Insights Episodes 21 Reviews Credits Lists Similar" at bounding box center [364, 152] width 452 height 27
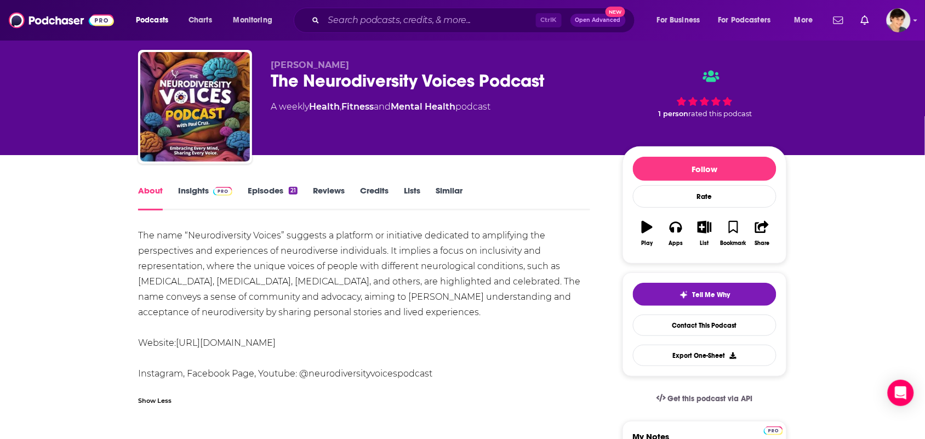
scroll to position [0, 0]
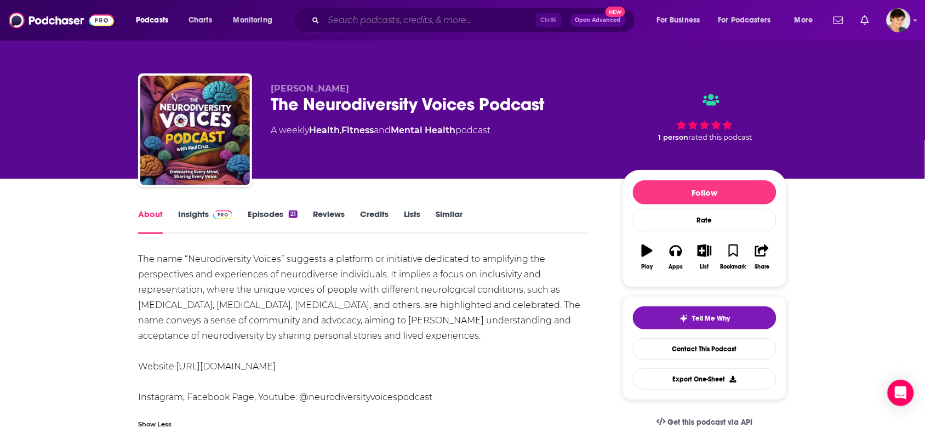
click at [382, 27] on input "Search podcasts, credits, & more..." at bounding box center [430, 21] width 212 height 18
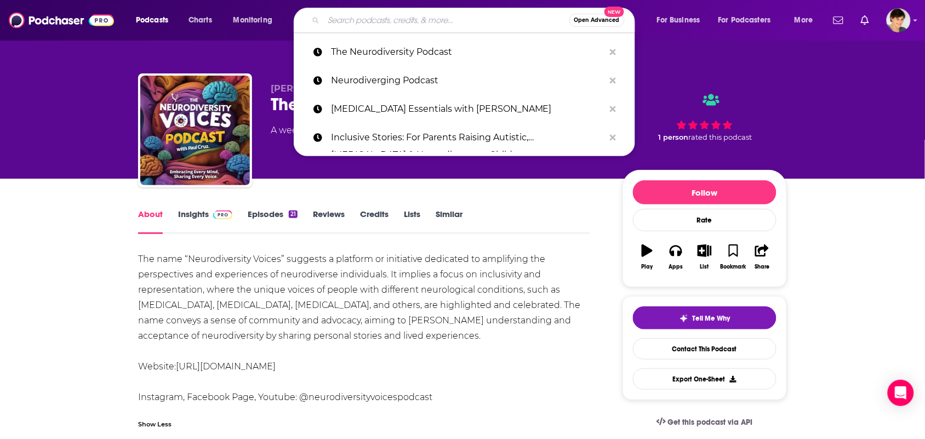
paste input "Augmentive’s “The Best Podcasts for ADHD, Autism & Neurodivergent Support"
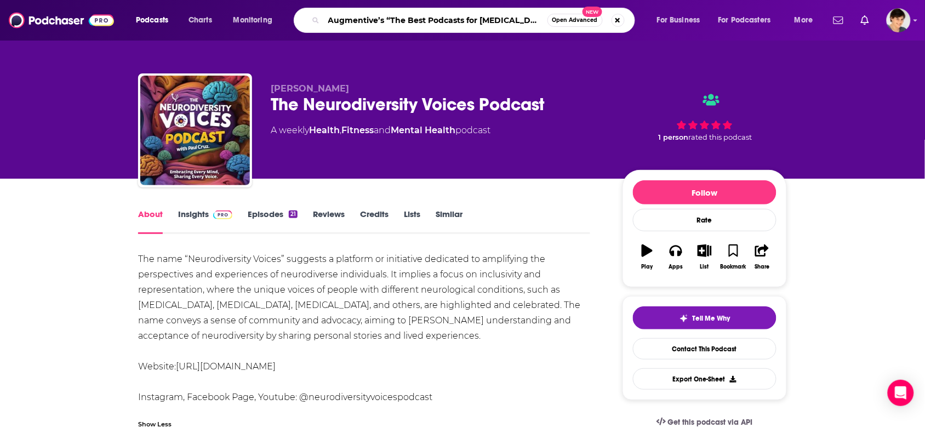
scroll to position [0, 103]
type input "Augmentive’s “The Best Podcasts for ADHD, Autism & Neurodivergent Support""
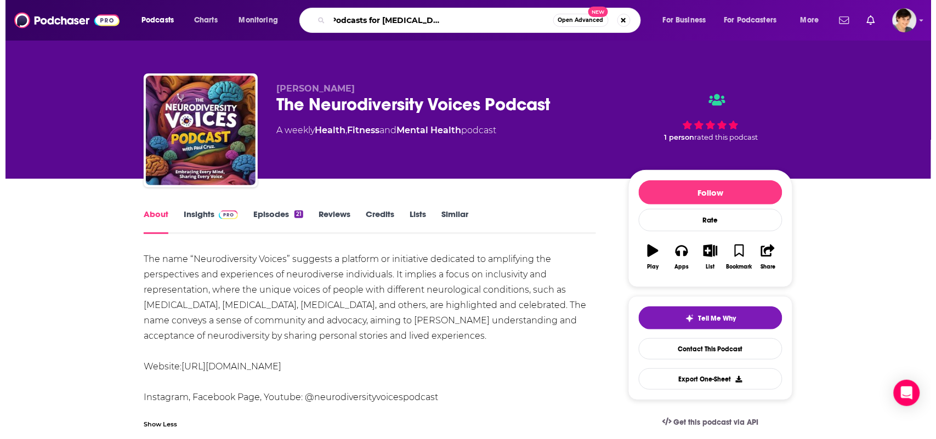
scroll to position [0, 107]
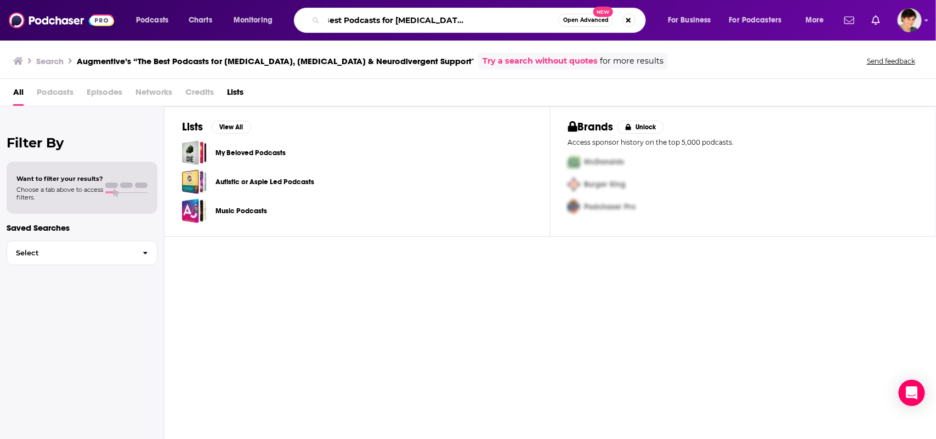
scroll to position [0, 96]
drag, startPoint x: 385, startPoint y: 20, endPoint x: 588, endPoint y: 15, distance: 202.9
click at [588, 15] on div "Augmentive’s “The Best Podcasts for ADHD, Autism & Neurodivergent Support" Open…" at bounding box center [470, 20] width 352 height 25
type input "Augmentive’s"
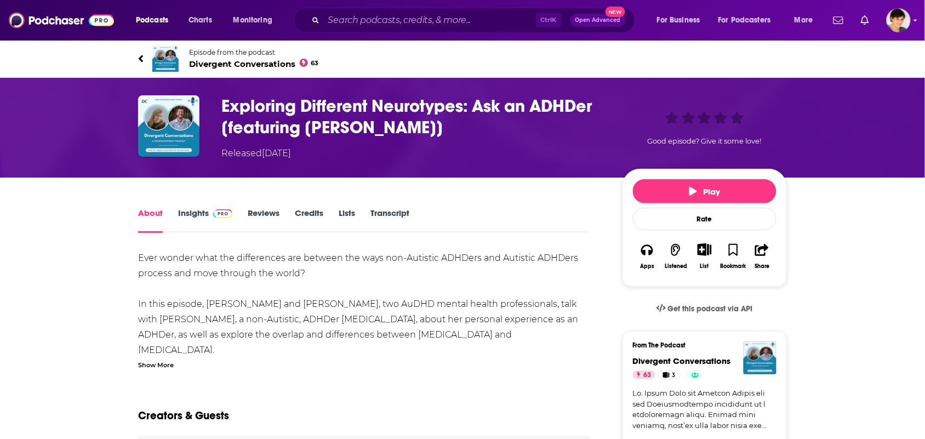
click at [162, 58] on img at bounding box center [165, 59] width 26 height 26
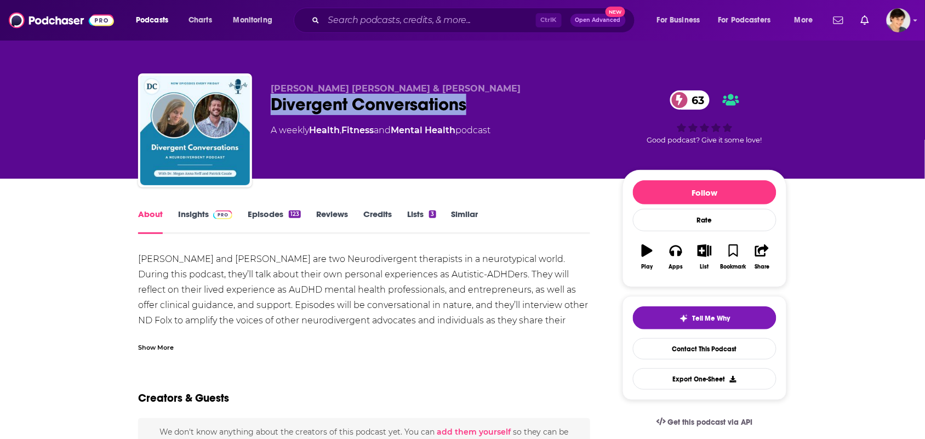
drag, startPoint x: 479, startPoint y: 105, endPoint x: 275, endPoint y: 107, distance: 203.4
click at [275, 107] on div "Divergent Conversations 63" at bounding box center [438, 104] width 334 height 21
copy h1 "Divergent Conversations"
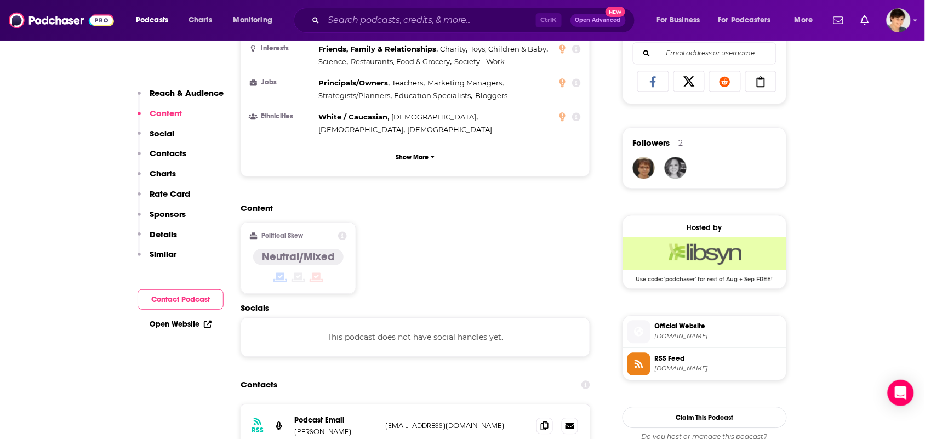
scroll to position [822, 0]
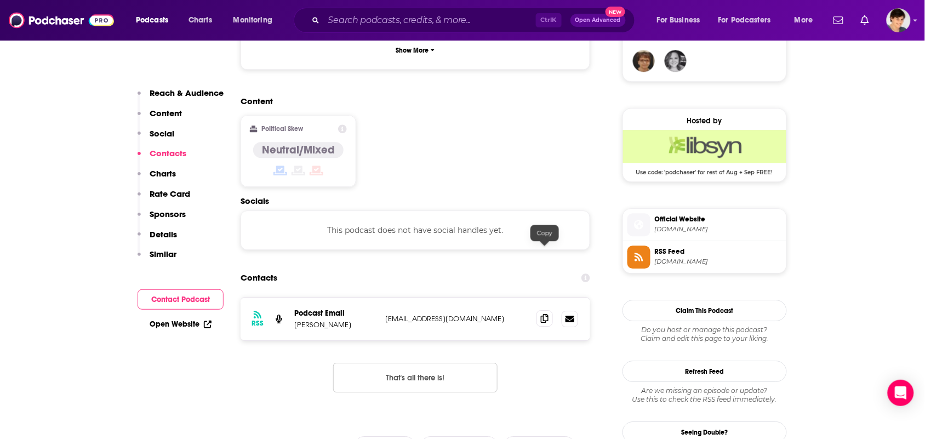
click at [543, 314] on icon at bounding box center [545, 318] width 8 height 9
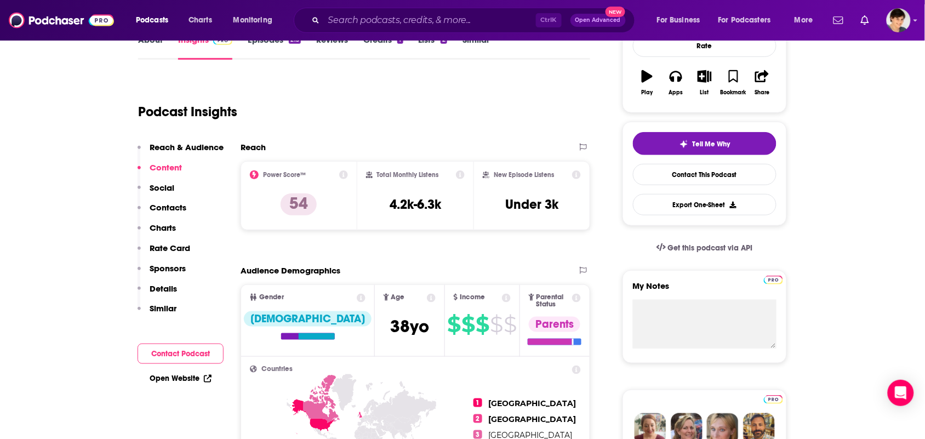
scroll to position [0, 0]
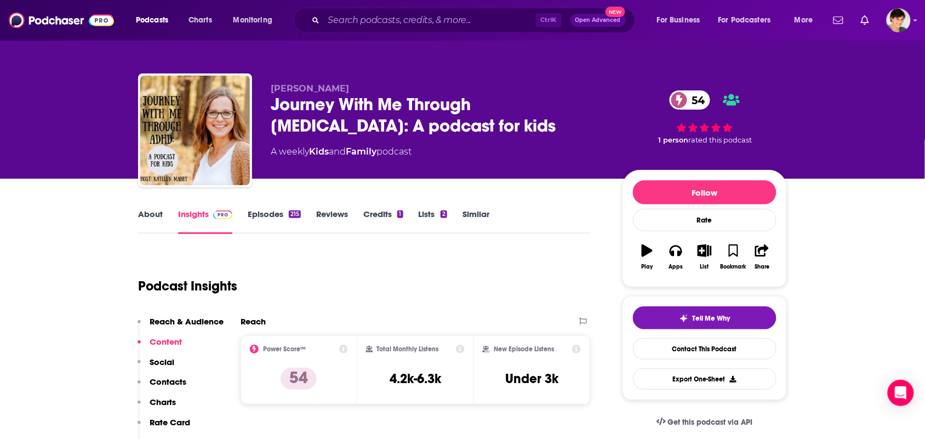
click at [146, 225] on link "About" at bounding box center [150, 221] width 25 height 25
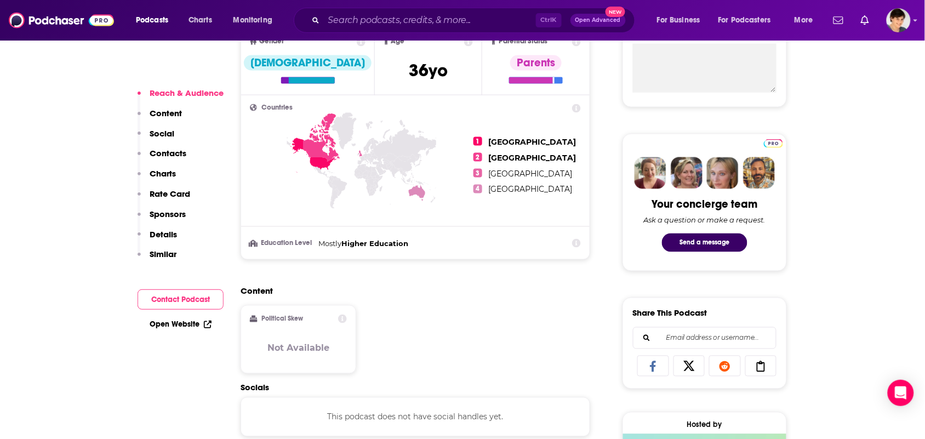
scroll to position [754, 0]
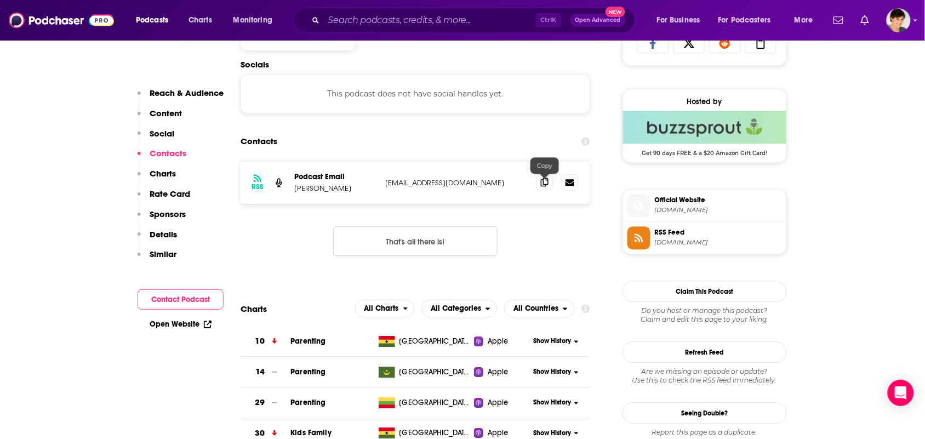
click at [544, 185] on icon at bounding box center [545, 182] width 8 height 9
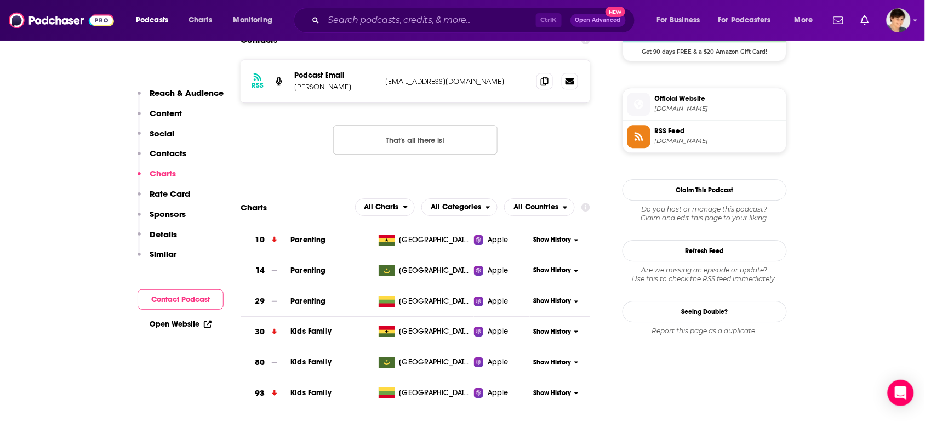
scroll to position [822, 0]
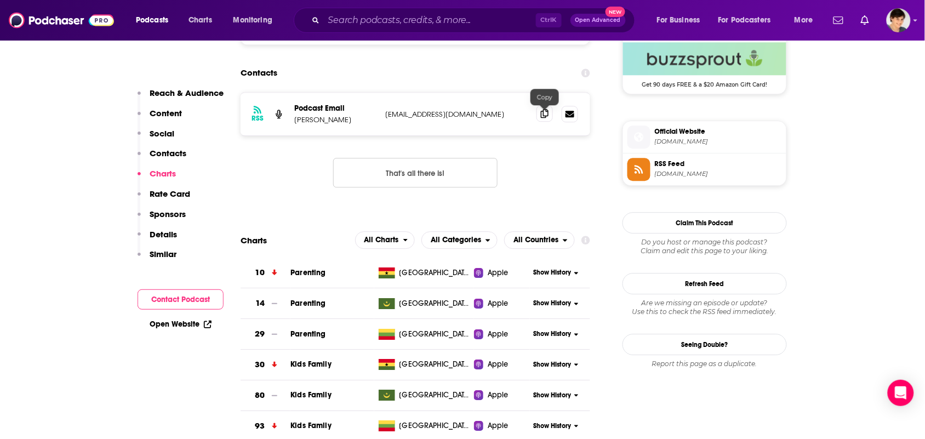
click at [545, 115] on icon at bounding box center [545, 113] width 8 height 9
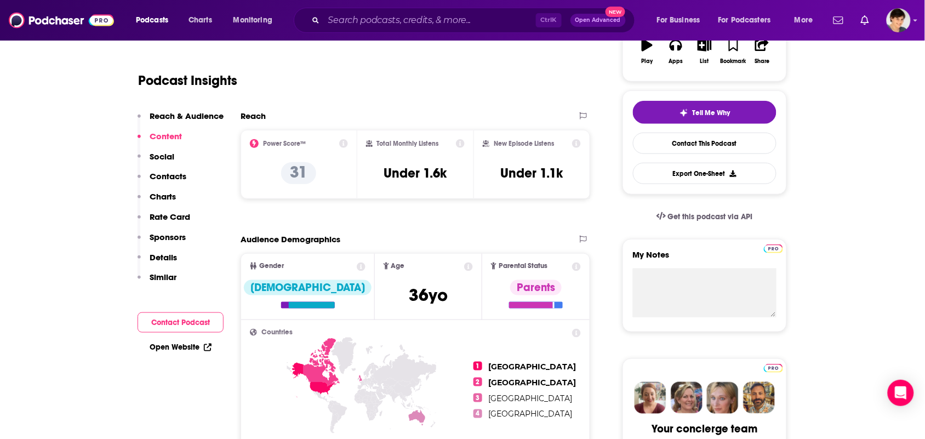
scroll to position [0, 0]
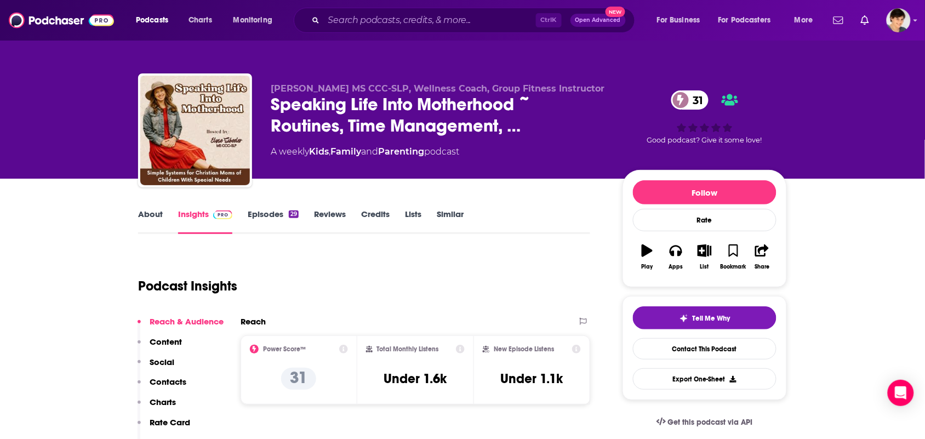
click at [151, 218] on link "About" at bounding box center [150, 221] width 25 height 25
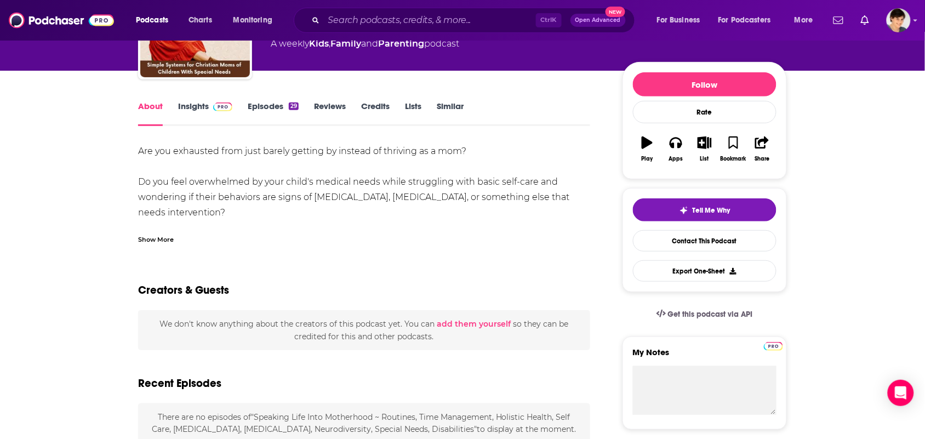
scroll to position [69, 0]
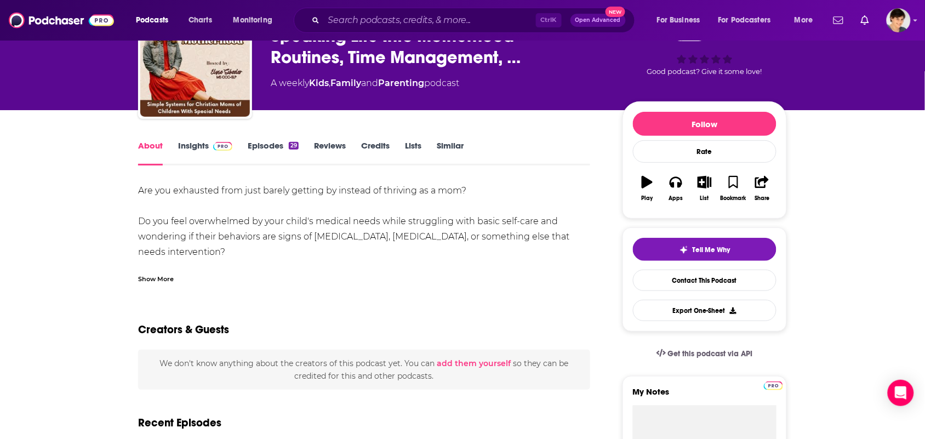
click at [188, 261] on div "Are you exhausted from just barely getting by instead of thriving as a mom? Do …" at bounding box center [364, 233] width 452 height 100
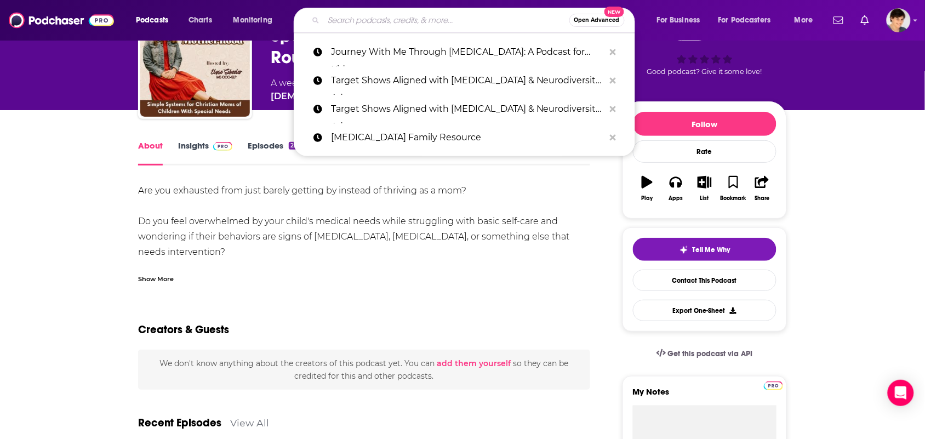
click at [395, 15] on input "Search podcasts, credits, & more..." at bounding box center [447, 21] width 246 height 18
paste input "Neurodiversity Resources (by Melissa Jackson)"
type input "Neurodiversity Resources (by Melissa Jackson)"
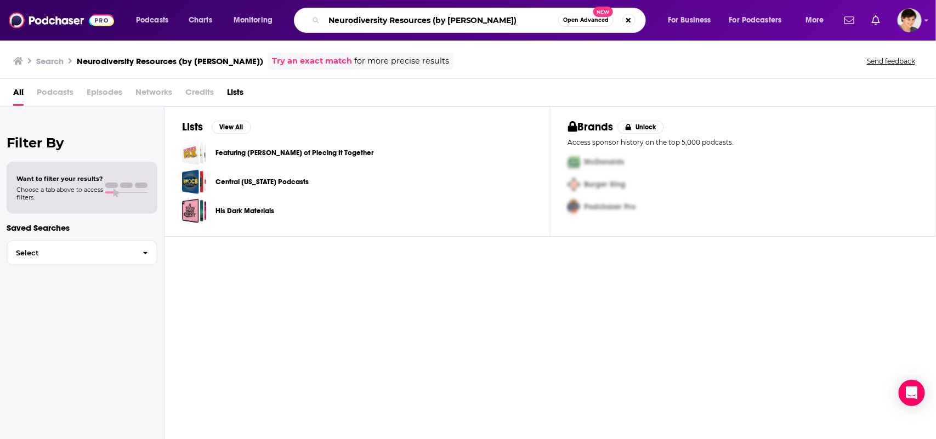
click at [521, 21] on input "Neurodiversity Resources (by Melissa Jackson)" at bounding box center [441, 21] width 234 height 18
click at [436, 20] on input "Neurodiversity Resources (by Melissa Jackson" at bounding box center [441, 21] width 234 height 18
click at [521, 21] on input "Neurodiversity Resources by Melissa Jackson" at bounding box center [441, 21] width 234 height 18
drag, startPoint x: 511, startPoint y: 20, endPoint x: 431, endPoint y: 33, distance: 80.6
click at [431, 22] on input "Neurodiversity Resources by Melissa Jackson" at bounding box center [441, 21] width 234 height 18
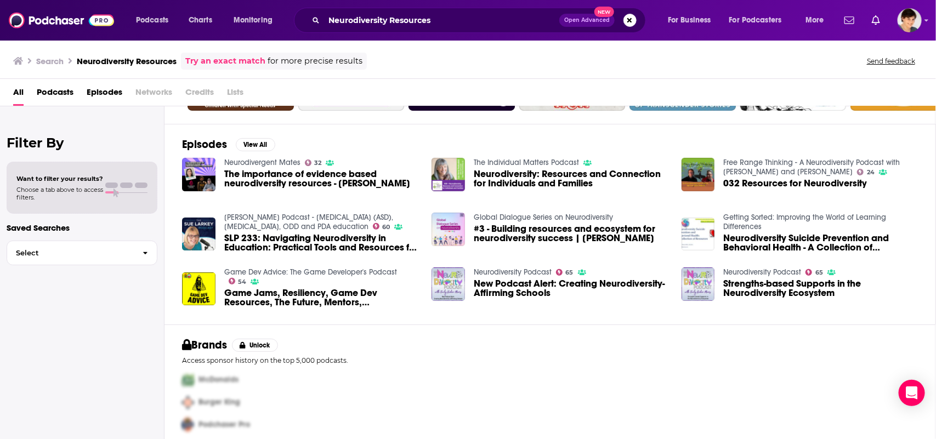
scroll to position [137, 0]
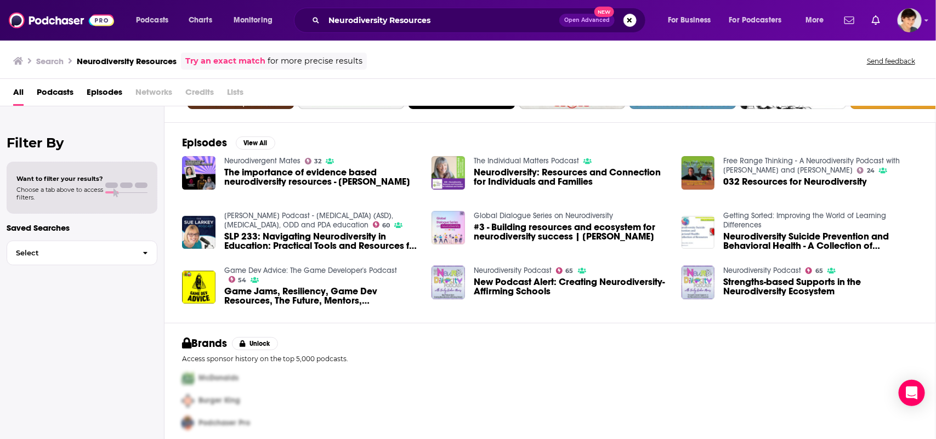
click at [459, 9] on div "Neurodiversity Resources Open Advanced New" at bounding box center [470, 20] width 352 height 25
click at [458, 12] on input "Neurodiversity Resources" at bounding box center [441, 21] width 235 height 18
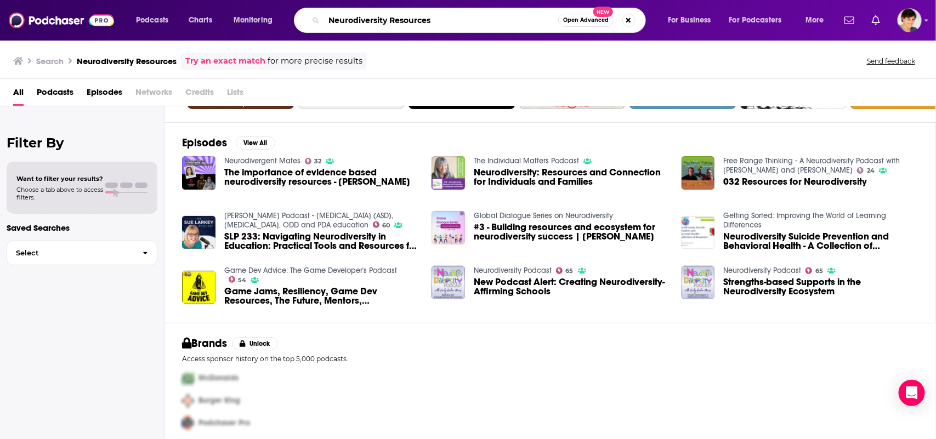
click at [458, 12] on input "Neurodiversity Resources" at bounding box center [441, 21] width 234 height 18
paste input "ADDitude Magazine’s ADHD Expert"
type input "ADDitude Magazine’s ADHD Experts"
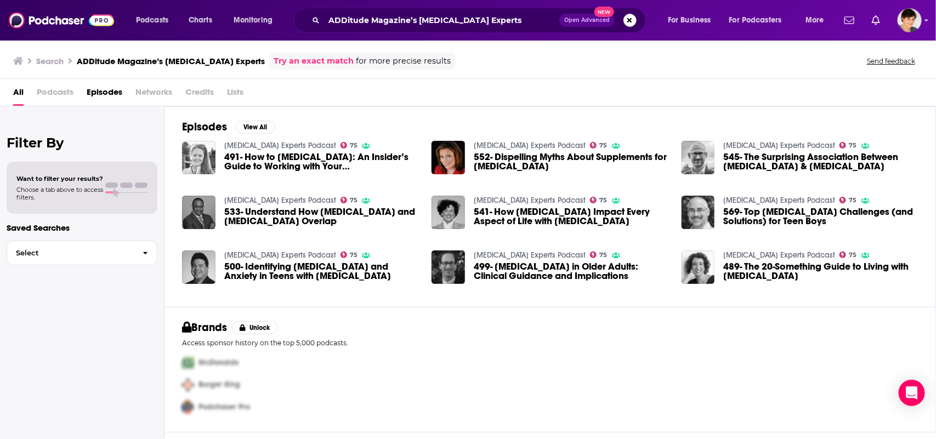
click at [462, 10] on div "ADDitude Magazine’s ADHD Experts Open Advanced New" at bounding box center [470, 20] width 352 height 25
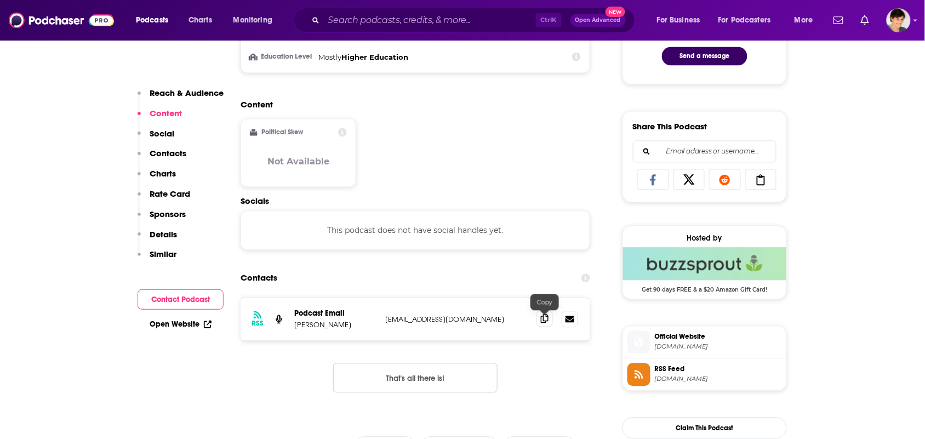
click at [544, 323] on icon at bounding box center [545, 319] width 8 height 9
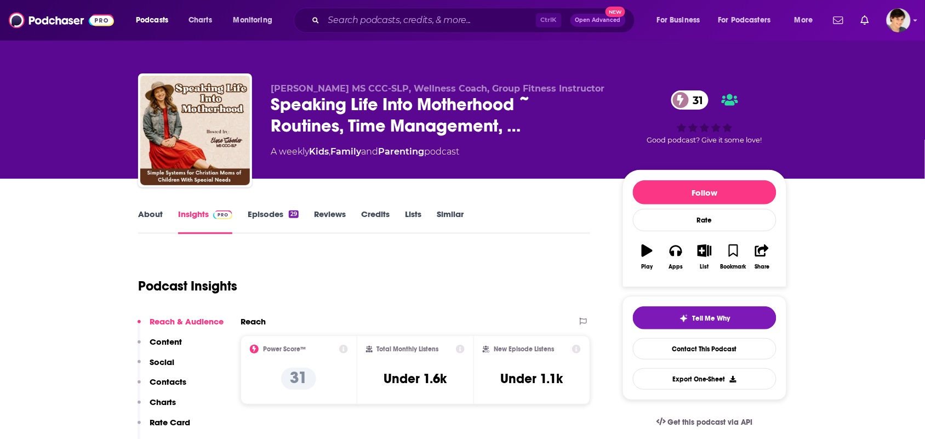
click at [152, 215] on link "About" at bounding box center [150, 221] width 25 height 25
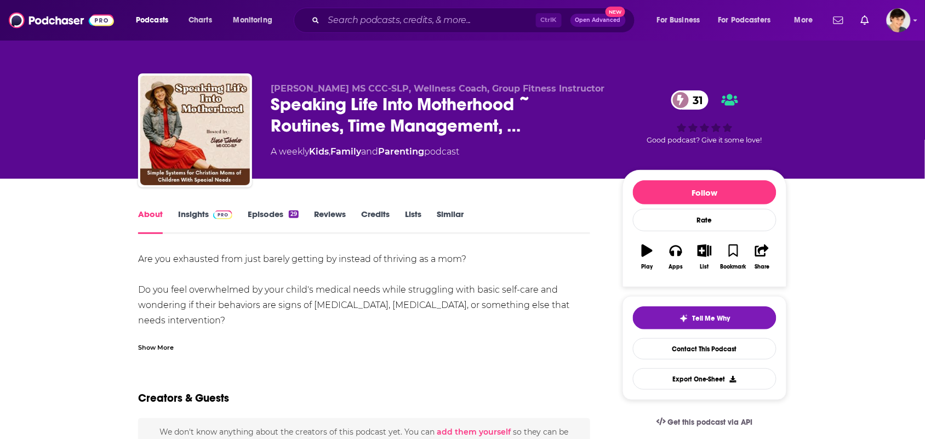
click at [204, 338] on div "Show More" at bounding box center [364, 343] width 452 height 19
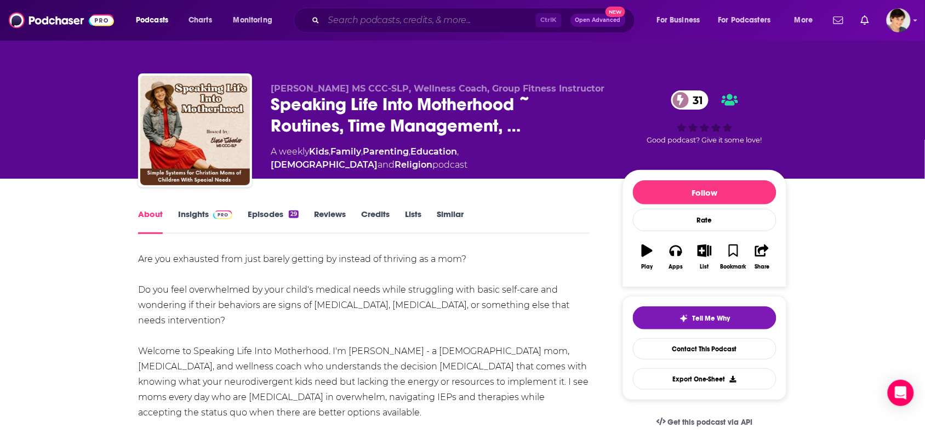
click at [448, 25] on input "Search podcasts, credits, & more..." at bounding box center [430, 21] width 212 height 18
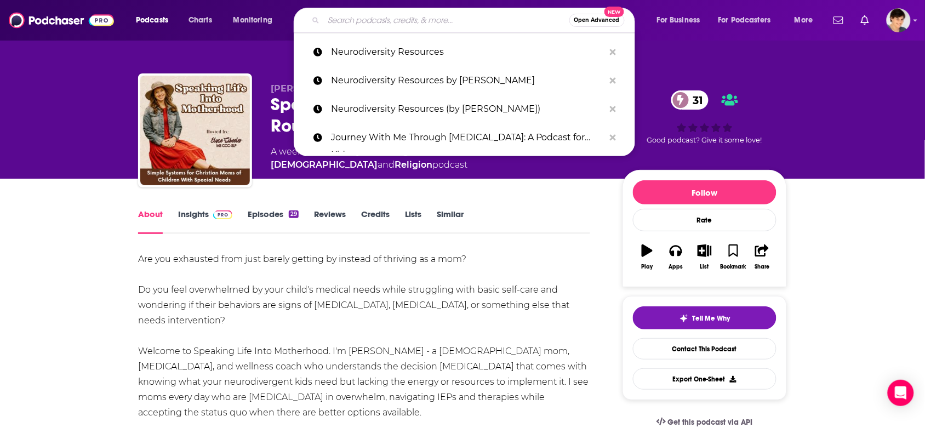
paste input "– A newer podcast platform focused on amplifying stories from neurodiverse"
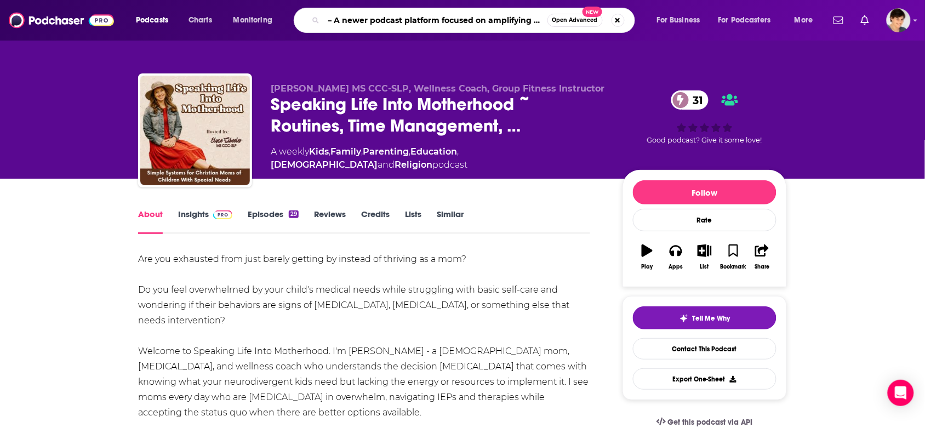
click at [468, 26] on input "– A newer podcast platform focused on amplifying stories from neurodiverse" at bounding box center [436, 21] width 224 height 18
click at [468, 27] on input "– A newer podcast platform focused on amplifying stories from neurodiverse" at bounding box center [436, 21] width 224 height 18
paste input "Neurodiversity Voices"
type input "Neurodiversity Voices"
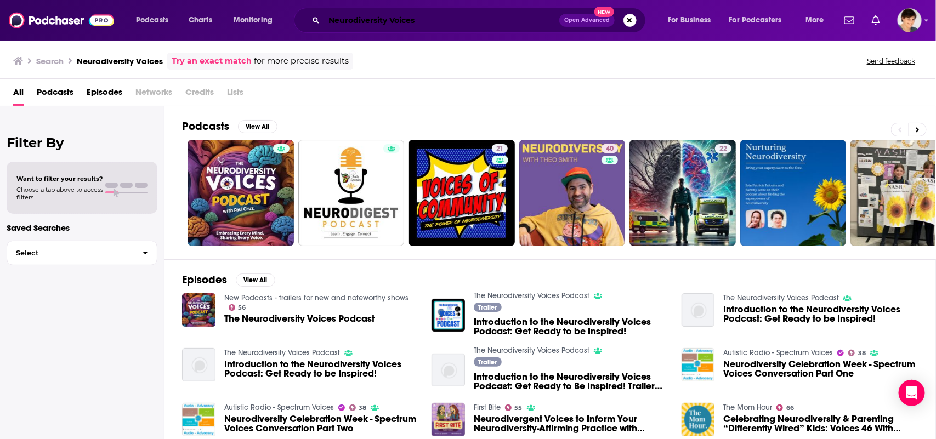
click at [451, 22] on input "Neurodiversity Voices" at bounding box center [441, 21] width 235 height 18
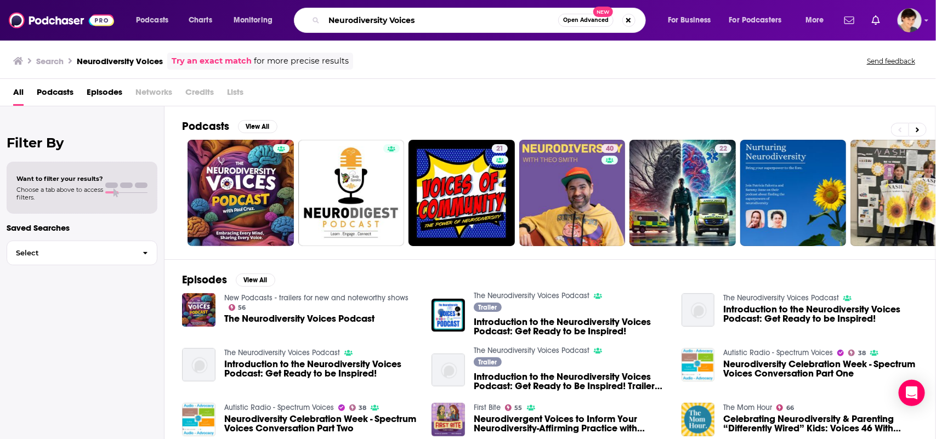
click at [451, 22] on input "Neurodiversity Voices" at bounding box center [441, 21] width 234 height 18
paste input "Divergent Conversation"
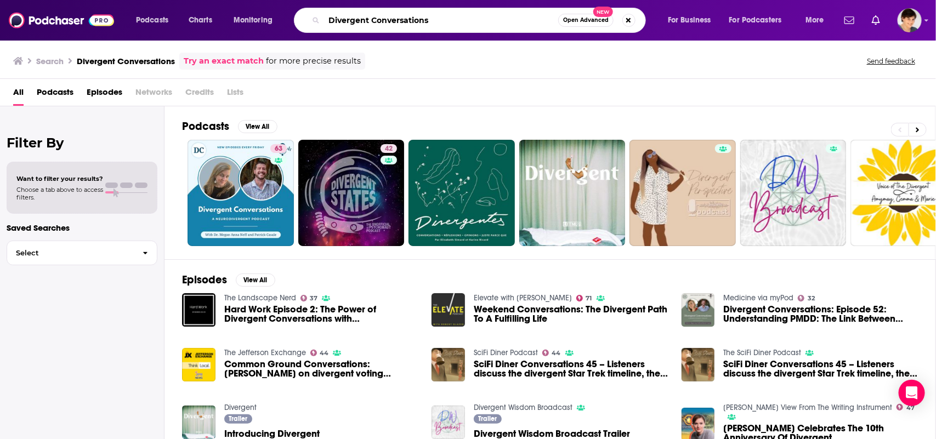
click at [402, 12] on input "Divergent Conversations" at bounding box center [441, 21] width 234 height 18
paste input "Parenting ADHD with Annie Adjan"
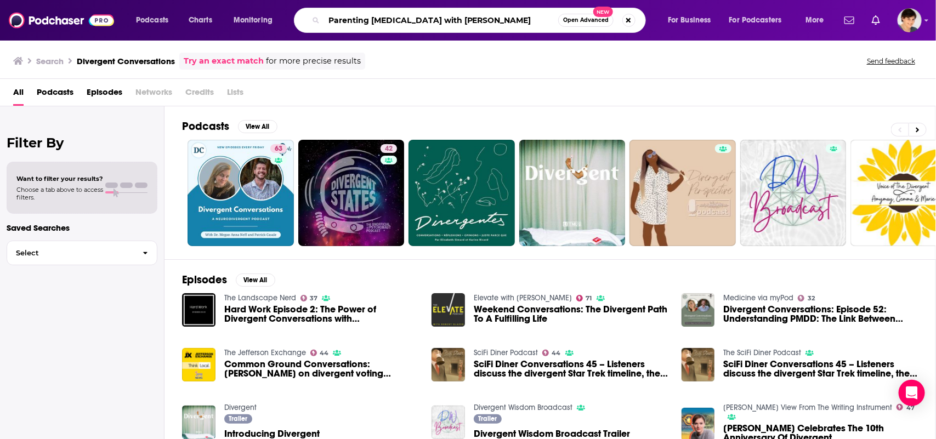
type input "Parenting ADHD with Annie Adjan"
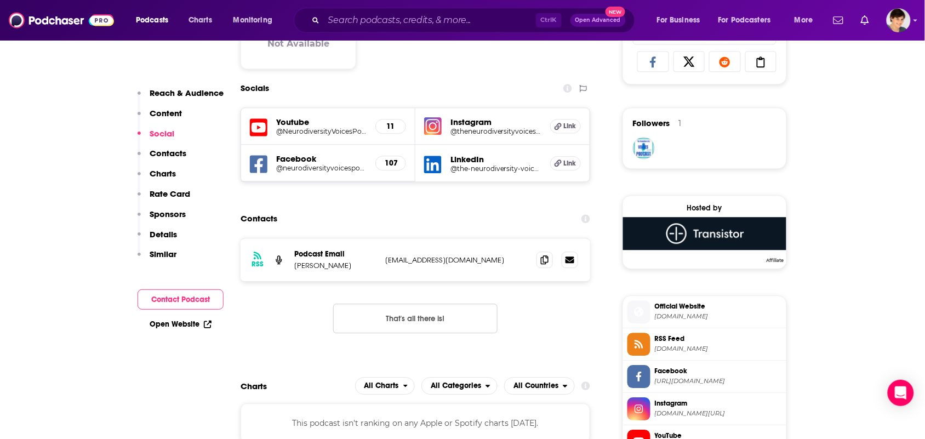
scroll to position [754, 0]
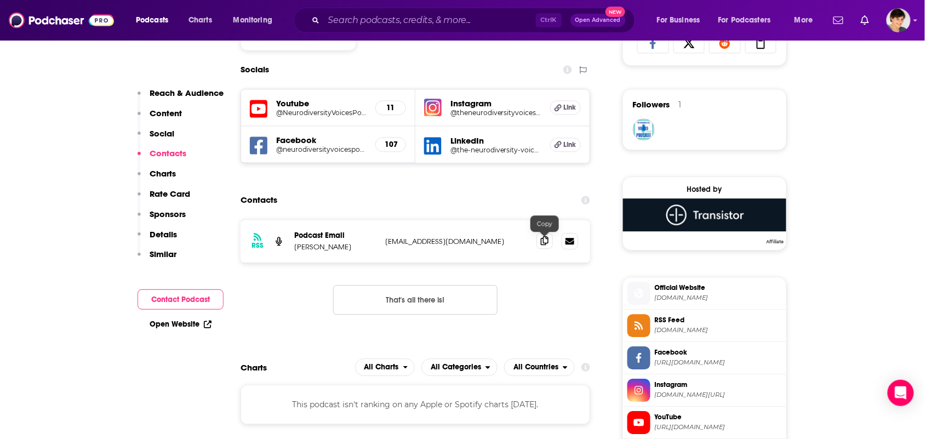
click at [544, 245] on icon at bounding box center [545, 240] width 8 height 9
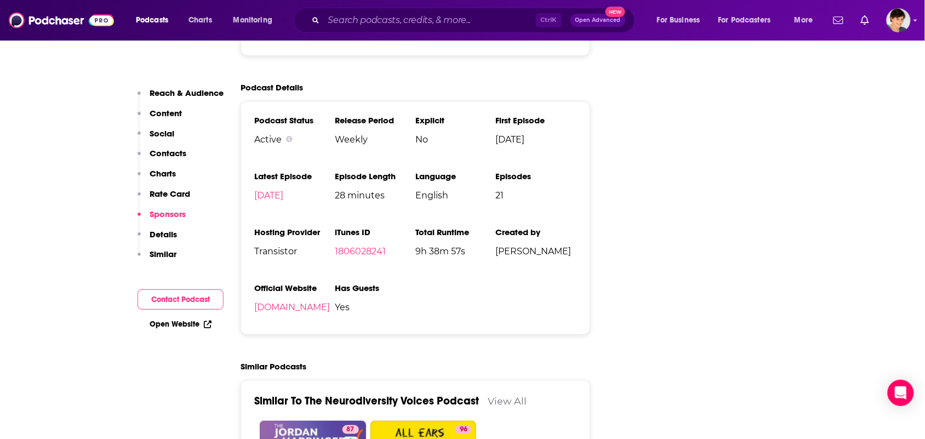
scroll to position [1439, 0]
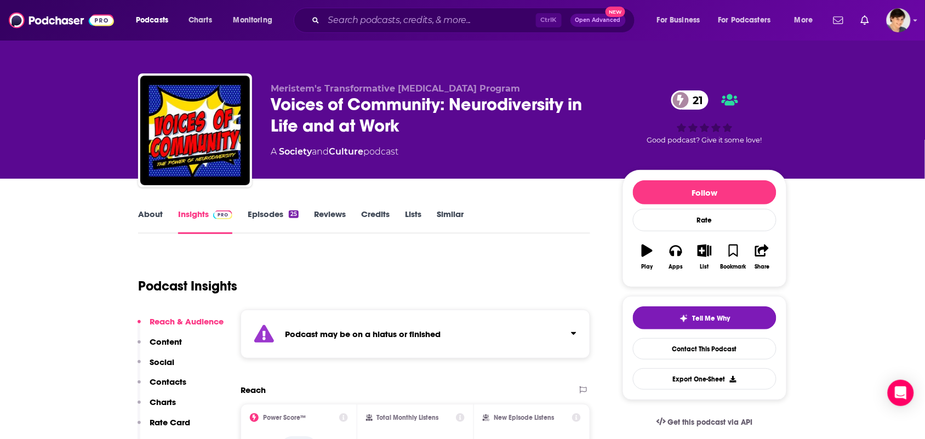
click at [149, 220] on link "About" at bounding box center [150, 221] width 25 height 25
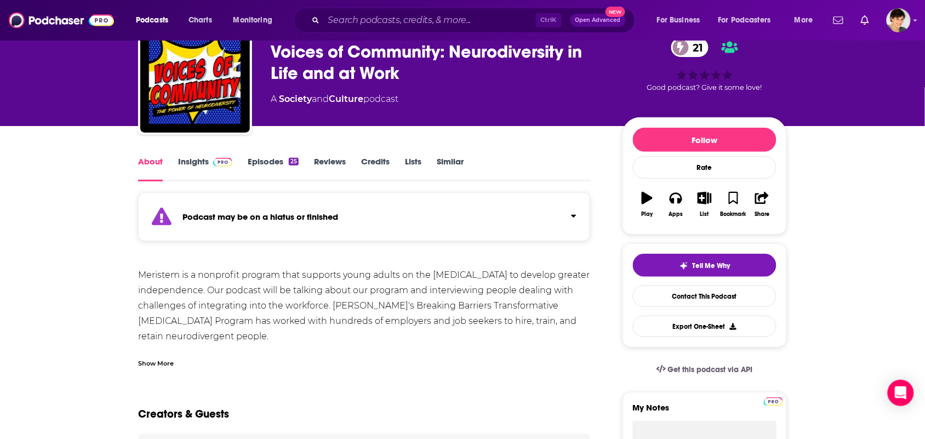
scroll to position [69, 0]
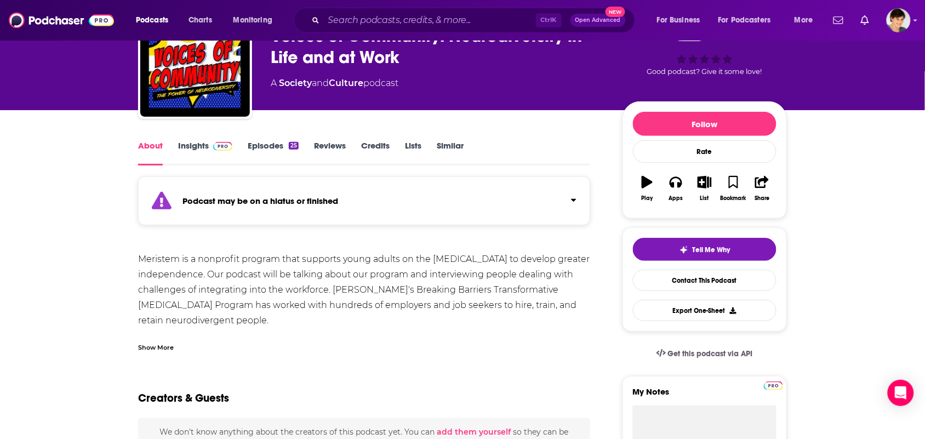
click at [152, 343] on div "Show More" at bounding box center [156, 347] width 36 height 10
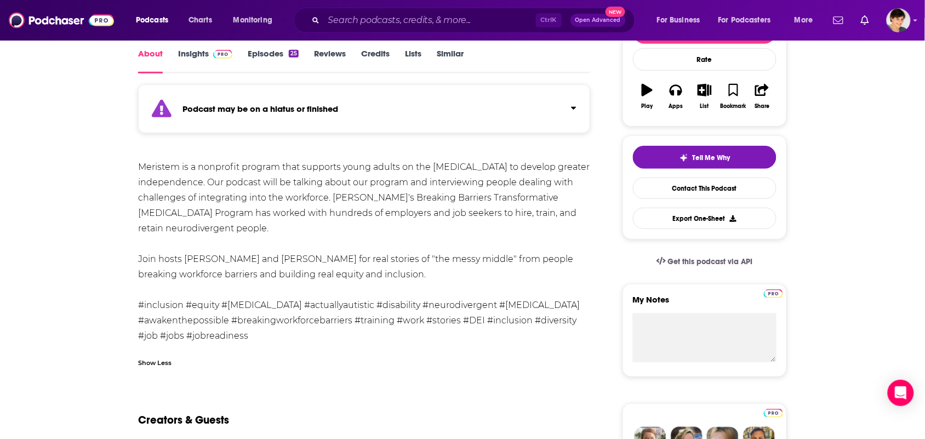
scroll to position [137, 0]
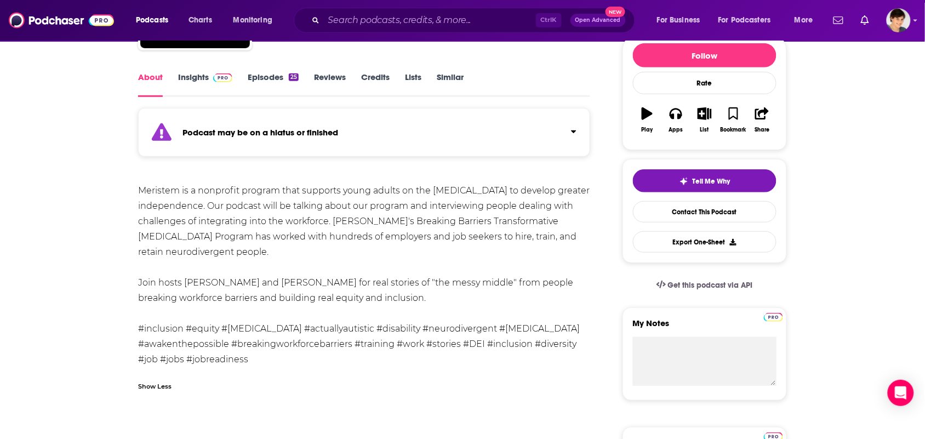
click at [209, 78] on span at bounding box center [221, 77] width 24 height 10
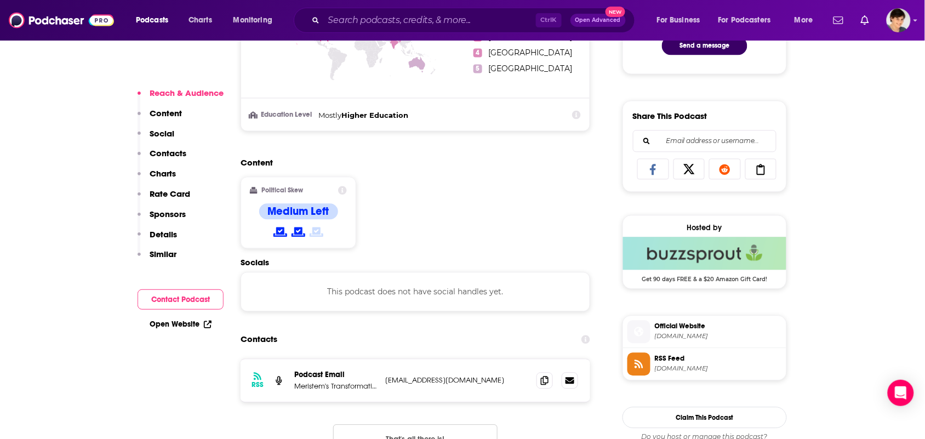
scroll to position [754, 0]
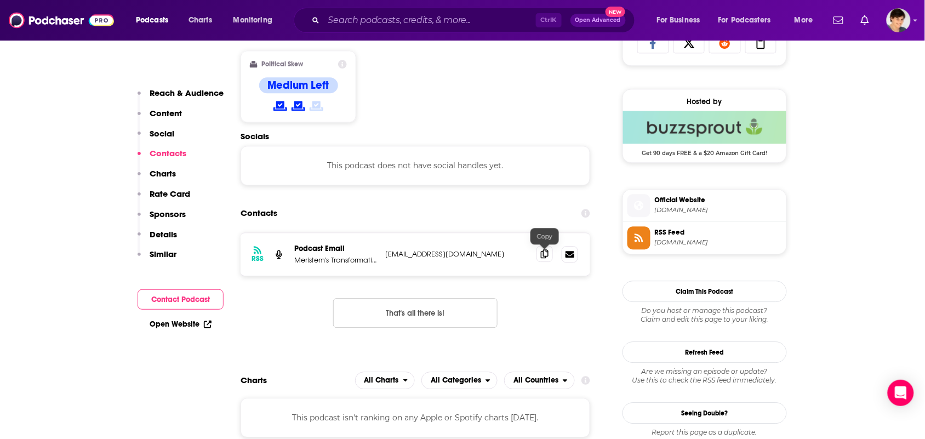
click at [549, 261] on span at bounding box center [545, 254] width 16 height 16
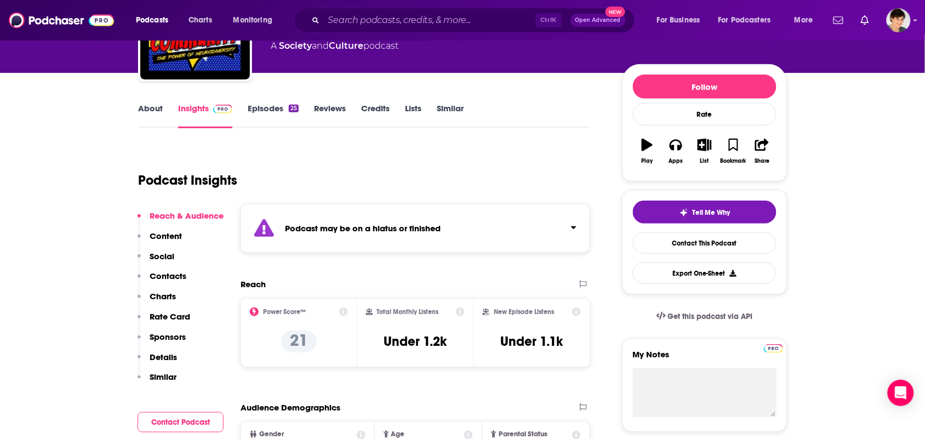
scroll to position [0, 0]
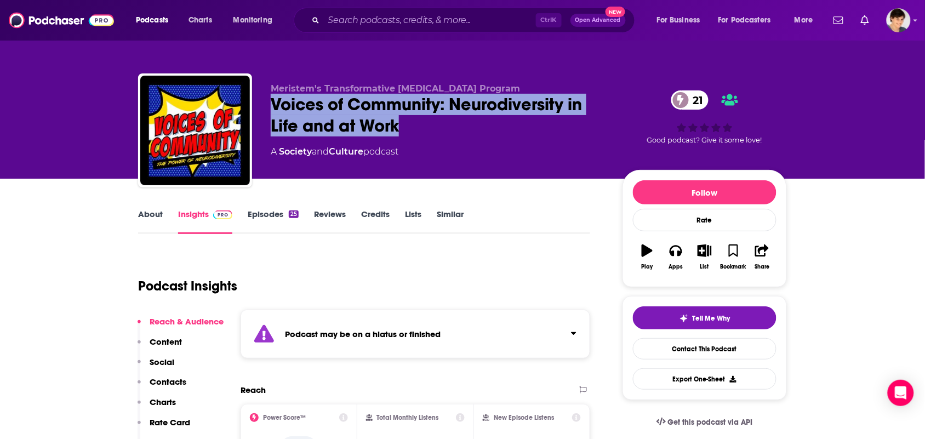
drag, startPoint x: 402, startPoint y: 132, endPoint x: 274, endPoint y: 100, distance: 131.6
click at [274, 100] on div "Voices of Community: Neurodiversity in Life and at Work 21" at bounding box center [438, 115] width 334 height 43
copy h2 "Voices of Community: Neurodiversity in Life and at Work"
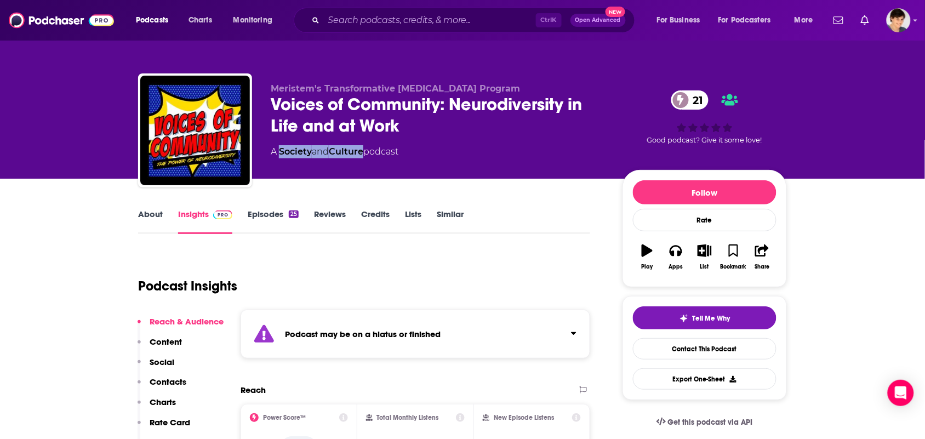
drag, startPoint x: 366, startPoint y: 166, endPoint x: 280, endPoint y: 154, distance: 86.9
click at [280, 154] on div "Meristem's Transformative Autism Program Voices of Community: Neurodiversity in…" at bounding box center [438, 127] width 334 height 88
copy div "Society and Culture"
click at [156, 212] on link "About" at bounding box center [150, 221] width 25 height 25
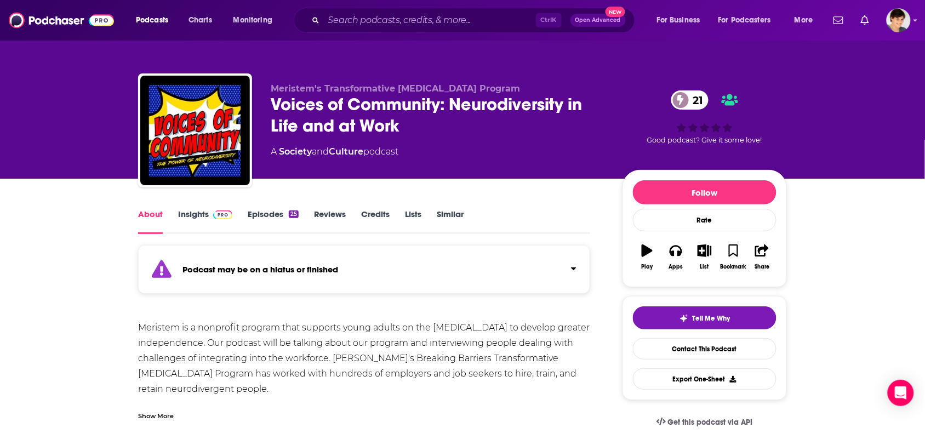
scroll to position [69, 0]
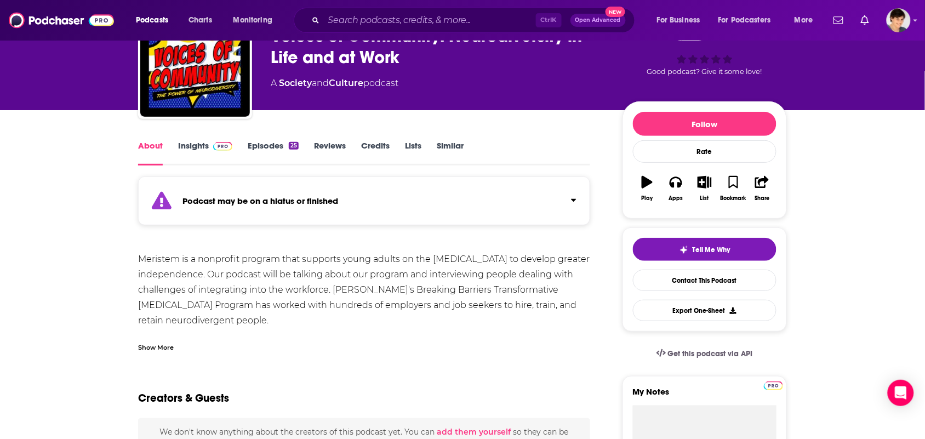
click at [173, 340] on div "Show More" at bounding box center [364, 343] width 452 height 19
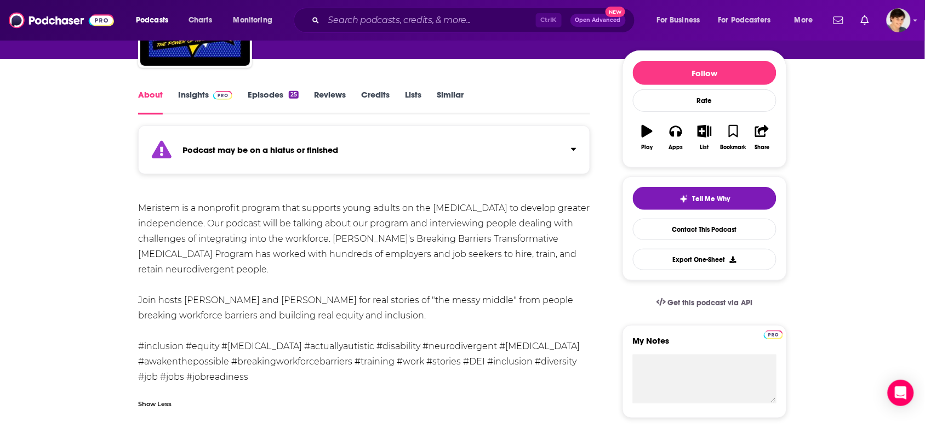
scroll to position [206, 0]
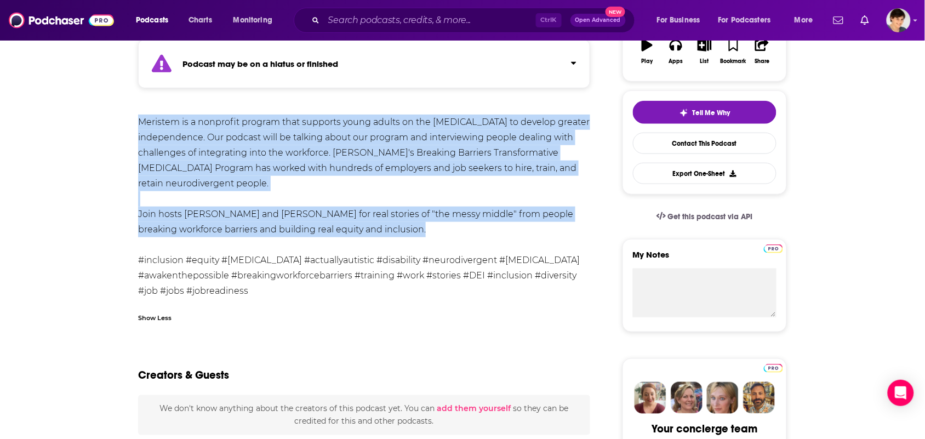
drag, startPoint x: 388, startPoint y: 229, endPoint x: 121, endPoint y: 116, distance: 289.7
copy div "Meristem is a nonprofit program that supports young adults on the autism spectr…"
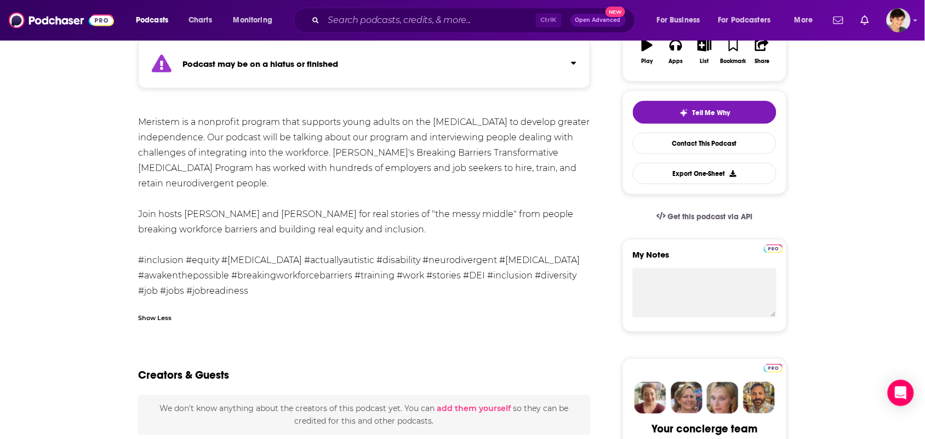
click at [299, 325] on div "Meristem is a nonprofit program that supports young adults on the autism spectr…" at bounding box center [364, 222] width 452 height 214
drag, startPoint x: 316, startPoint y: 215, endPoint x: 186, endPoint y: 219, distance: 130.0
click at [186, 218] on div "Meristem is a nonprofit program that supports young adults on the autism spectr…" at bounding box center [364, 207] width 452 height 184
copy div "Erin Schirm and Harrison Lane"
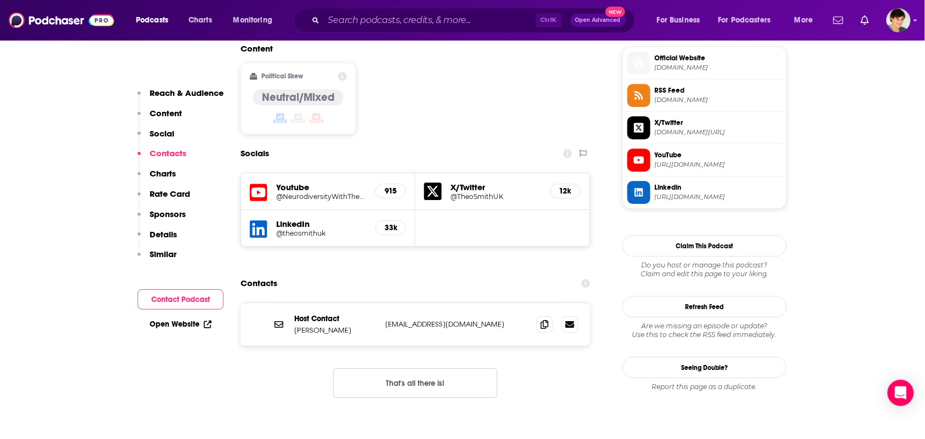
scroll to position [959, 0]
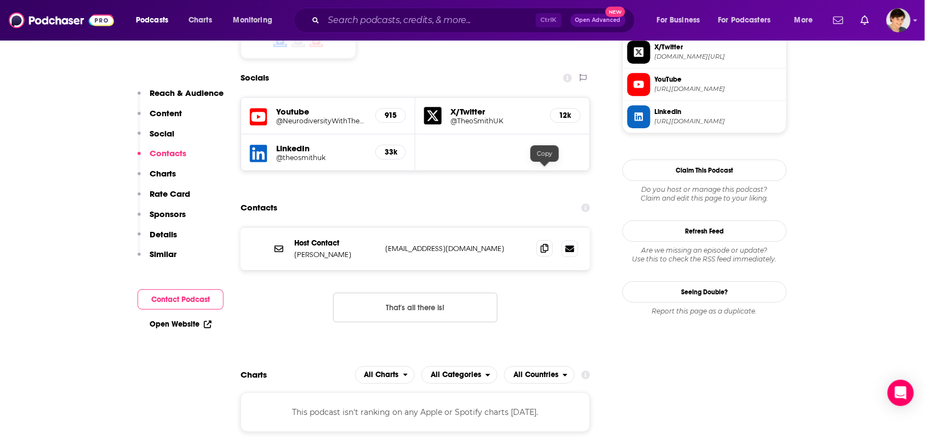
click at [544, 244] on icon at bounding box center [545, 248] width 8 height 9
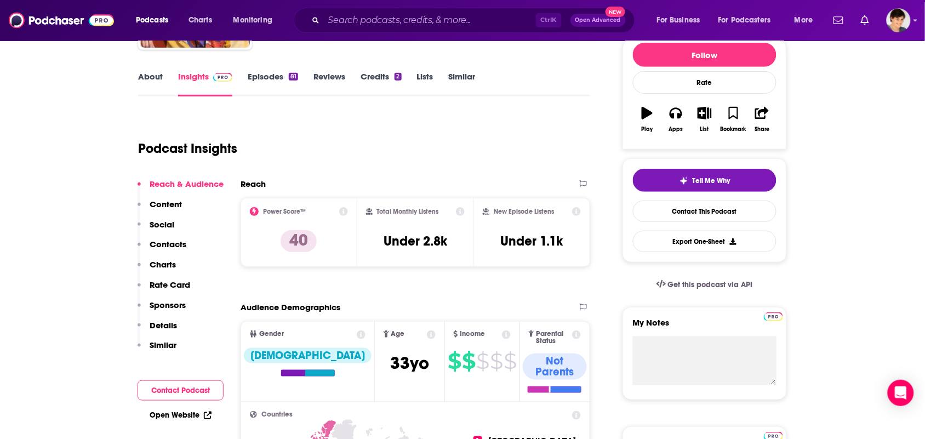
scroll to position [0, 0]
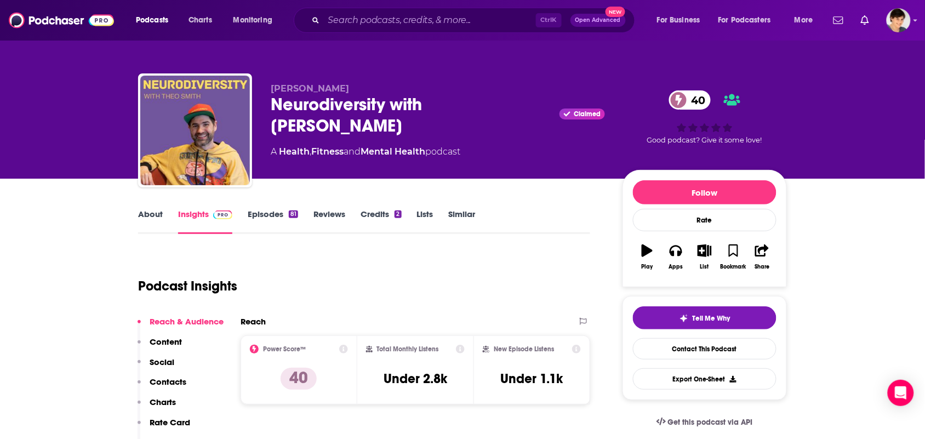
click at [154, 217] on link "About" at bounding box center [150, 221] width 25 height 25
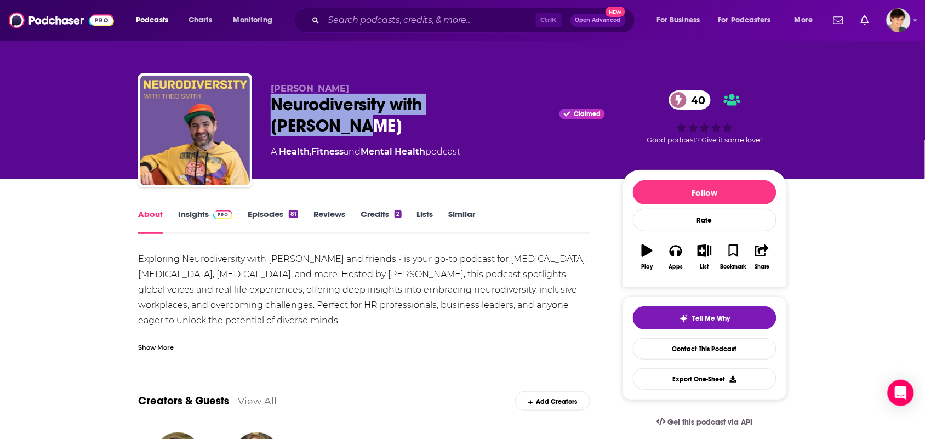
drag, startPoint x: 513, startPoint y: 111, endPoint x: 270, endPoint y: 113, distance: 242.9
click at [270, 113] on div "Theo Smith Neurodiversity with Theo Smith Claimed 40 A Health , Fitness and Men…" at bounding box center [462, 132] width 649 height 118
copy h1 "Neurodiversity with Theo Smith"
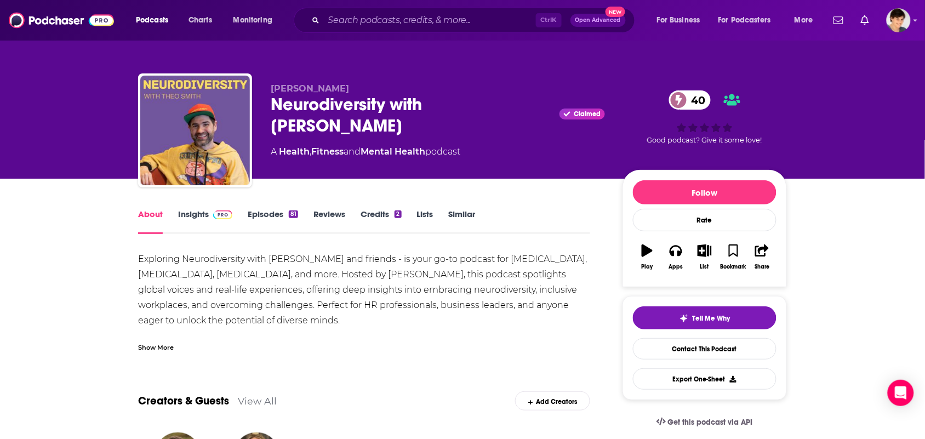
click at [319, 84] on span "Theo Smith" at bounding box center [310, 88] width 78 height 10
drag, startPoint x: 324, startPoint y: 83, endPoint x: 271, endPoint y: 87, distance: 52.7
click at [271, 87] on p "Theo Smith" at bounding box center [438, 88] width 334 height 10
copy span "Theo Smith"
click at [236, 334] on div "Show More" at bounding box center [364, 343] width 452 height 19
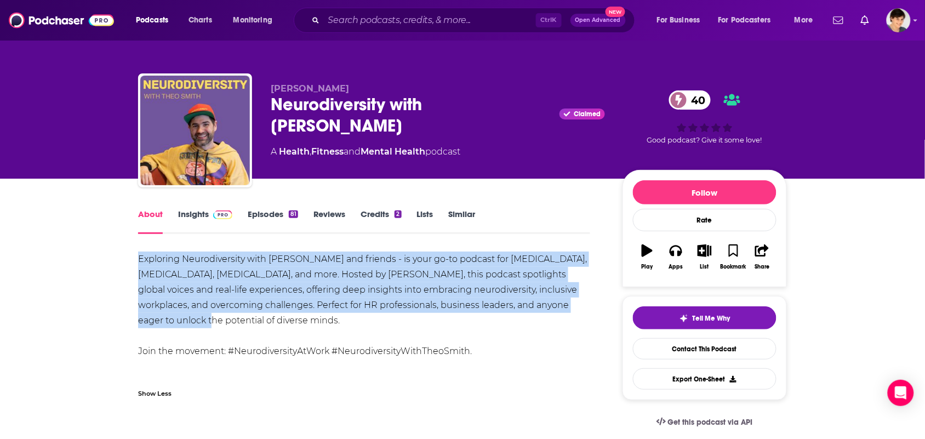
drag, startPoint x: 570, startPoint y: 308, endPoint x: 135, endPoint y: 263, distance: 437.0
copy div "Exploring Neurodiversity with Theo Smith and friends - is your go-to podcast fo…"
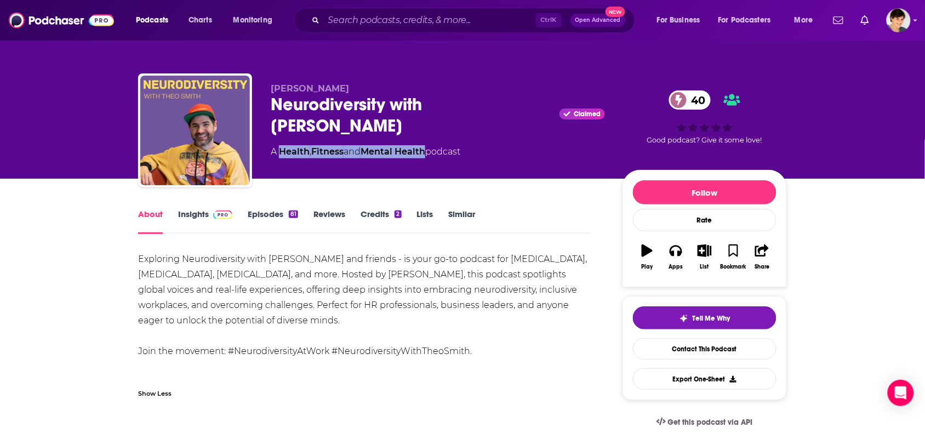
drag, startPoint x: 429, startPoint y: 141, endPoint x: 278, endPoint y: 141, distance: 150.8
click at [278, 141] on div "Theo Smith Neurodiversity with Theo Smith Claimed 40 A Health , Fitness and Men…" at bounding box center [438, 127] width 334 height 88
copy div "Health , Fitness and Mental Health"
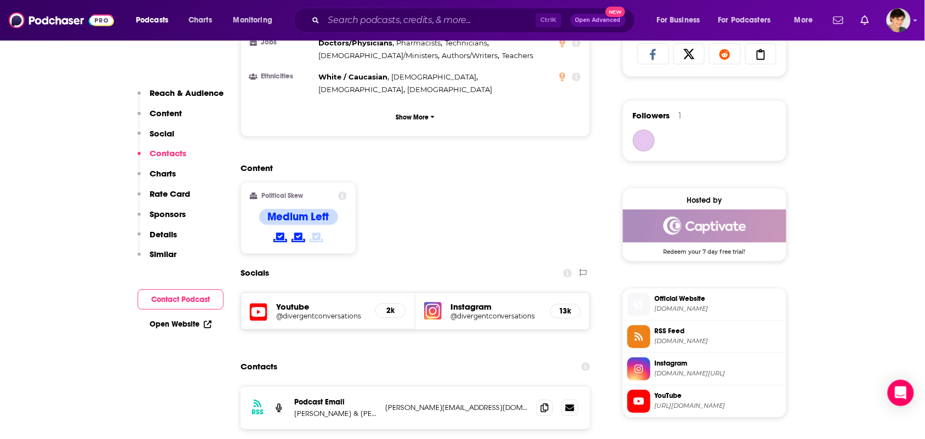
scroll to position [891, 0]
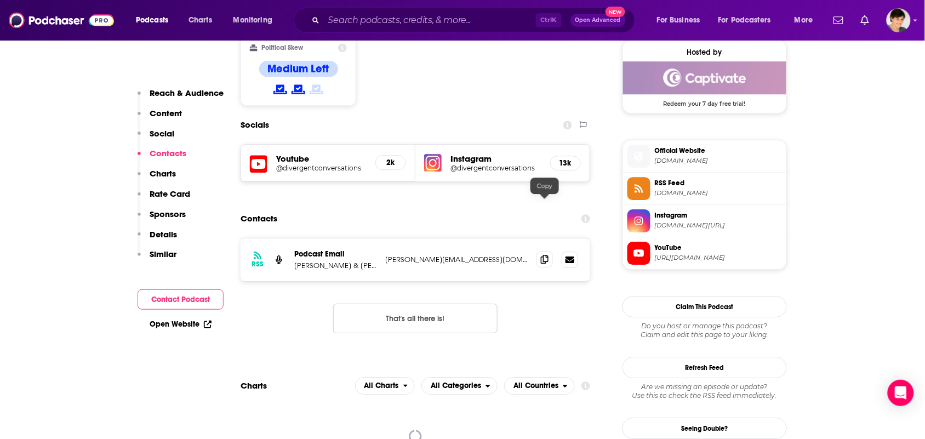
click at [544, 255] on icon at bounding box center [545, 259] width 8 height 9
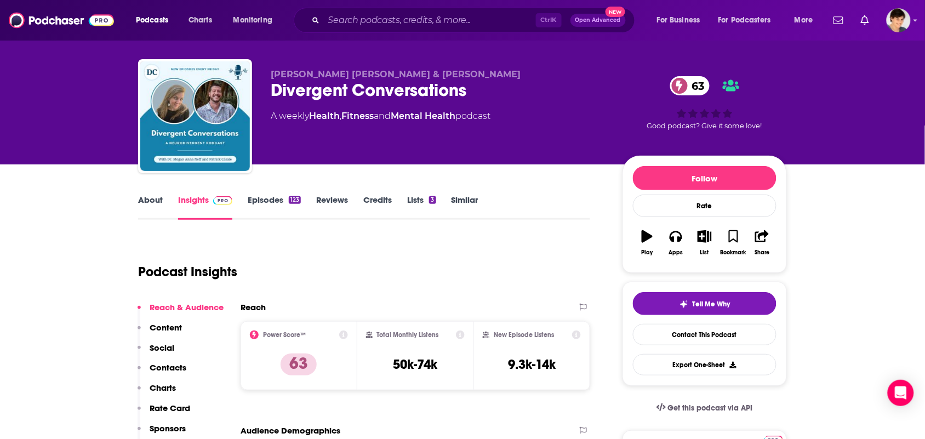
scroll to position [0, 0]
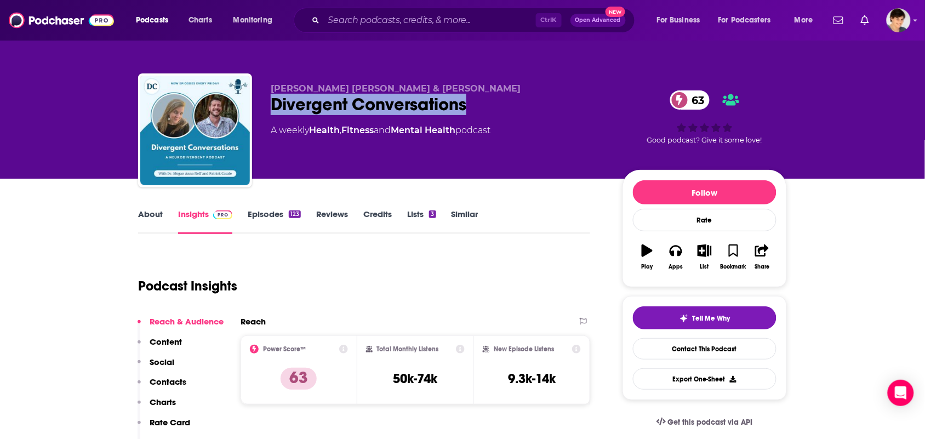
drag, startPoint x: 473, startPoint y: 103, endPoint x: 276, endPoint y: 101, distance: 196.8
click at [276, 101] on div "Divergent Conversations 63" at bounding box center [438, 104] width 334 height 21
copy h2 "Divergent Conversations"
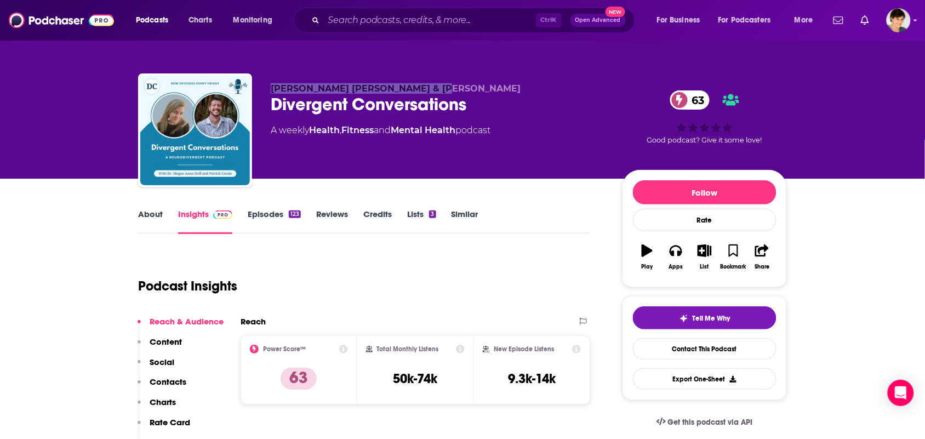
drag, startPoint x: 450, startPoint y: 80, endPoint x: 273, endPoint y: 80, distance: 176.5
click at [273, 80] on div "[PERSON_NAME] [PERSON_NAME] & [PERSON_NAME] Divergent Conversations 63 A weekly…" at bounding box center [462, 132] width 649 height 118
click at [425, 91] on span "[PERSON_NAME] [PERSON_NAME] & [PERSON_NAME]" at bounding box center [396, 88] width 250 height 10
drag, startPoint x: 440, startPoint y: 79, endPoint x: 269, endPoint y: 88, distance: 171.8
click at [269, 88] on div "[PERSON_NAME] [PERSON_NAME] & [PERSON_NAME] Divergent Conversations 63 A weekly…" at bounding box center [462, 132] width 649 height 118
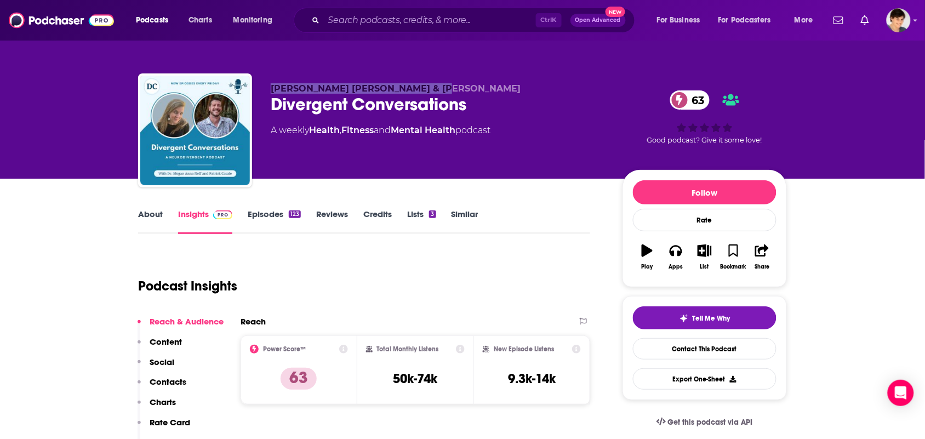
copy span "Megan Anna Neff & Patrick Casale"
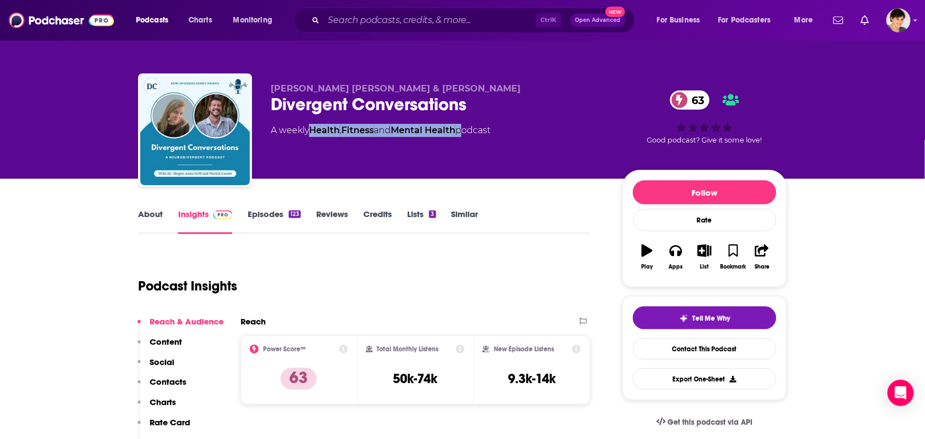
drag, startPoint x: 467, startPoint y: 144, endPoint x: 311, endPoint y: 143, distance: 155.1
click at [311, 143] on div "Megan Anna Neff & Patrick Casale Divergent Conversations 63 A weekly Health , F…" at bounding box center [438, 127] width 334 height 88
copy div "Health , Fitness and Mental Health"
click at [157, 214] on link "About" at bounding box center [150, 221] width 25 height 25
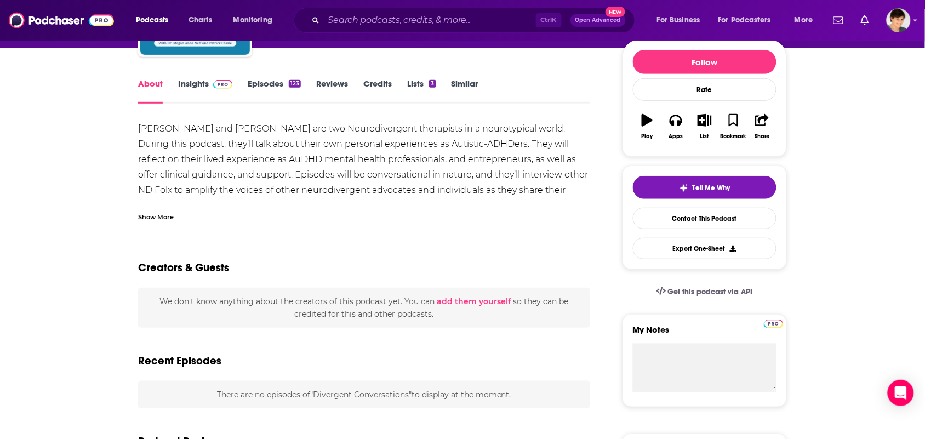
scroll to position [137, 0]
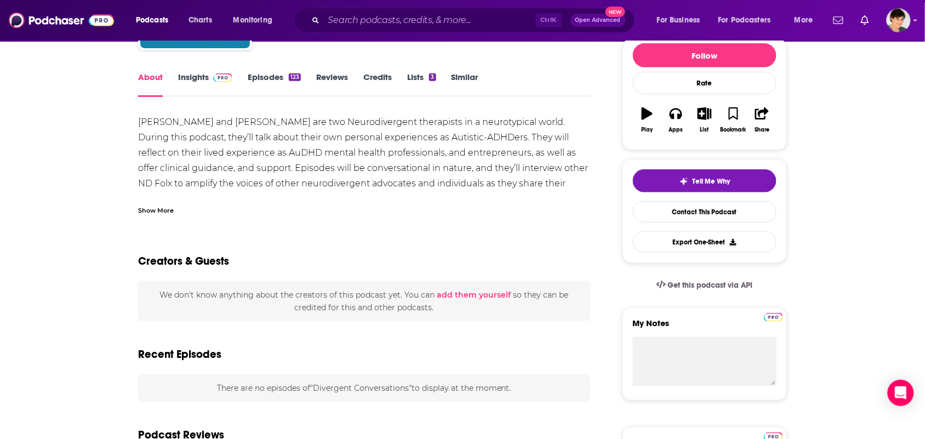
click at [179, 213] on div "Show More" at bounding box center [364, 206] width 452 height 19
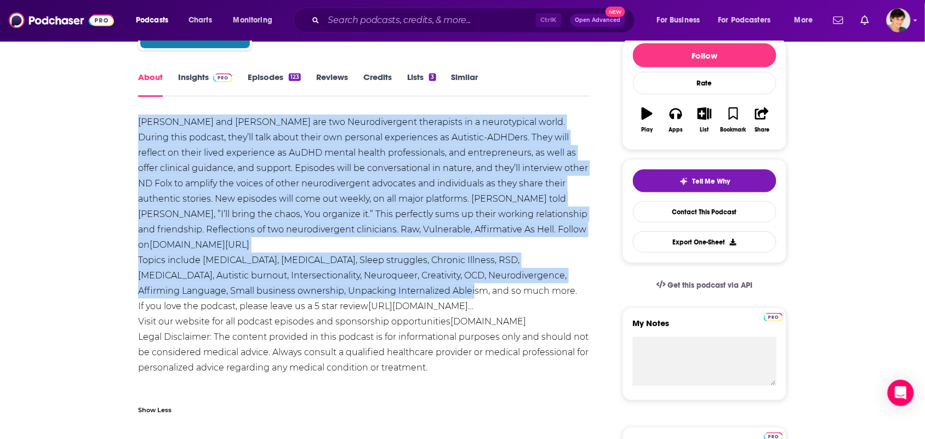
drag, startPoint x: 421, startPoint y: 288, endPoint x: 135, endPoint y: 122, distance: 330.4
copy div "Dr. Megan Neff and Patrick Casale are two Neurodivergent therapists in a neurot…"
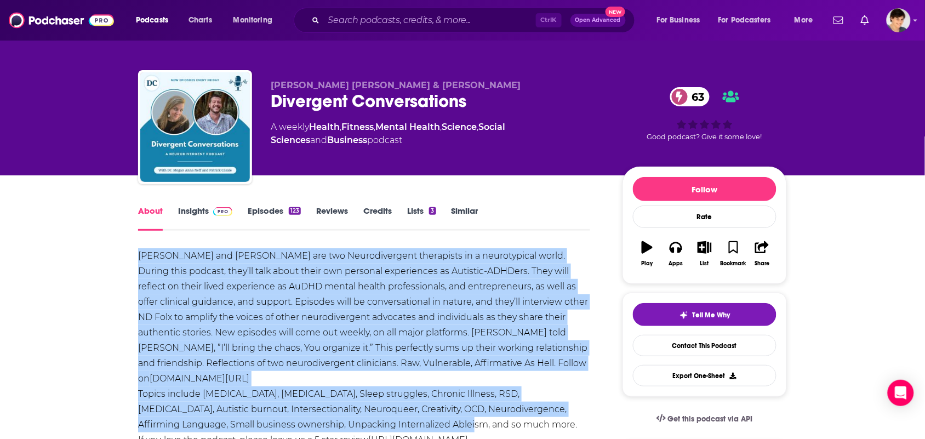
scroll to position [0, 0]
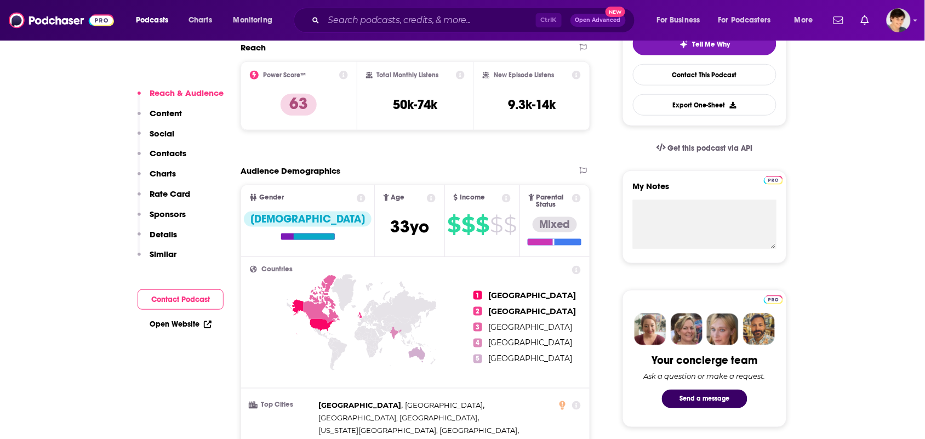
scroll to position [754, 0]
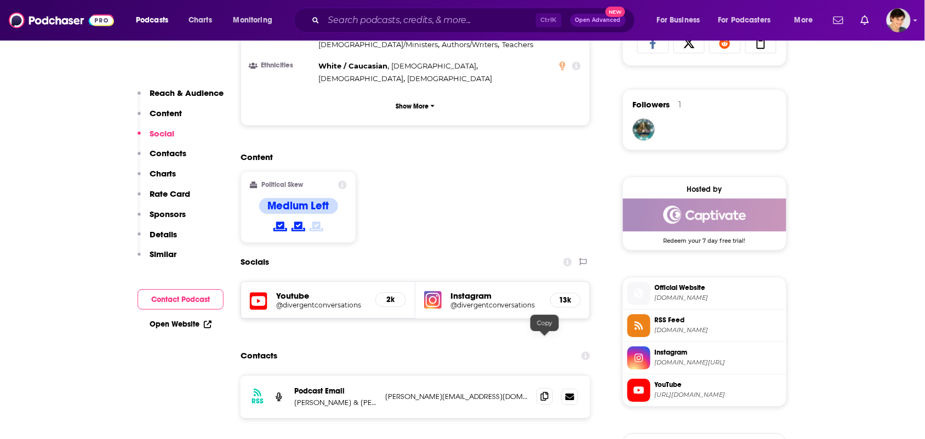
drag, startPoint x: 541, startPoint y: 344, endPoint x: 529, endPoint y: 333, distance: 15.9
click at [538, 389] on span at bounding box center [545, 397] width 16 height 16
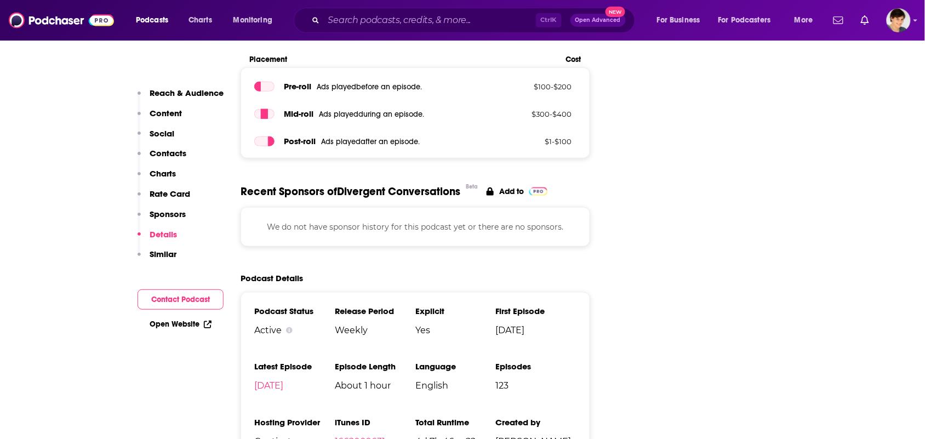
scroll to position [1713, 0]
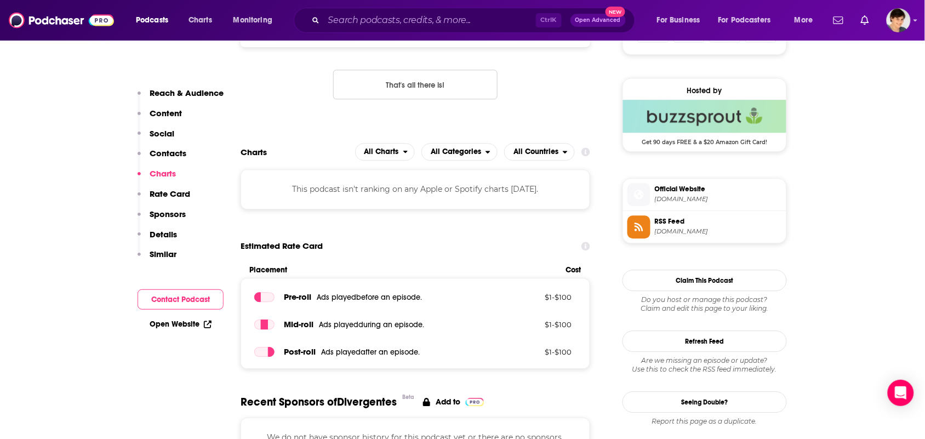
scroll to position [685, 0]
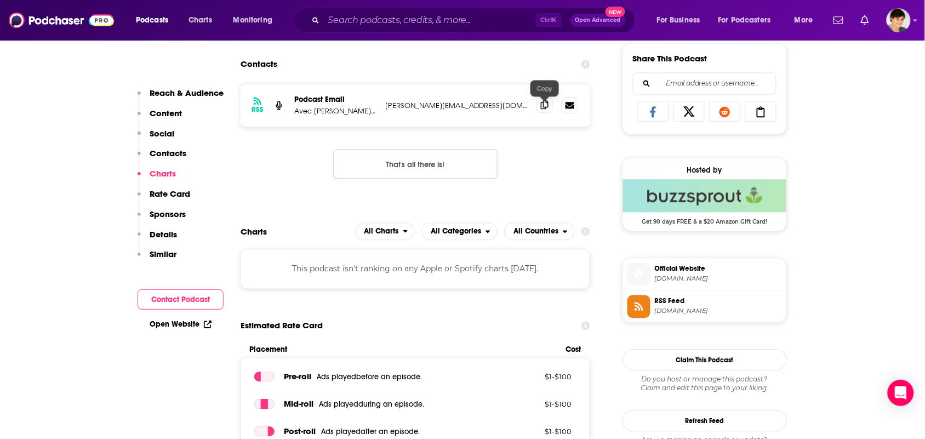
click at [541, 113] on span at bounding box center [545, 104] width 16 height 16
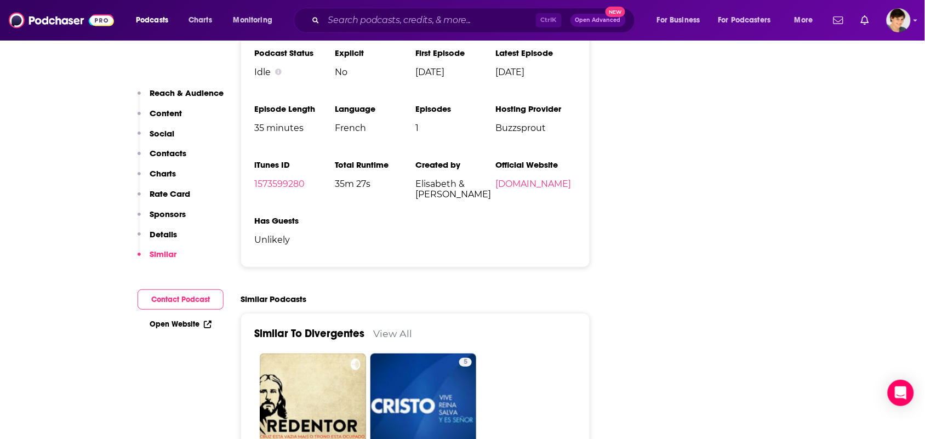
scroll to position [1165, 0]
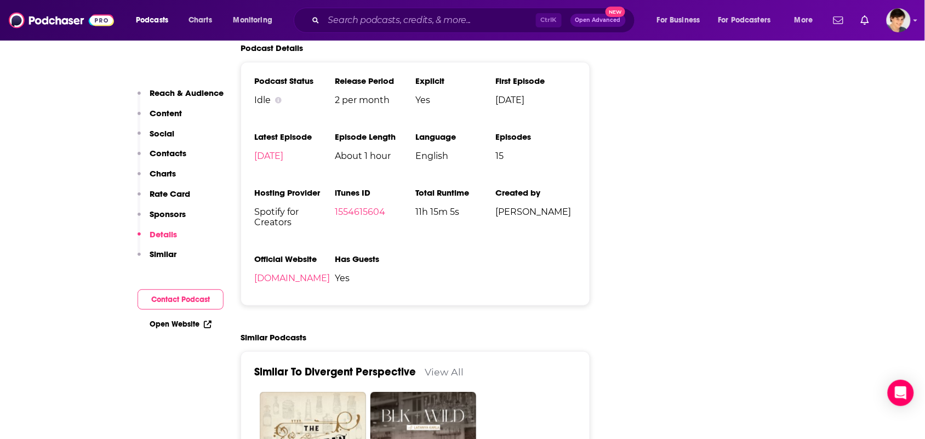
scroll to position [1233, 0]
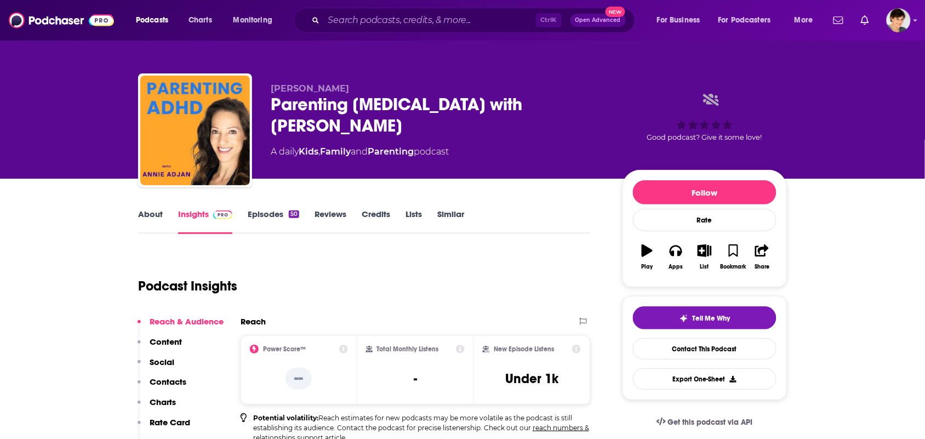
click at [159, 217] on link "About" at bounding box center [150, 221] width 25 height 25
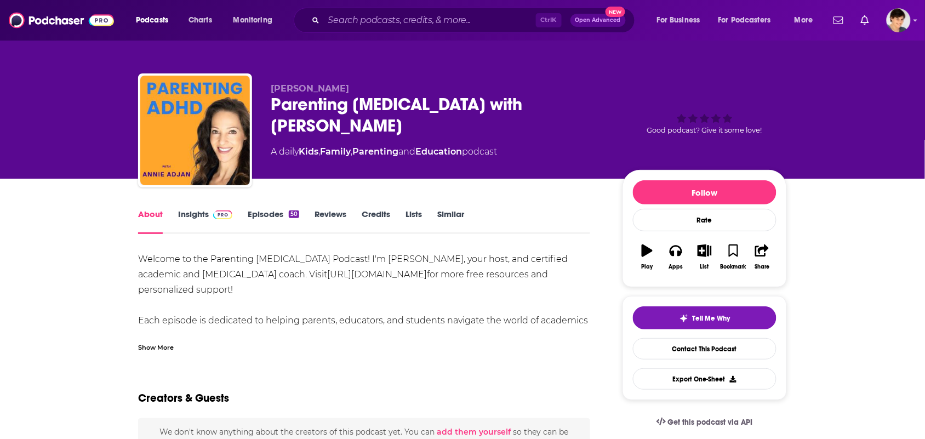
click at [260, 220] on link "Episodes 50" at bounding box center [274, 221] width 52 height 25
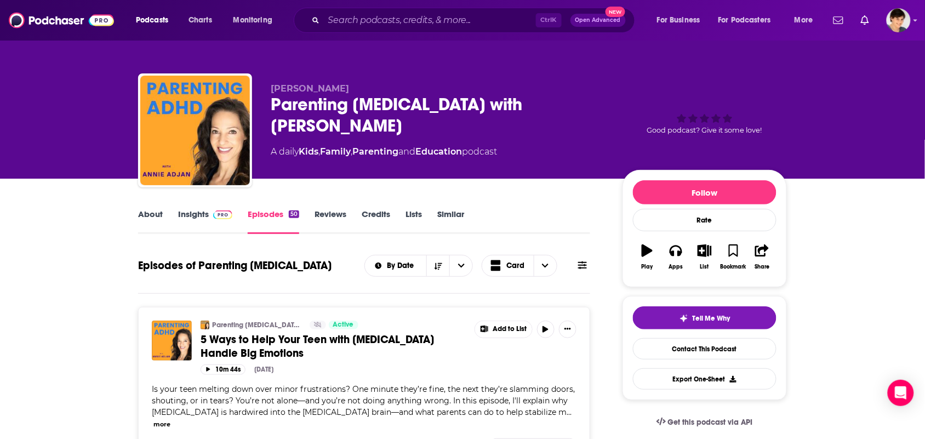
click at [160, 228] on link "About" at bounding box center [150, 221] width 25 height 25
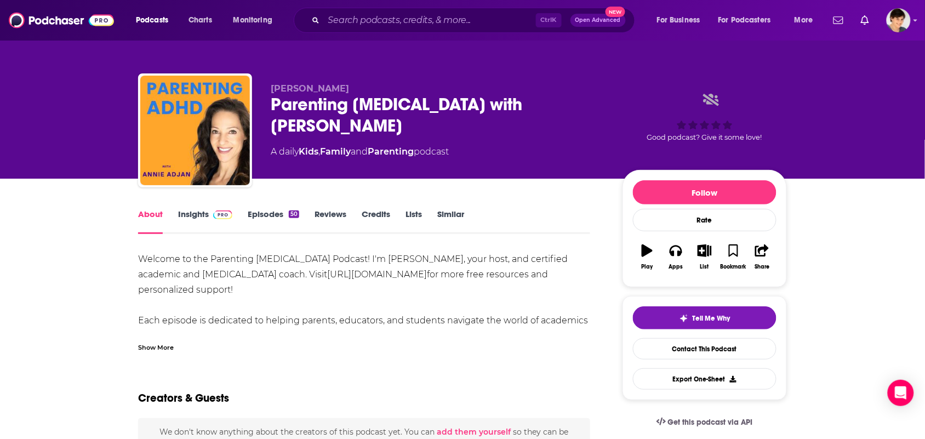
click at [154, 348] on div "Show More" at bounding box center [156, 347] width 36 height 10
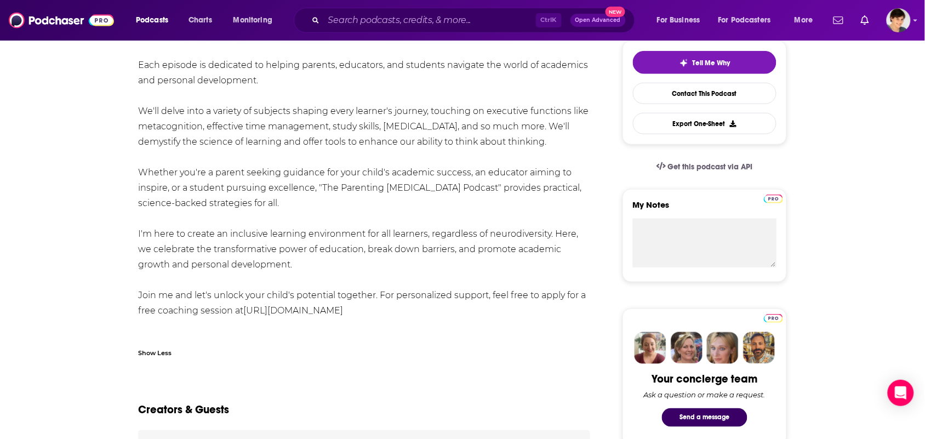
scroll to position [274, 0]
